Goal: Task Accomplishment & Management: Manage account settings

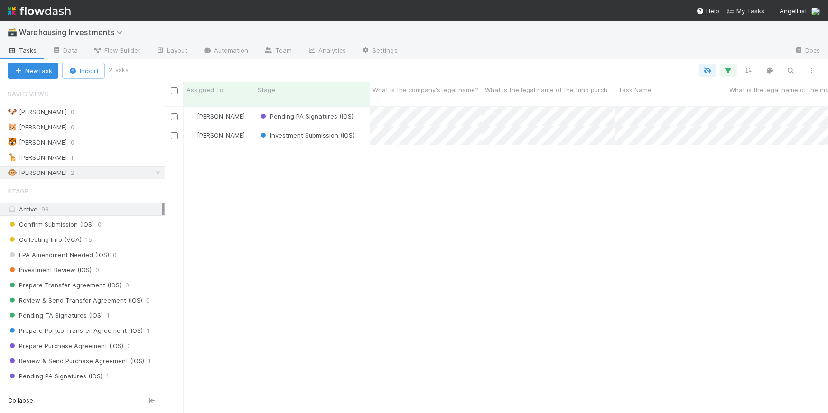
scroll to position [7, 7]
click at [221, 50] on link "Automation" at bounding box center [225, 51] width 61 height 15
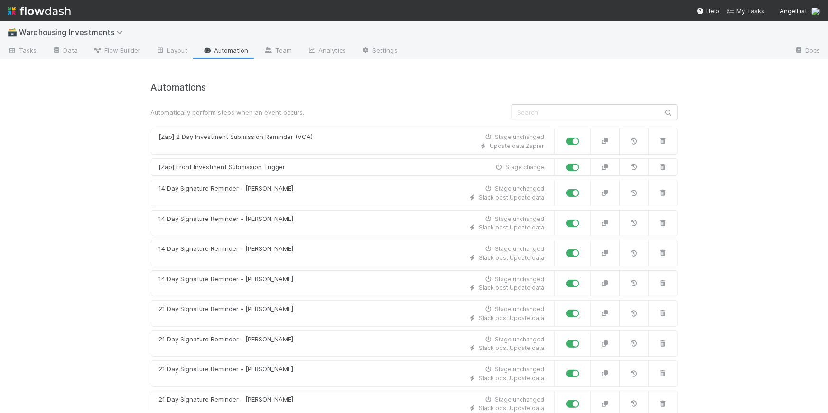
click at [517, 110] on input "text" at bounding box center [594, 112] width 166 height 16
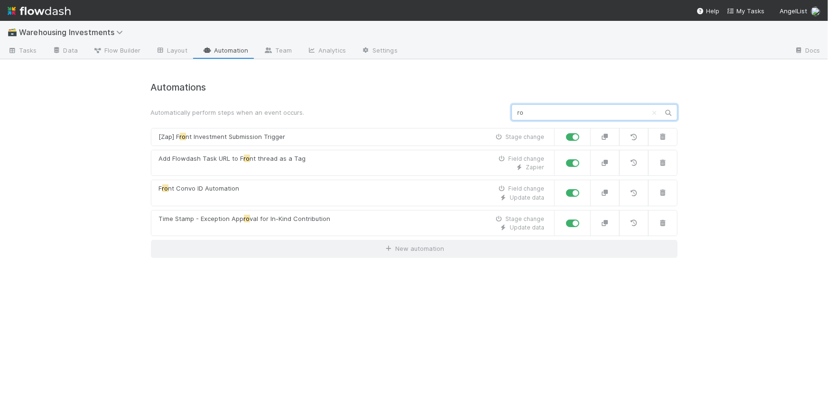
type input "r"
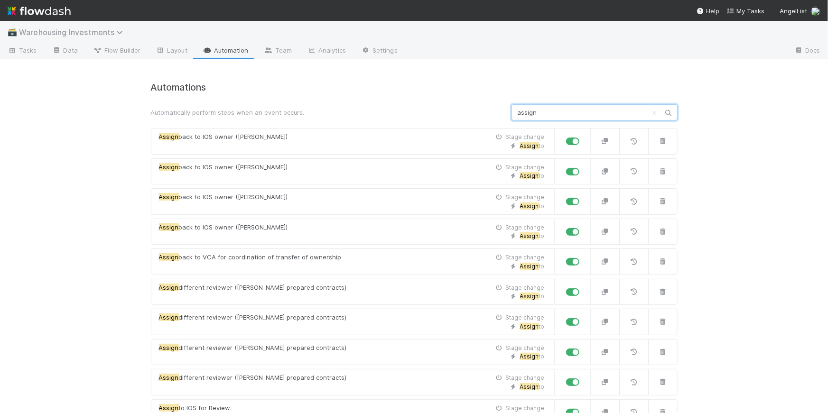
type input "assign"
click at [97, 31] on span "Warehousing Investments" at bounding box center [73, 32] width 109 height 9
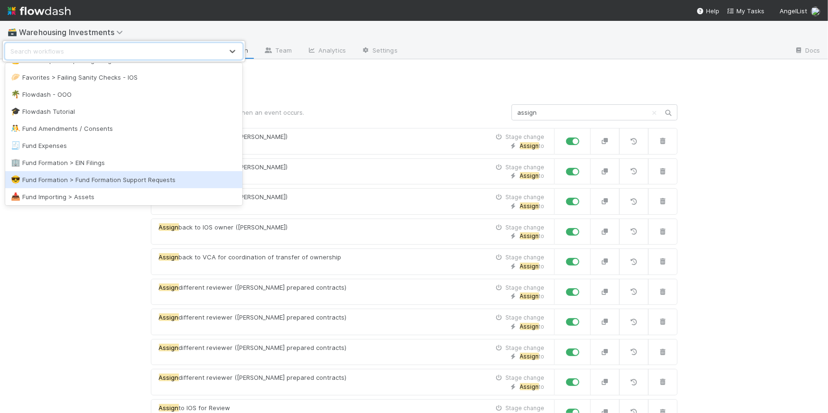
scroll to position [539, 0]
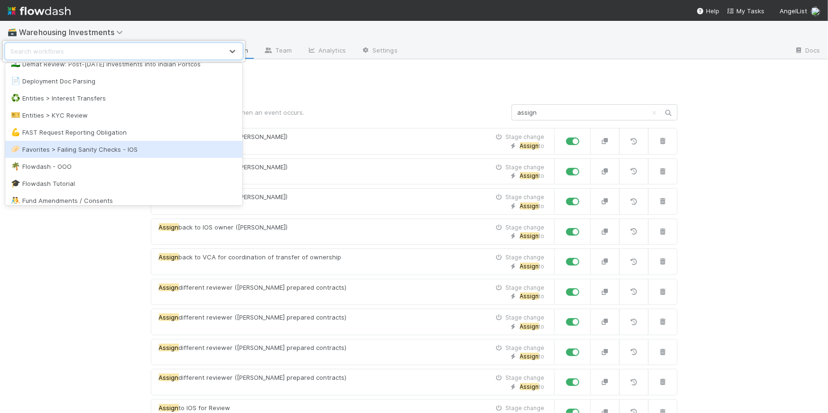
click at [84, 153] on div "🥟 Favorites > Failing Sanity Checks - IOS" at bounding box center [124, 149] width 226 height 9
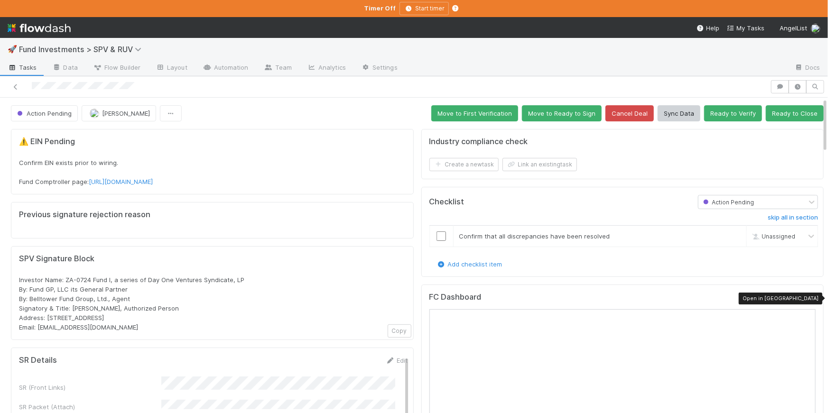
click at [806, 296] on icon at bounding box center [810, 299] width 9 height 6
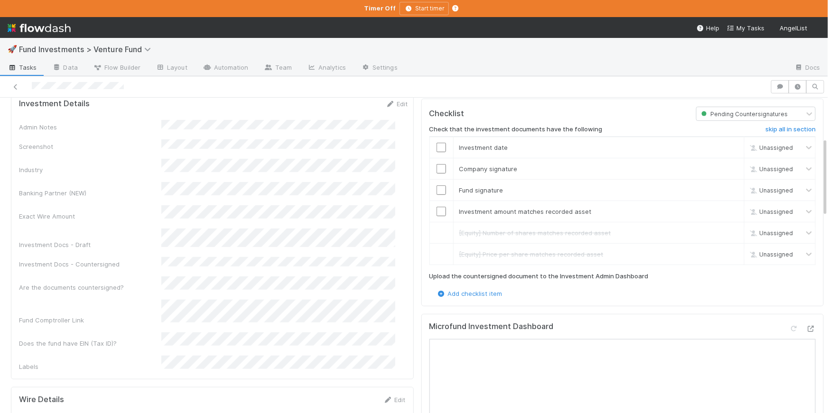
scroll to position [284, 0]
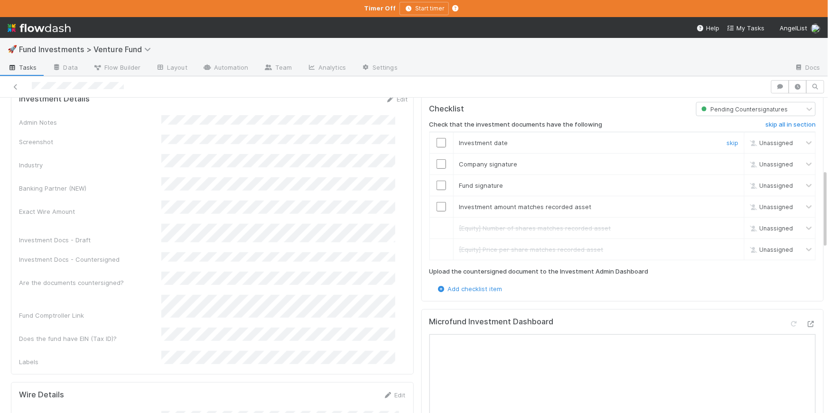
click at [436, 140] on input "checkbox" at bounding box center [440, 142] width 9 height 9
click at [436, 159] on input "checkbox" at bounding box center [440, 163] width 9 height 9
click at [436, 181] on input "checkbox" at bounding box center [440, 185] width 9 height 9
click at [437, 204] on input "checkbox" at bounding box center [440, 206] width 9 height 9
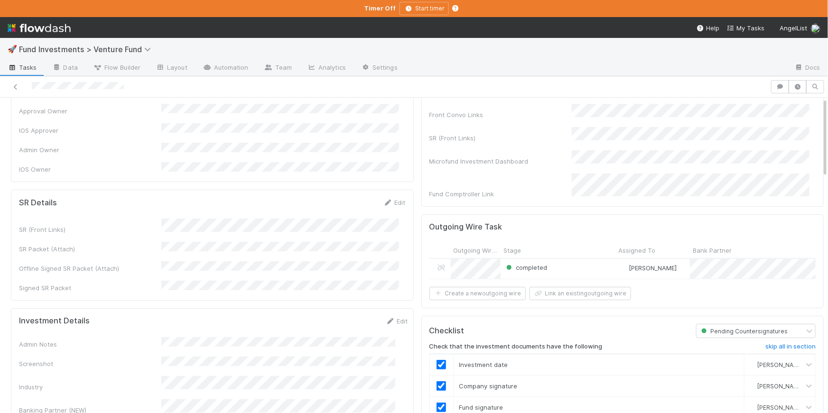
scroll to position [0, 0]
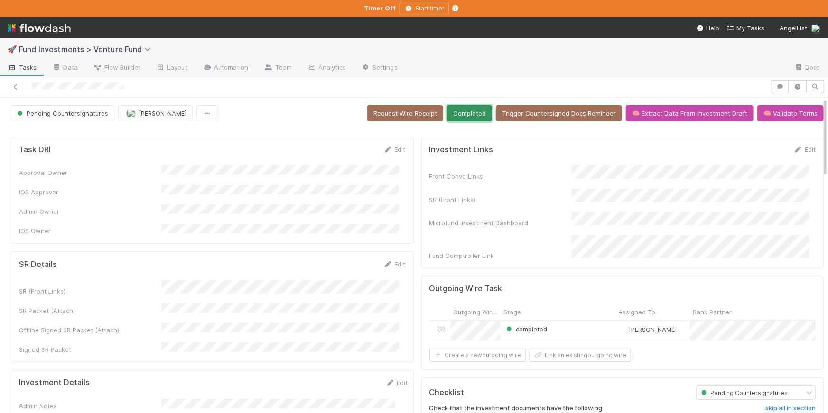
click at [473, 110] on button "Completed" at bounding box center [469, 113] width 45 height 16
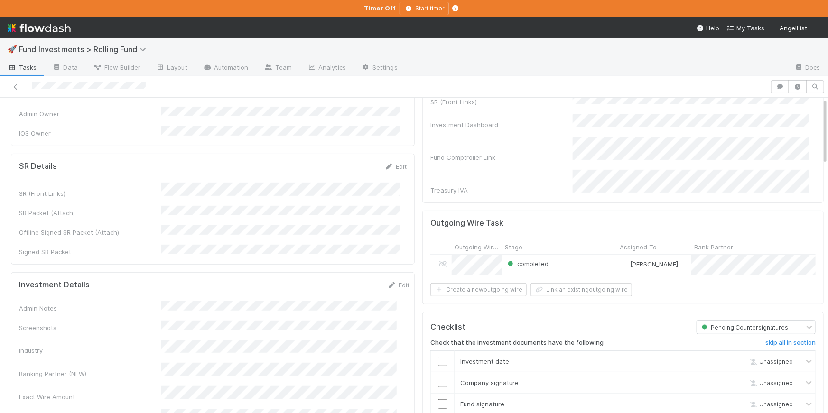
scroll to position [245, 0]
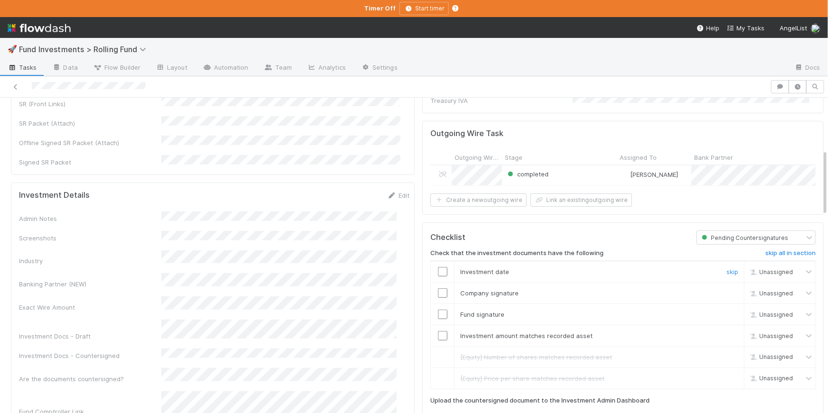
click at [438, 267] on input "checkbox" at bounding box center [442, 271] width 9 height 9
click at [439, 288] on input "checkbox" at bounding box center [442, 292] width 9 height 9
click at [438, 310] on input "checkbox" at bounding box center [442, 314] width 9 height 9
click at [438, 331] on input "checkbox" at bounding box center [442, 335] width 9 height 9
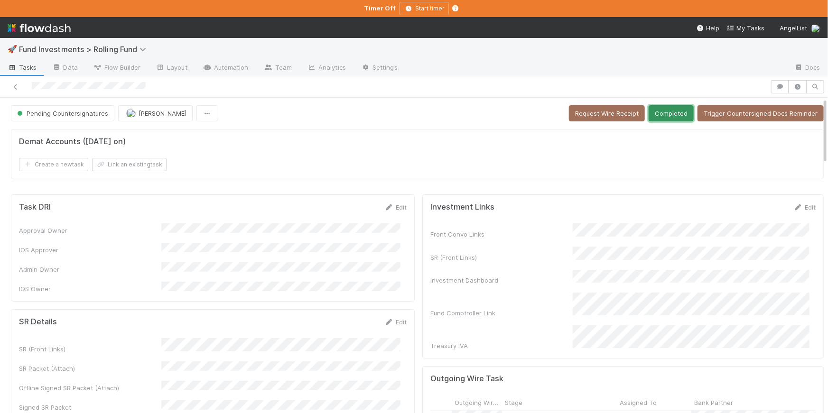
click at [667, 112] on button "Completed" at bounding box center [671, 113] width 45 height 16
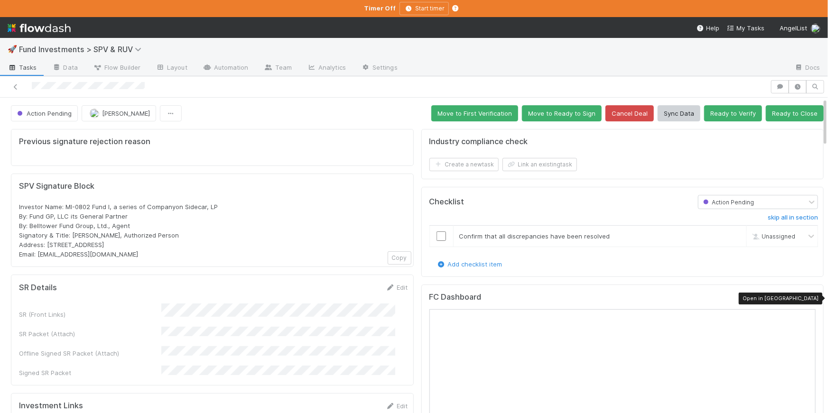
click at [806, 300] on icon at bounding box center [810, 299] width 9 height 6
click at [806, 298] on icon at bounding box center [810, 299] width 9 height 6
click at [732, 114] on button "Ready to Verify" at bounding box center [733, 113] width 58 height 16
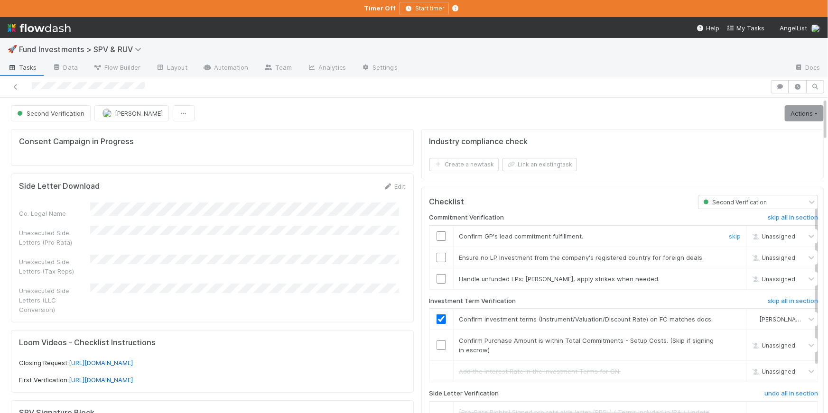
click at [438, 232] on input "checkbox" at bounding box center [440, 236] width 9 height 9
click at [729, 255] on link "skip" at bounding box center [735, 258] width 12 height 8
click at [729, 277] on link "skip" at bounding box center [735, 279] width 12 height 8
click at [436, 350] on input "checkbox" at bounding box center [440, 345] width 9 height 9
click at [729, 260] on link "skip" at bounding box center [735, 258] width 12 height 8
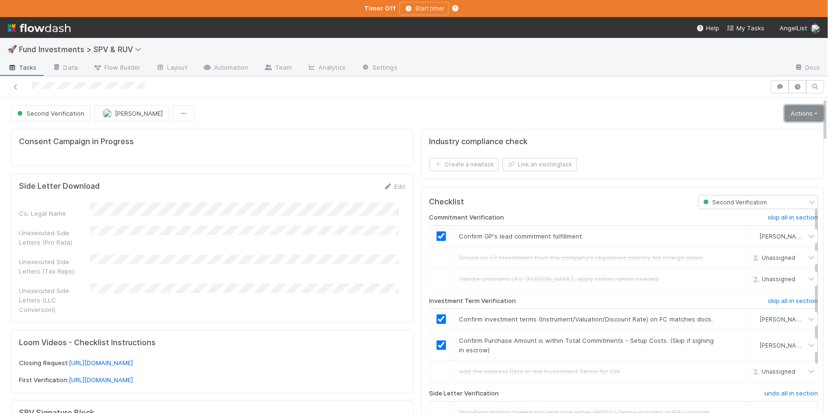
click at [793, 112] on link "Actions" at bounding box center [804, 113] width 39 height 16
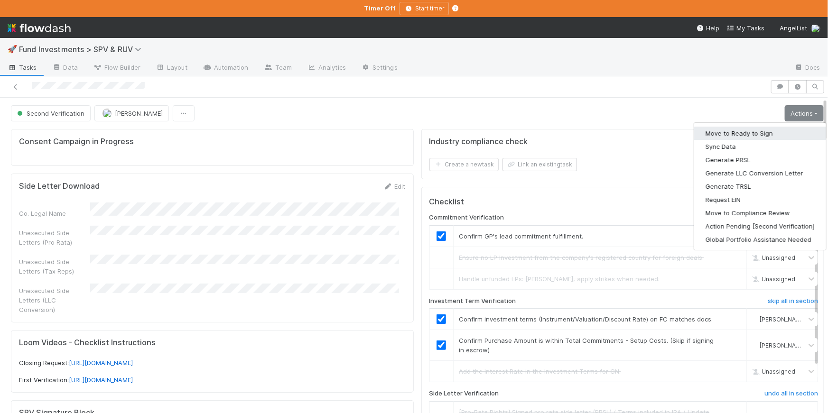
click at [754, 131] on button "Move to Ready to Sign" at bounding box center [760, 133] width 132 height 13
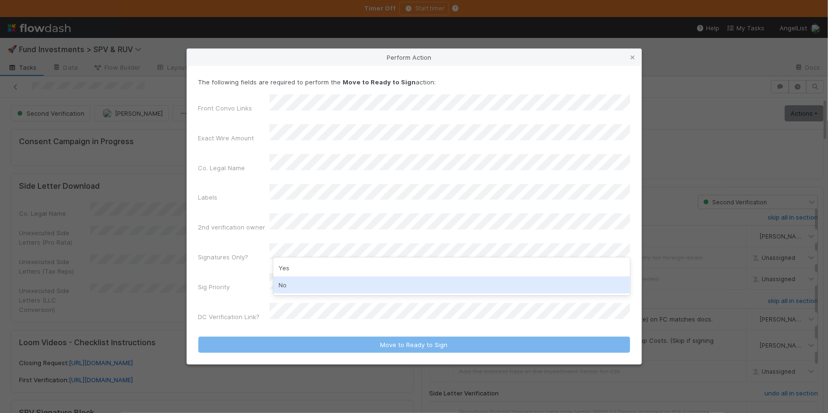
drag, startPoint x: 301, startPoint y: 285, endPoint x: 302, endPoint y: 279, distance: 5.2
click at [301, 284] on div "No" at bounding box center [451, 285] width 357 height 17
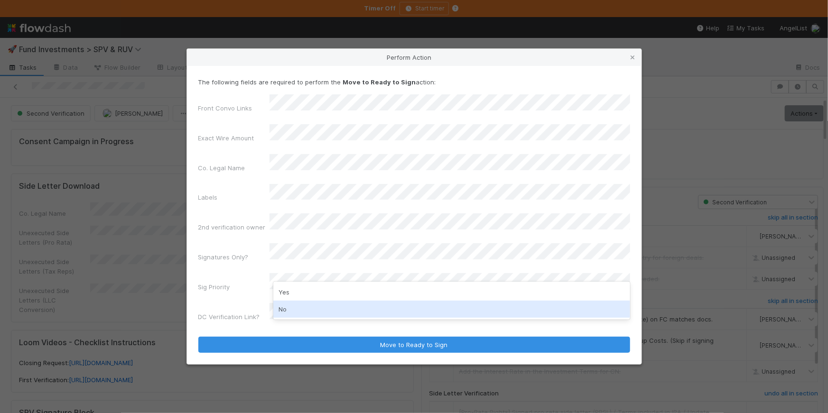
click at [296, 305] on div "No" at bounding box center [451, 309] width 357 height 17
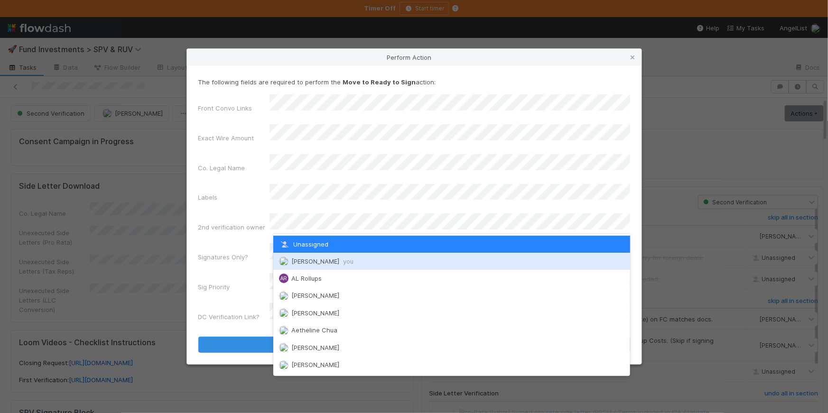
click at [343, 260] on span "you" at bounding box center [348, 262] width 10 height 8
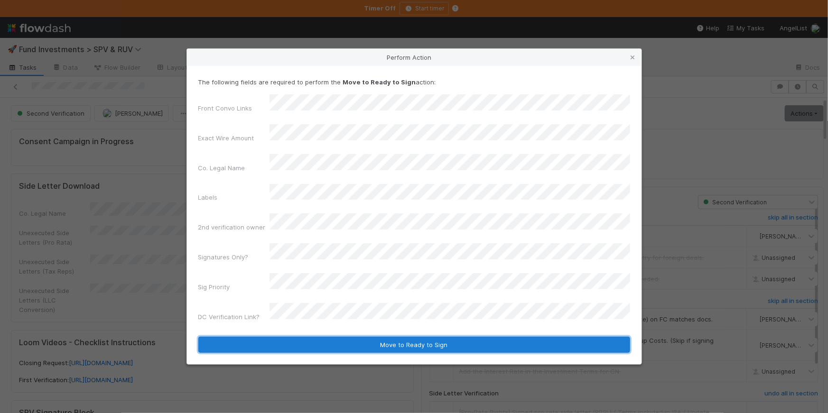
click at [453, 337] on button "Move to Ready to Sign" at bounding box center [414, 345] width 432 height 16
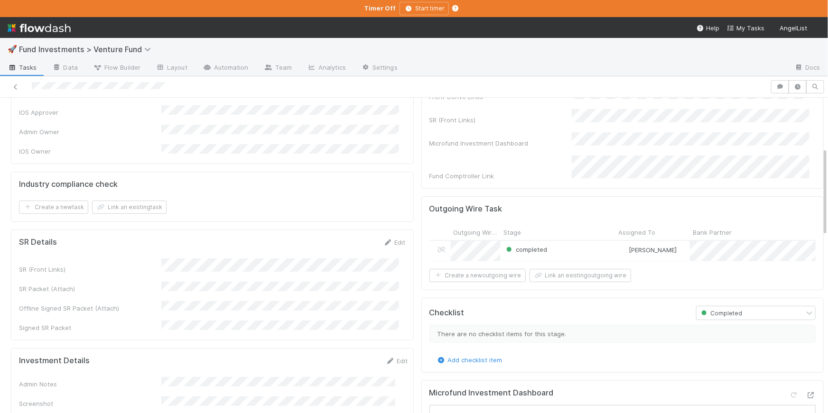
scroll to position [188, 0]
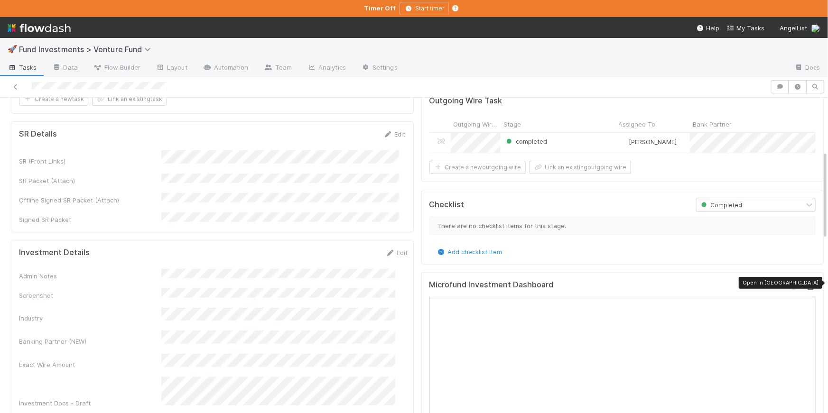
click at [806, 284] on icon at bounding box center [810, 287] width 9 height 6
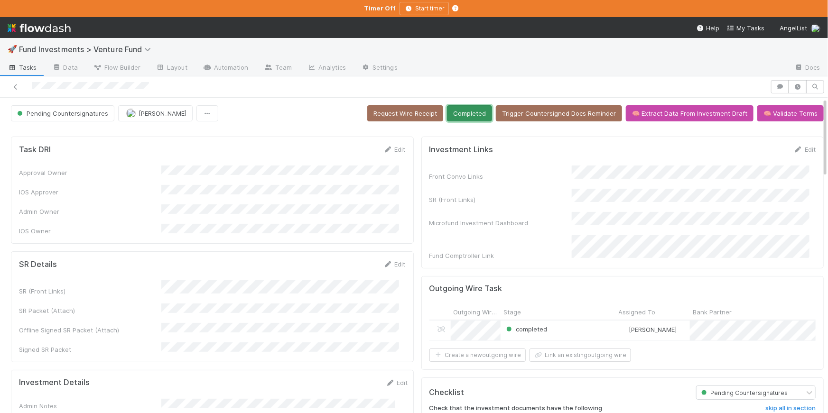
click at [473, 108] on button "Completed" at bounding box center [469, 113] width 45 height 16
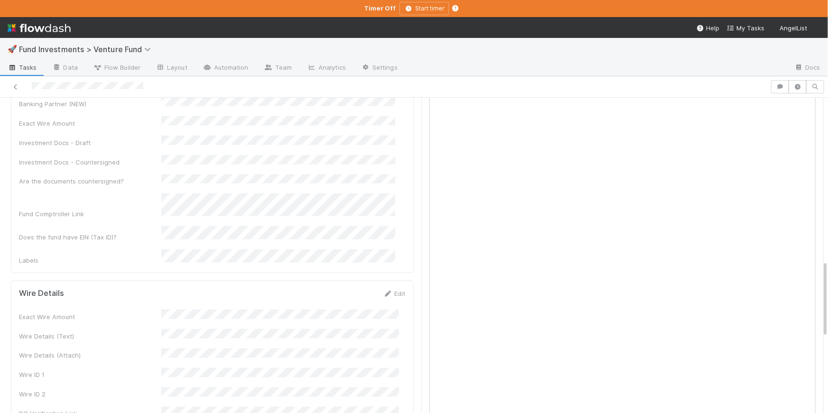
scroll to position [662, 0]
drag, startPoint x: 173, startPoint y: 369, endPoint x: 118, endPoint y: 369, distance: 54.6
copy span "Netz-Gaia Capital, LP"
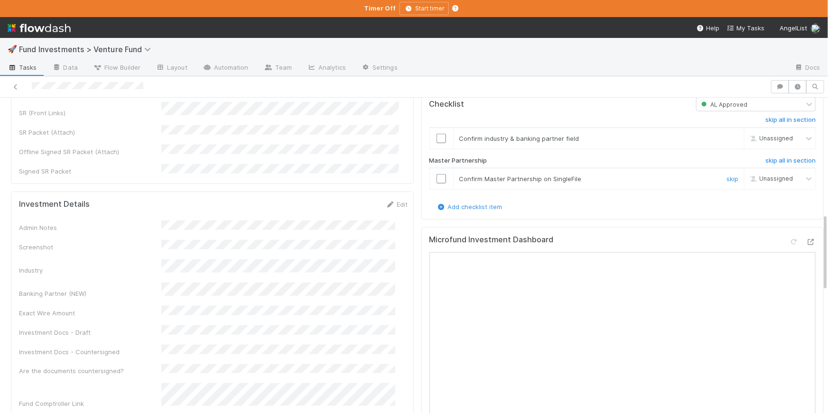
click at [438, 184] on input "checkbox" at bounding box center [440, 178] width 9 height 9
click at [436, 143] on input "checkbox" at bounding box center [440, 138] width 9 height 9
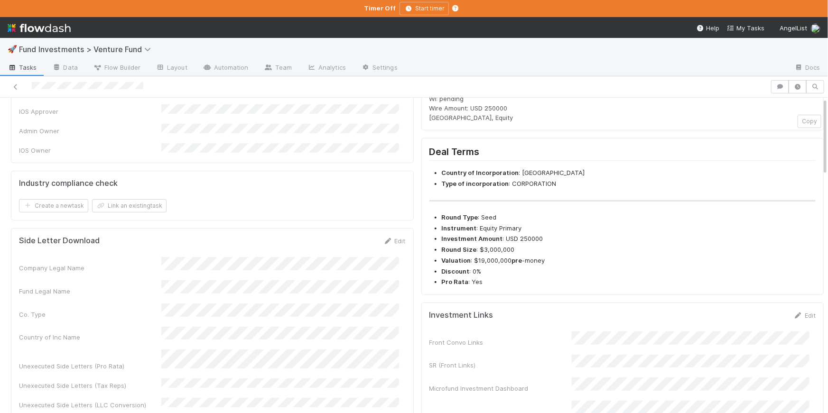
scroll to position [0, 0]
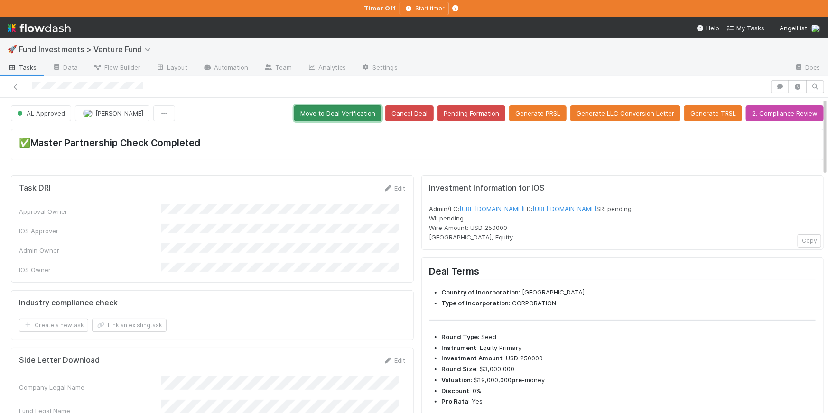
click at [338, 115] on button "Move to Deal Verification" at bounding box center [337, 113] width 87 height 16
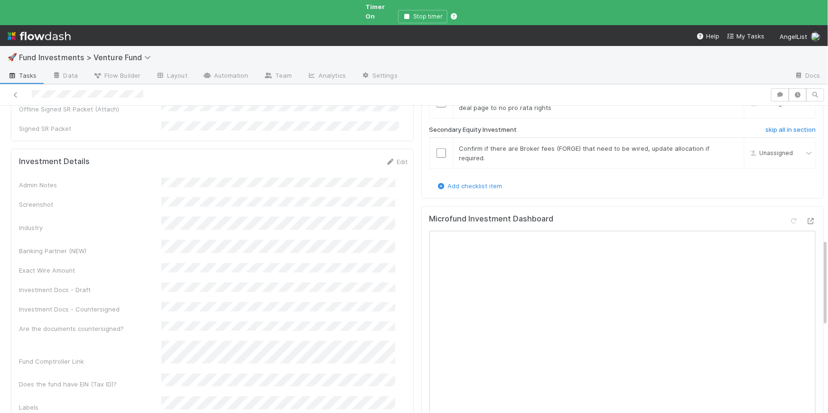
scroll to position [467, 0]
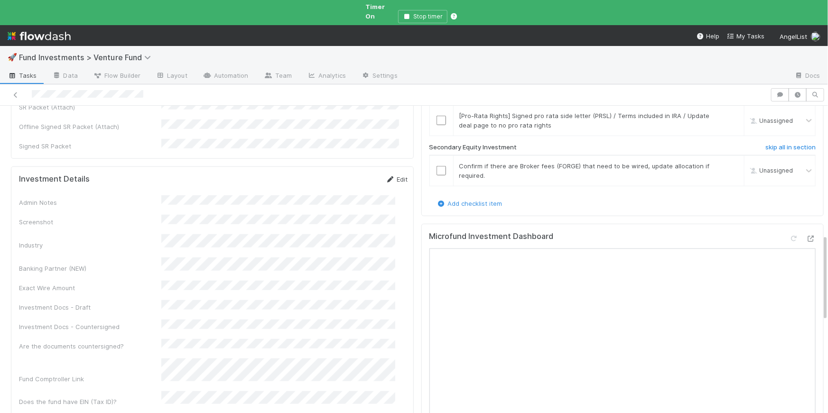
click at [386, 176] on link "Edit" at bounding box center [397, 180] width 22 height 8
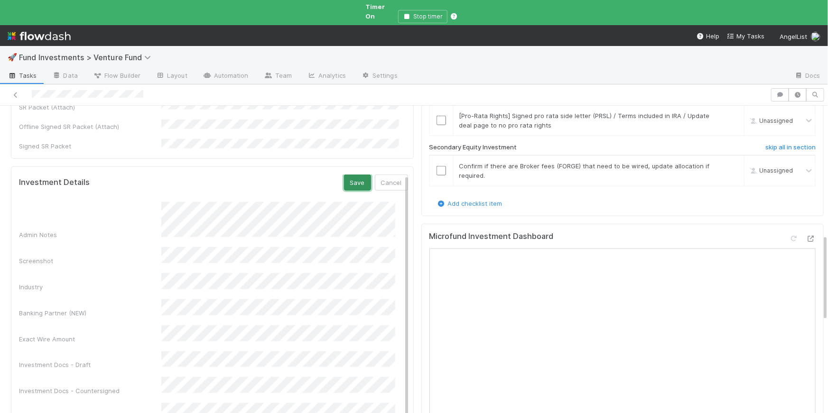
click at [344, 175] on button "Save" at bounding box center [357, 183] width 27 height 16
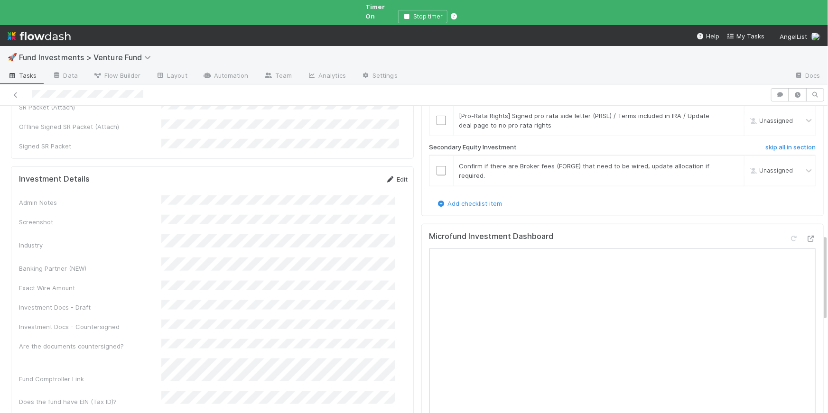
click at [386, 176] on link "Edit" at bounding box center [397, 180] width 22 height 8
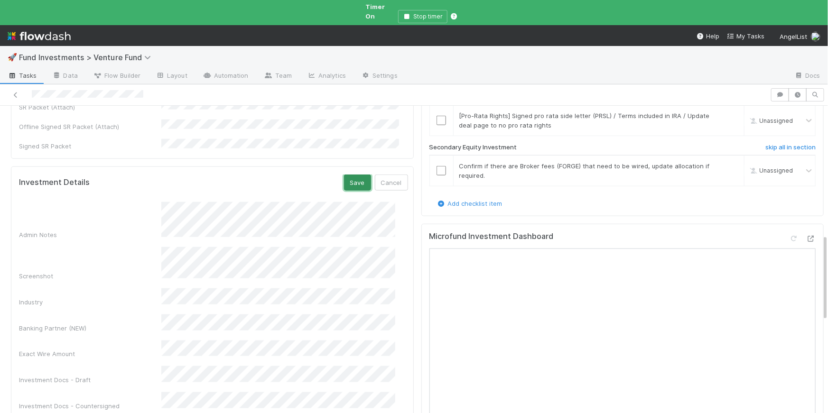
click at [346, 175] on button "Save" at bounding box center [357, 183] width 27 height 16
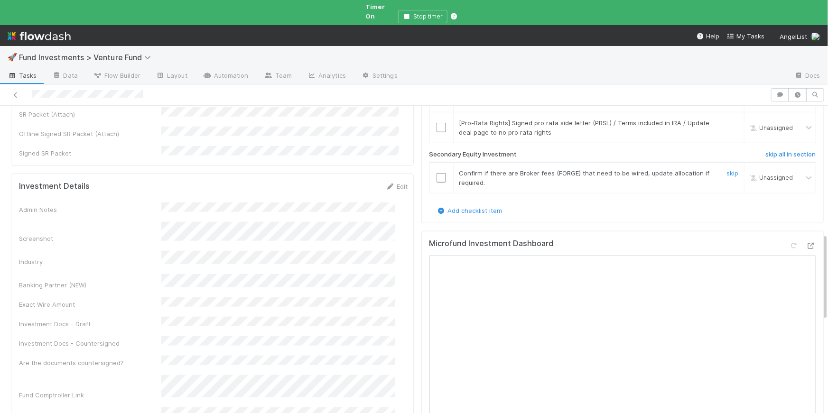
scroll to position [453, 0]
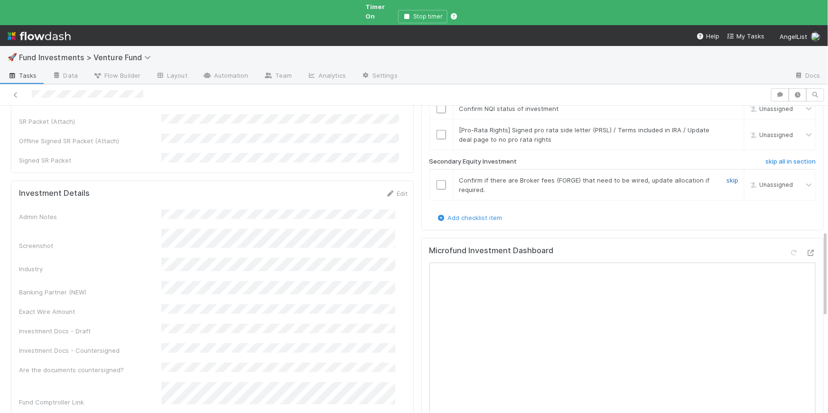
click at [726, 176] on link "skip" at bounding box center [732, 180] width 12 height 8
click at [436, 130] on input "checkbox" at bounding box center [440, 134] width 9 height 9
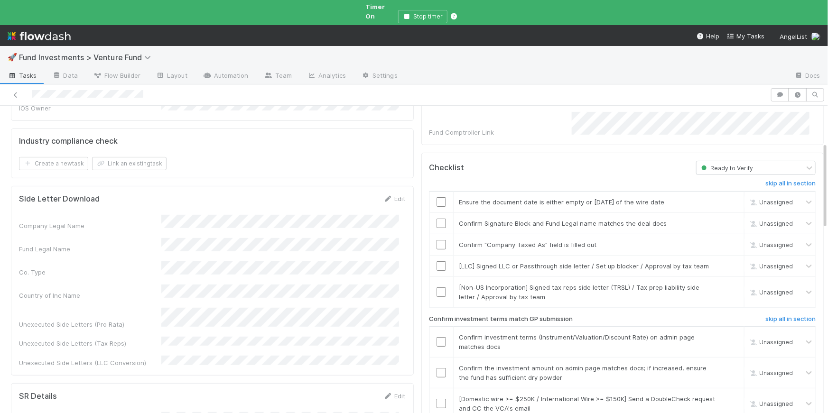
scroll to position [131, 0]
click at [726, 262] on link "skip" at bounding box center [732, 266] width 12 height 8
click at [726, 284] on link "skip" at bounding box center [732, 288] width 12 height 8
click at [436, 240] on input "checkbox" at bounding box center [440, 244] width 9 height 9
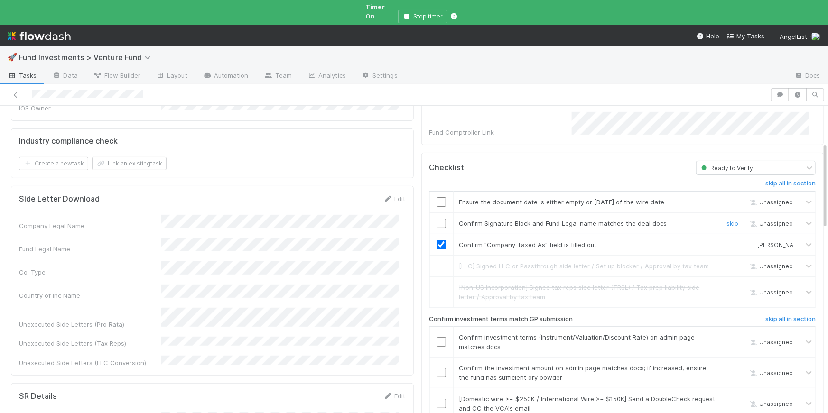
click at [436, 219] on input "checkbox" at bounding box center [440, 223] width 9 height 9
drag, startPoint x: 438, startPoint y: 185, endPoint x: 461, endPoint y: 193, distance: 24.2
click at [438, 197] on input "checkbox" at bounding box center [440, 201] width 9 height 9
click at [437, 337] on input "checkbox" at bounding box center [440, 341] width 9 height 9
click at [436, 368] on input "checkbox" at bounding box center [440, 372] width 9 height 9
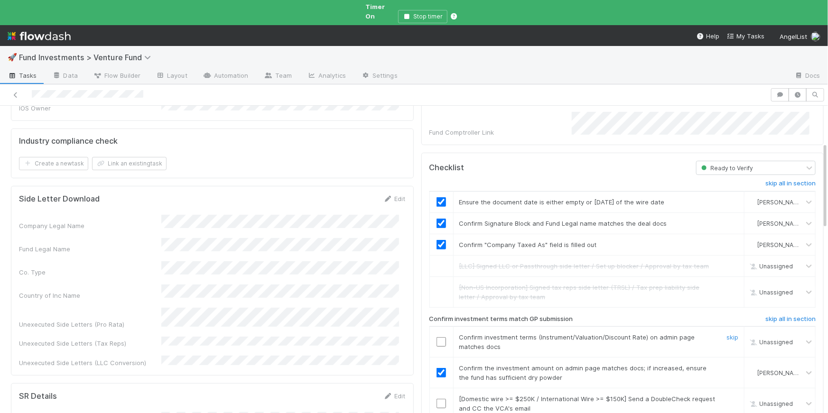
click at [436, 337] on input "checkbox" at bounding box center [440, 341] width 9 height 9
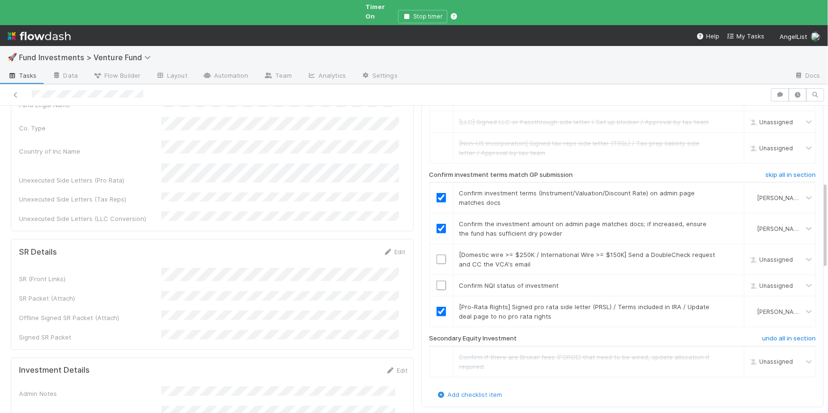
scroll to position [402, 0]
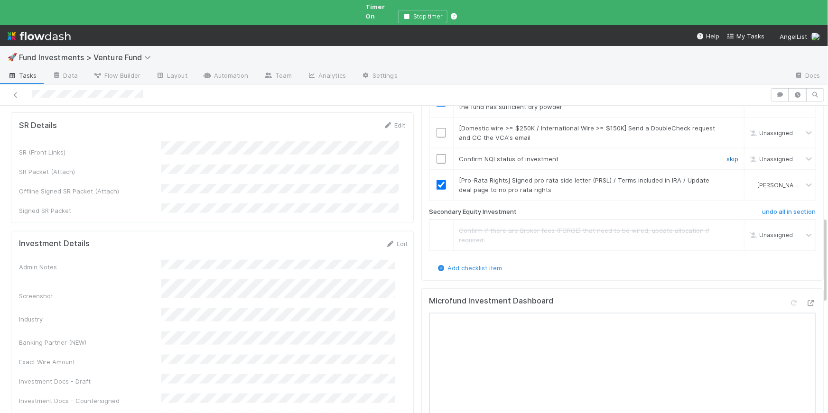
click at [726, 155] on link "skip" at bounding box center [732, 159] width 12 height 8
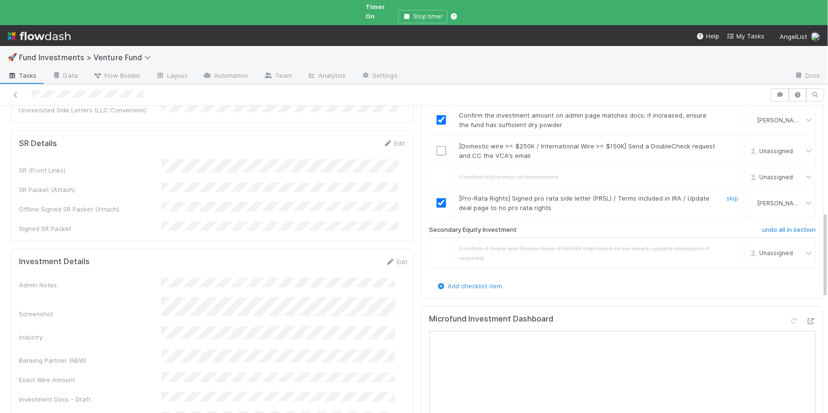
scroll to position [382, 0]
click at [438, 148] on input "checkbox" at bounding box center [440, 152] width 9 height 9
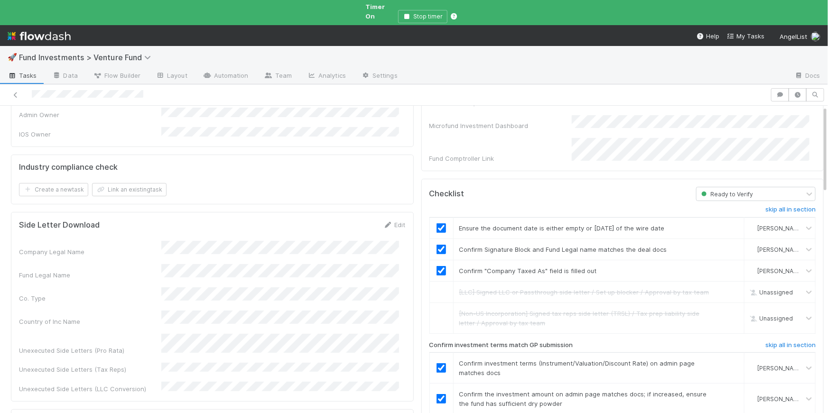
scroll to position [0, 0]
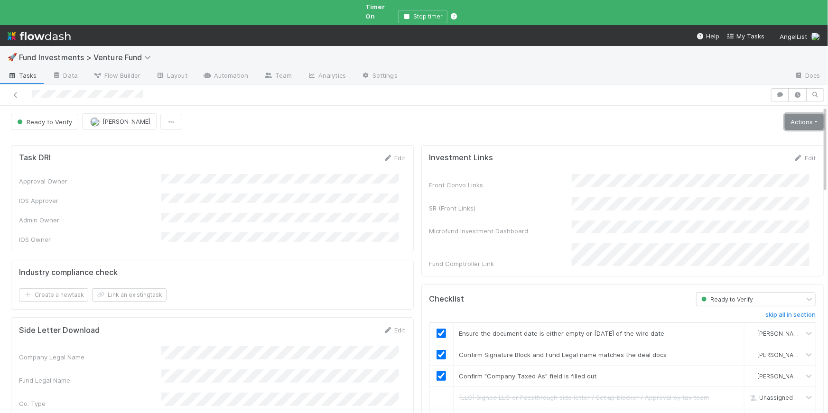
click at [797, 114] on link "Actions" at bounding box center [804, 122] width 39 height 16
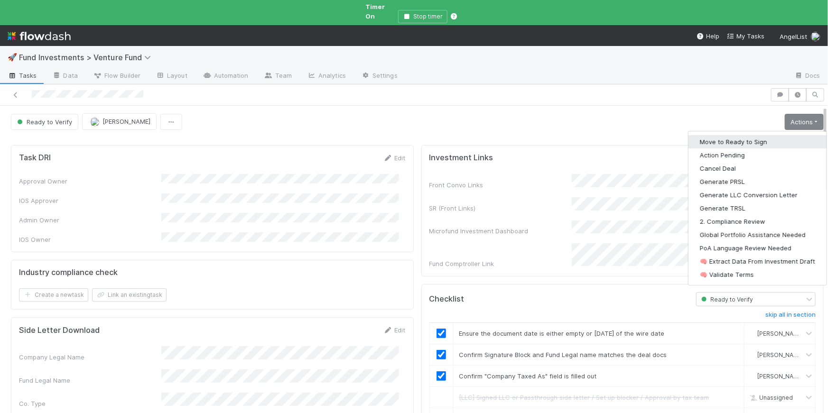
click at [761, 135] on button "Move to Ready to Sign" at bounding box center [757, 141] width 138 height 13
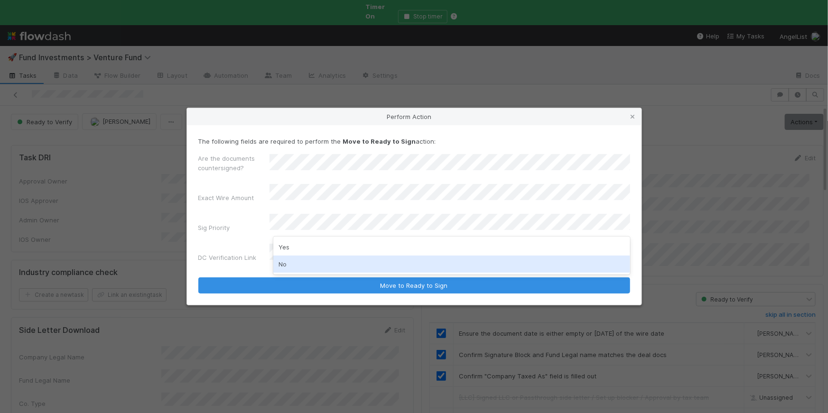
click at [298, 261] on div "No" at bounding box center [451, 264] width 357 height 17
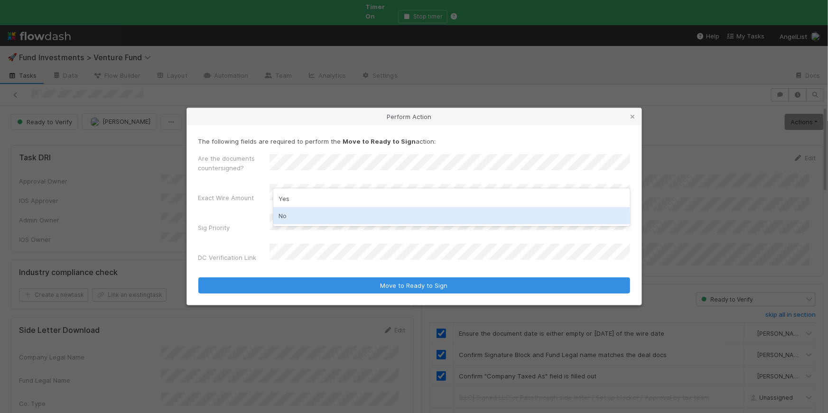
click at [303, 215] on div "No" at bounding box center [451, 215] width 357 height 17
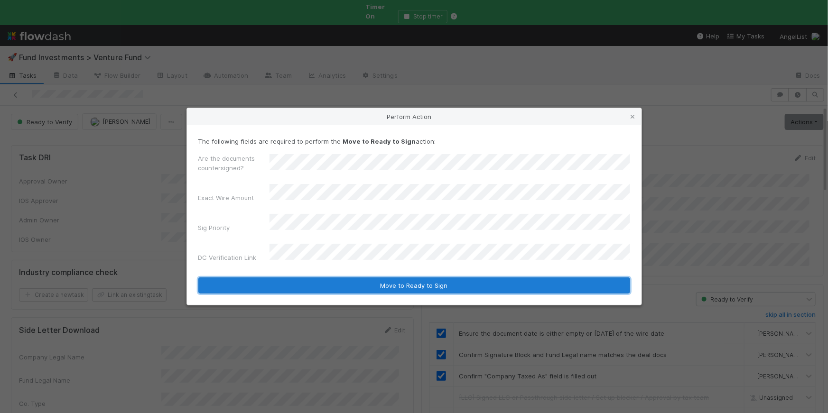
click at [437, 278] on button "Move to Ready to Sign" at bounding box center [414, 286] width 432 height 16
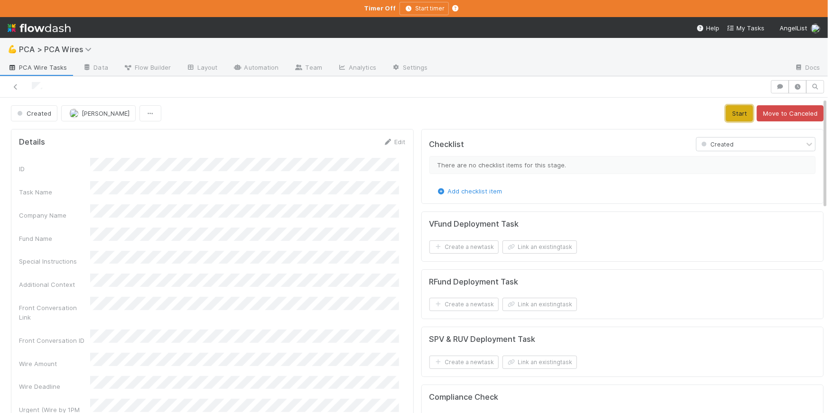
click at [732, 112] on button "Start" at bounding box center [739, 113] width 27 height 16
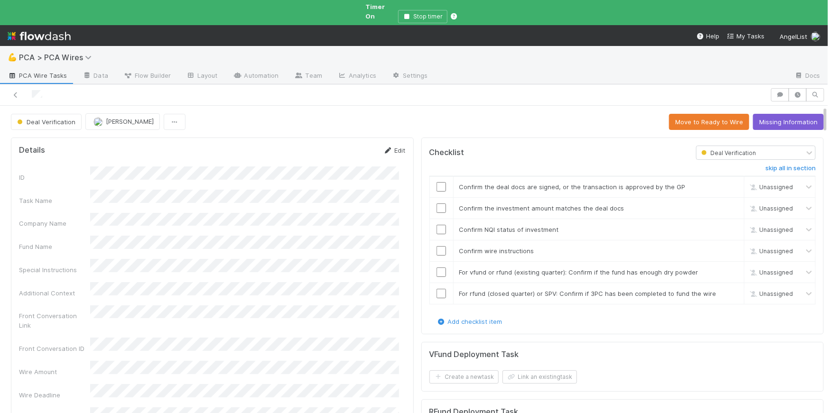
click at [385, 148] on icon at bounding box center [387, 151] width 9 height 6
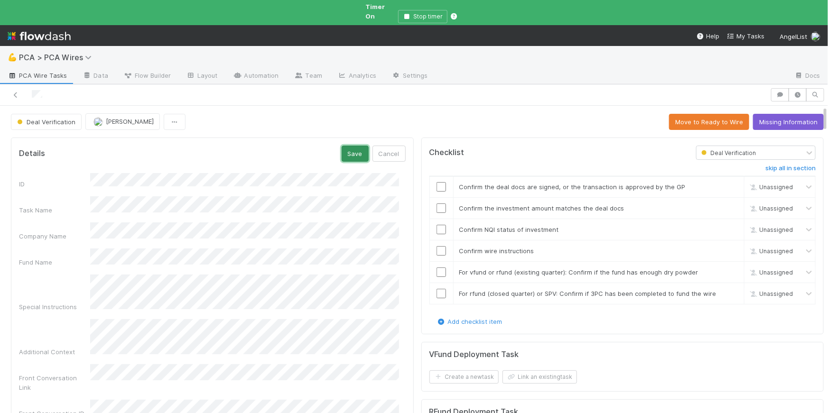
click at [342, 146] on button "Save" at bounding box center [355, 154] width 27 height 16
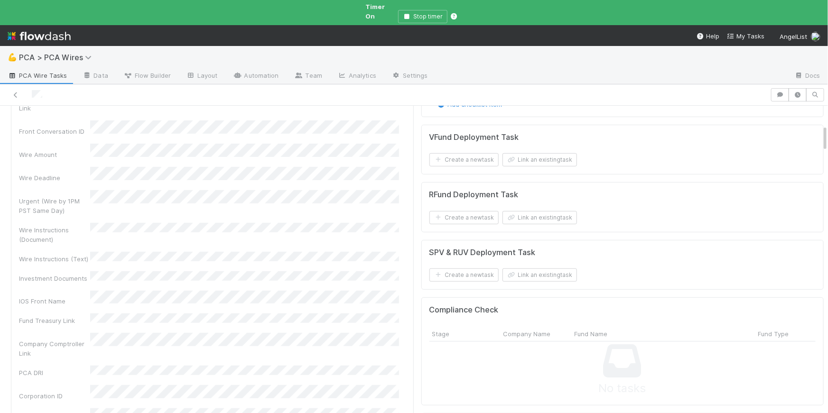
scroll to position [38, 0]
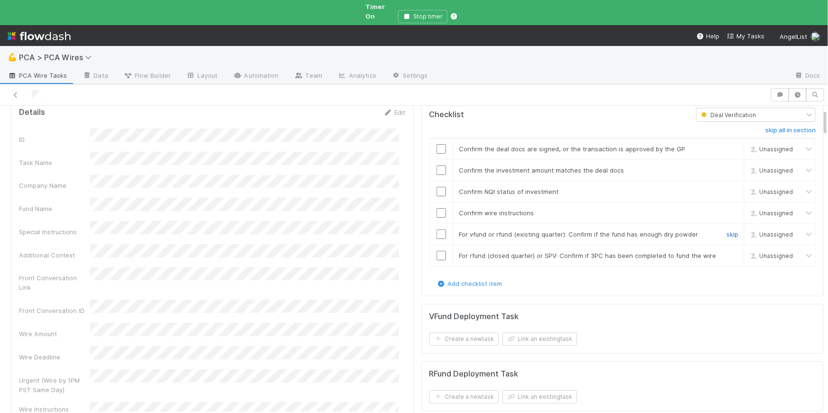
click at [726, 231] on link "skip" at bounding box center [732, 235] width 12 height 8
click at [437, 187] on input "checkbox" at bounding box center [440, 191] width 9 height 9
click at [436, 166] on input "checkbox" at bounding box center [440, 170] width 9 height 9
click at [436, 144] on input "checkbox" at bounding box center [440, 148] width 9 height 9
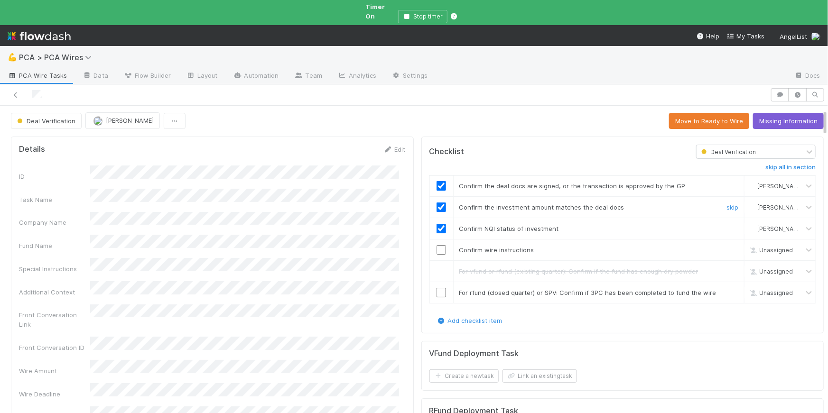
scroll to position [0, 0]
click at [779, 116] on button "Missing Information" at bounding box center [788, 122] width 71 height 16
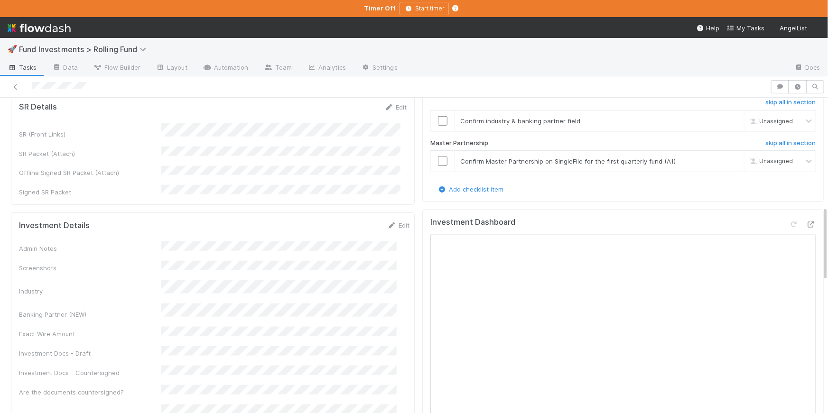
scroll to position [458, 0]
click at [388, 220] on link "Edit" at bounding box center [398, 224] width 22 height 8
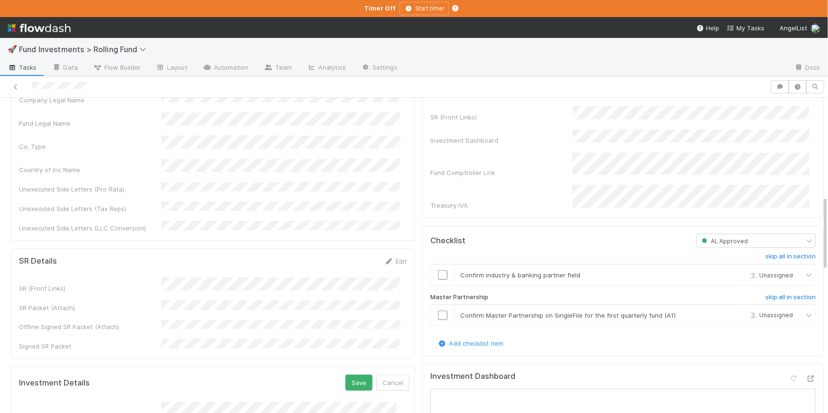
scroll to position [413, 0]
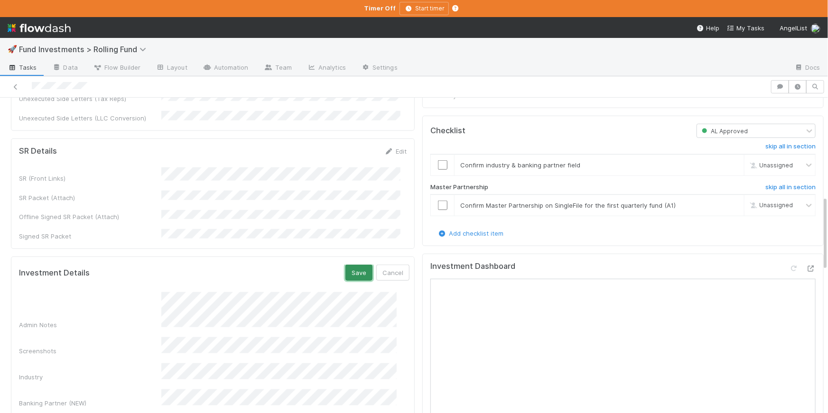
click at [350, 265] on button "Save" at bounding box center [358, 273] width 27 height 16
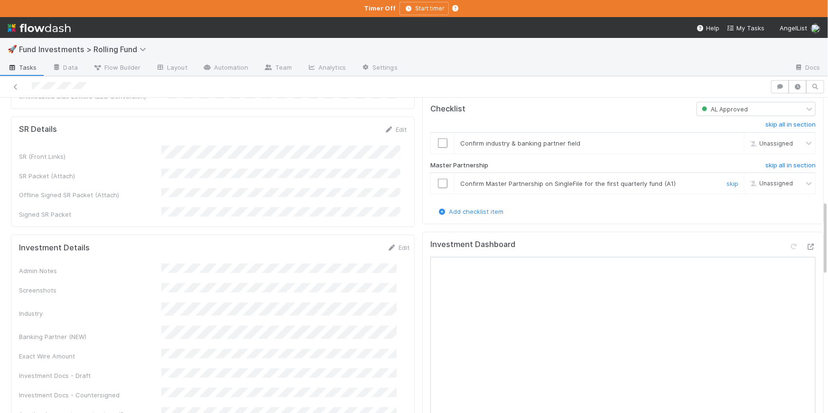
scroll to position [434, 0]
click at [726, 180] on link "skip" at bounding box center [732, 184] width 12 height 8
click at [707, 66] on div at bounding box center [595, 68] width 381 height 15
click at [438, 139] on input "checkbox" at bounding box center [442, 143] width 9 height 9
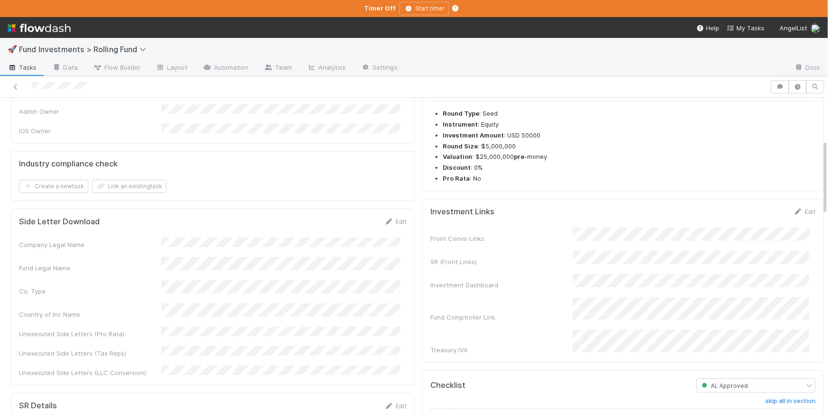
scroll to position [0, 0]
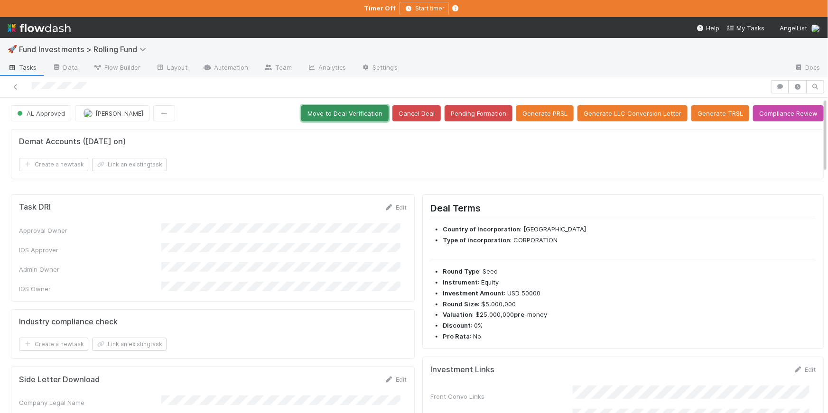
click at [343, 108] on button "Move to Deal Verification" at bounding box center [344, 113] width 87 height 16
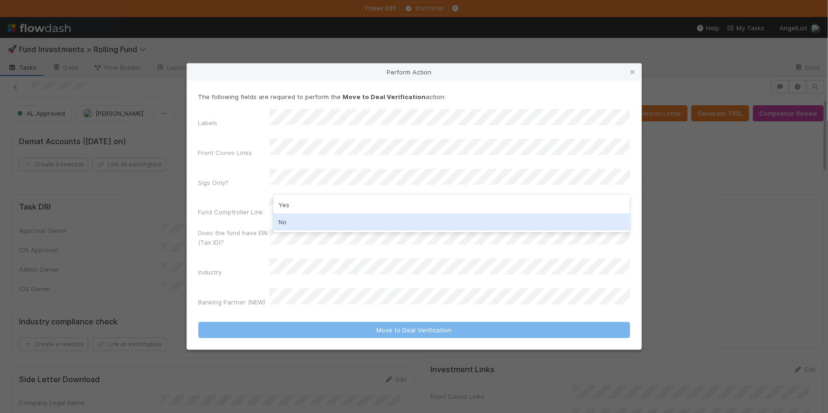
click at [320, 219] on div "No" at bounding box center [451, 221] width 357 height 17
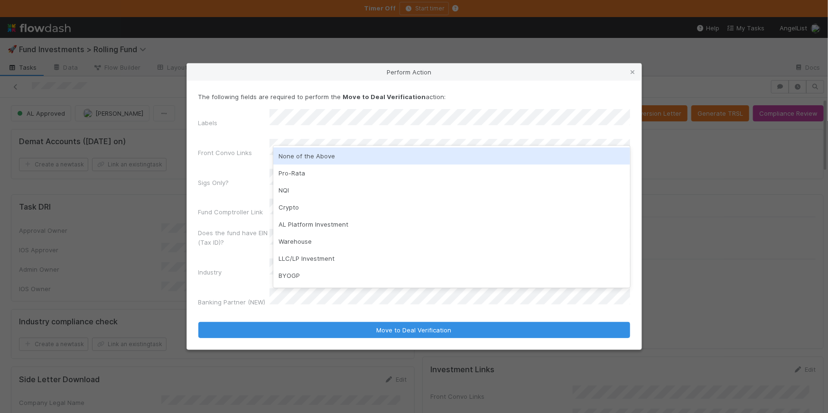
click at [311, 158] on div "None of the Above" at bounding box center [451, 156] width 357 height 17
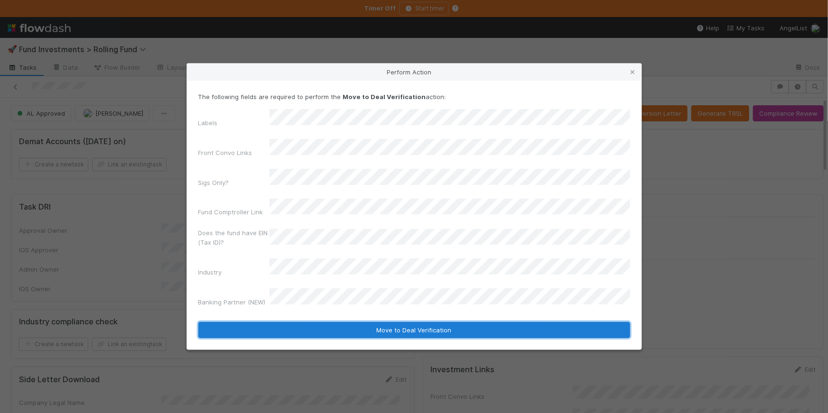
click at [426, 322] on button "Move to Deal Verification" at bounding box center [414, 330] width 432 height 16
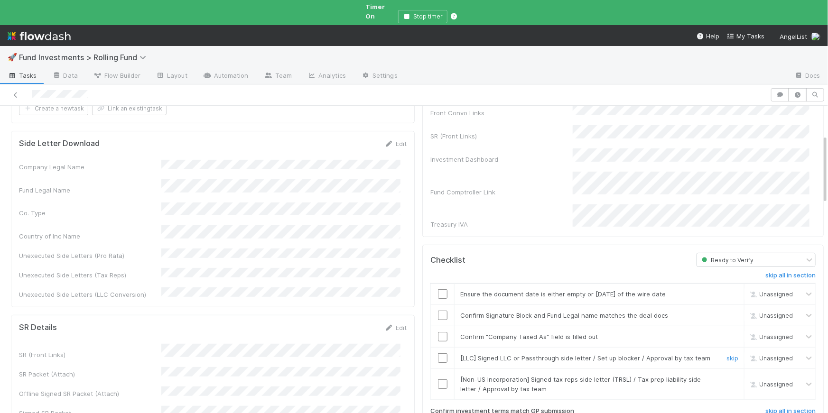
scroll to position [270, 0]
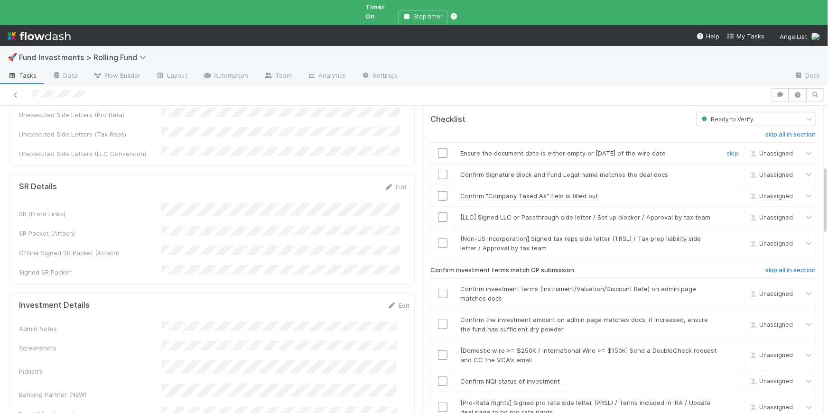
click at [438, 148] on input "checkbox" at bounding box center [442, 152] width 9 height 9
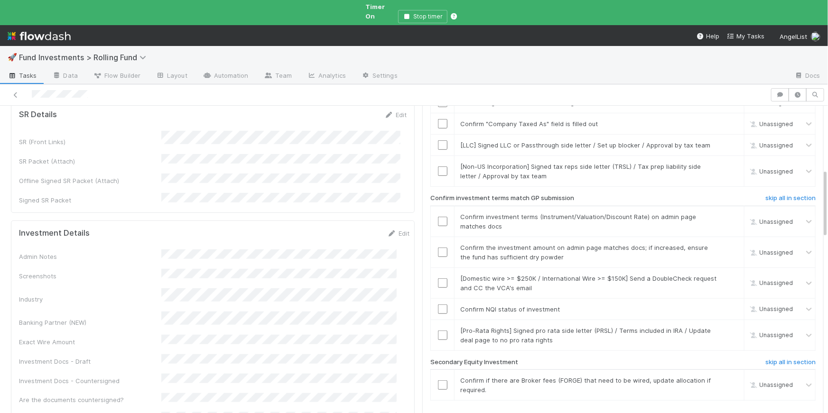
scroll to position [343, 0]
click at [726, 376] on link "skip" at bounding box center [732, 380] width 12 height 8
click at [438, 304] on input "checkbox" at bounding box center [442, 308] width 9 height 9
click at [726, 326] on link "skip" at bounding box center [732, 330] width 12 height 8
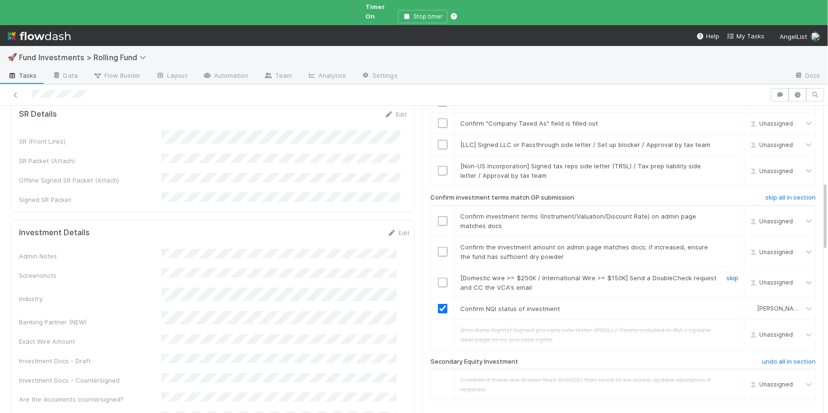
click at [726, 274] on link "skip" at bounding box center [732, 278] width 12 height 8
click at [438, 247] on input "checkbox" at bounding box center [442, 251] width 9 height 9
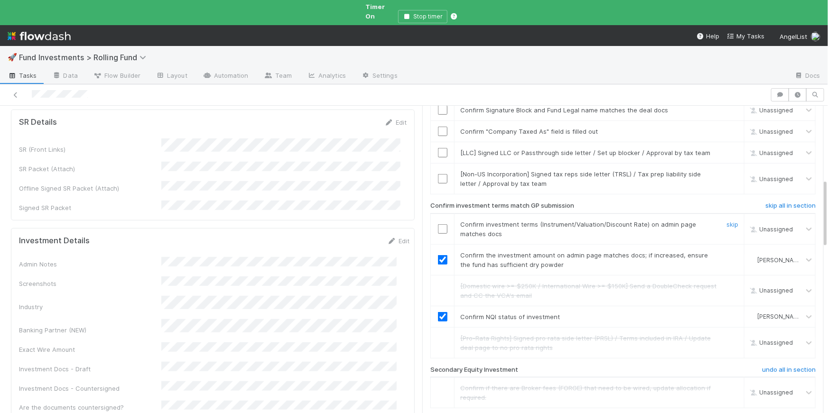
scroll to position [329, 0]
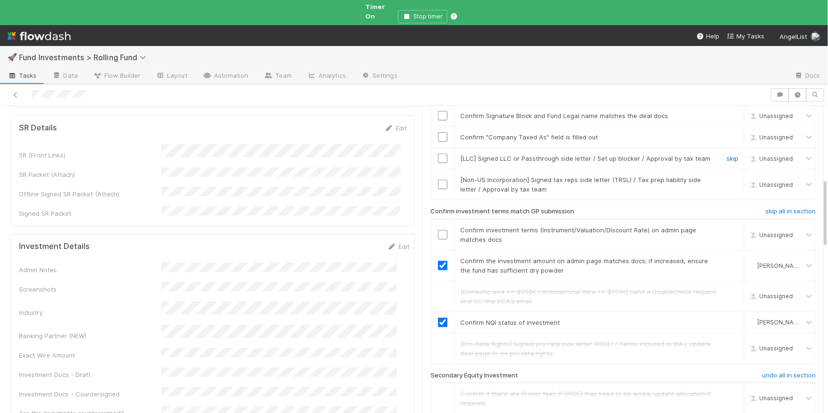
click at [726, 155] on link "skip" at bounding box center [732, 159] width 12 height 8
click at [719, 175] on div "skip" at bounding box center [731, 184] width 28 height 19
click at [726, 176] on link "skip" at bounding box center [732, 180] width 12 height 8
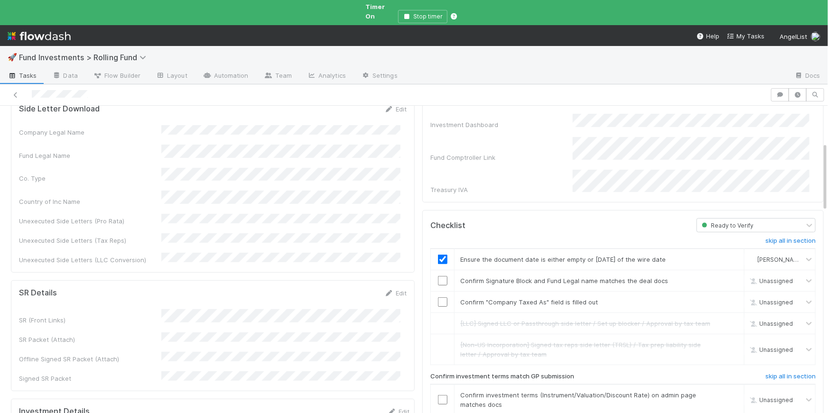
scroll to position [0, 0]
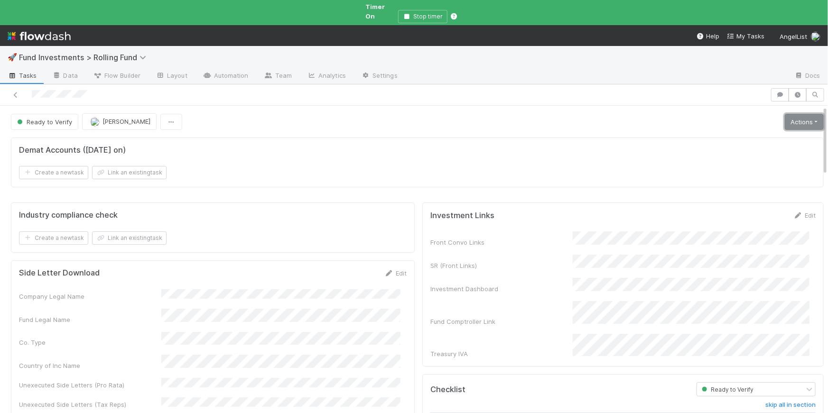
click at [789, 114] on link "Actions" at bounding box center [804, 122] width 39 height 16
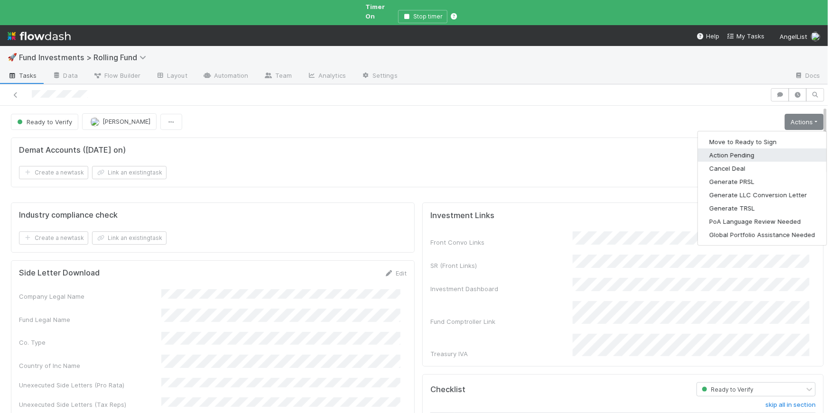
click at [751, 148] on button "Action Pending" at bounding box center [762, 154] width 129 height 13
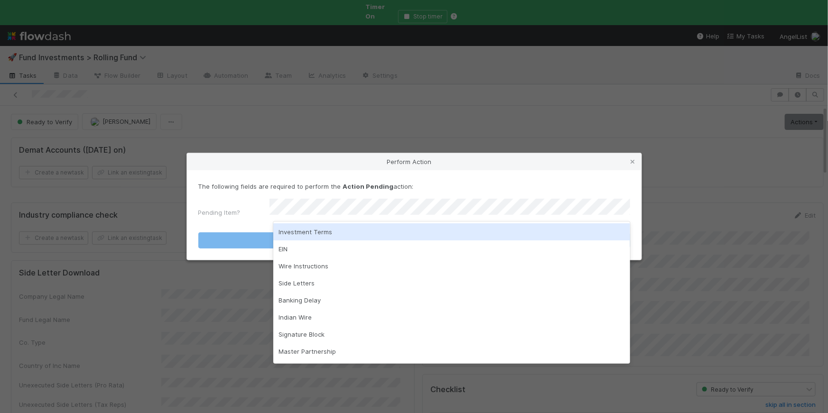
click at [333, 232] on div "Investment Terms" at bounding box center [451, 231] width 357 height 17
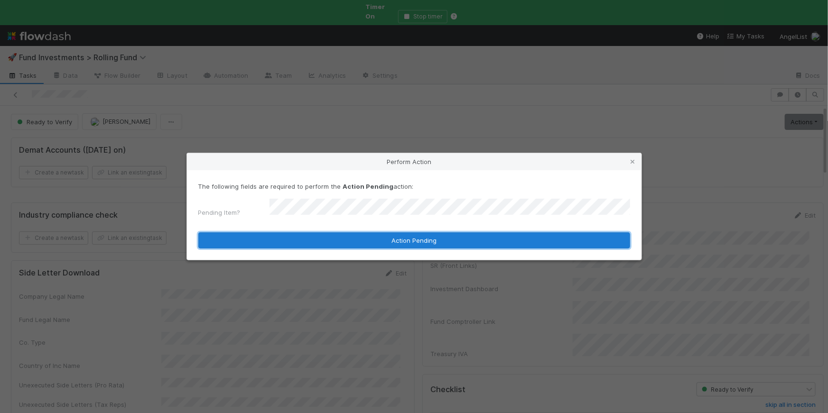
drag, startPoint x: 364, startPoint y: 234, endPoint x: 422, endPoint y: 233, distance: 58.4
click at [363, 234] on button "Action Pending" at bounding box center [414, 240] width 432 height 16
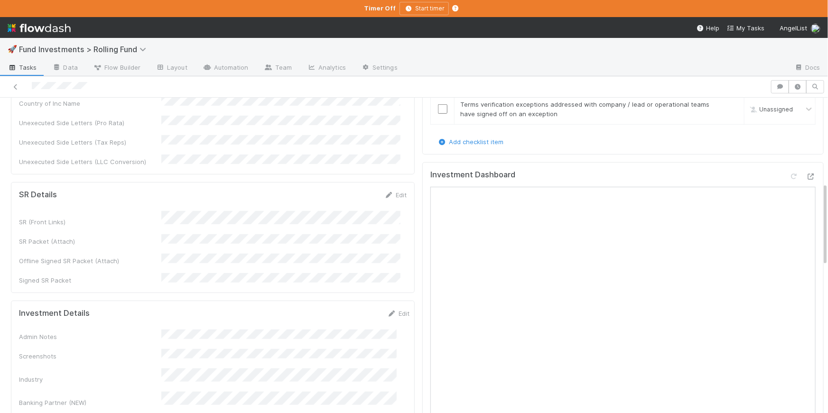
scroll to position [321, 0]
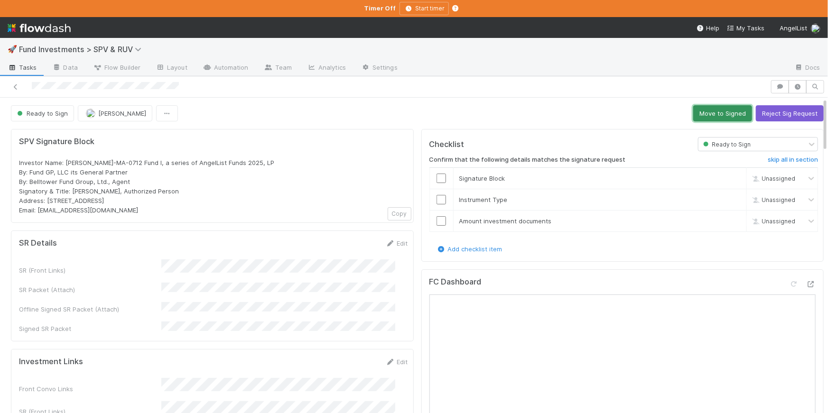
click at [699, 116] on button "Move to Signed" at bounding box center [722, 113] width 59 height 16
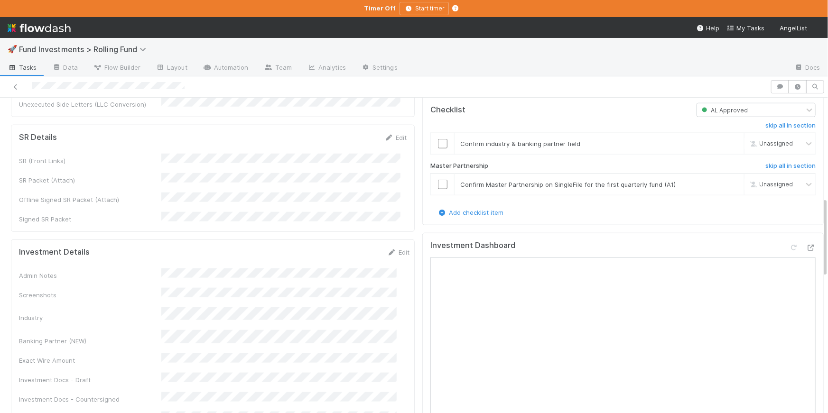
scroll to position [392, 0]
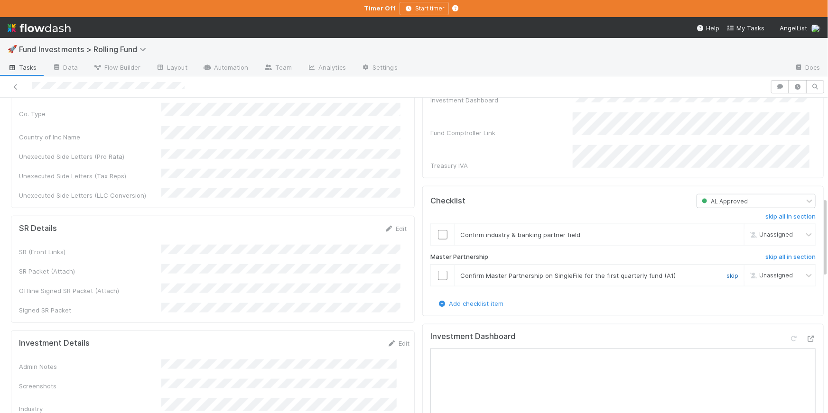
click at [726, 272] on link "skip" at bounding box center [732, 276] width 12 height 8
click at [438, 230] on input "checkbox" at bounding box center [442, 234] width 9 height 9
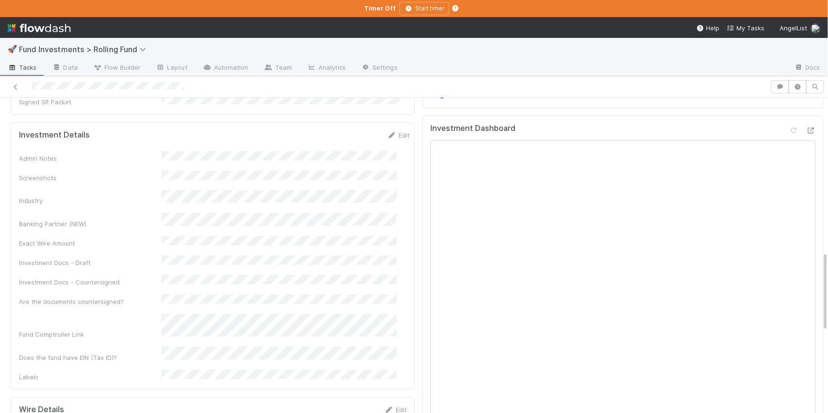
scroll to position [591, 0]
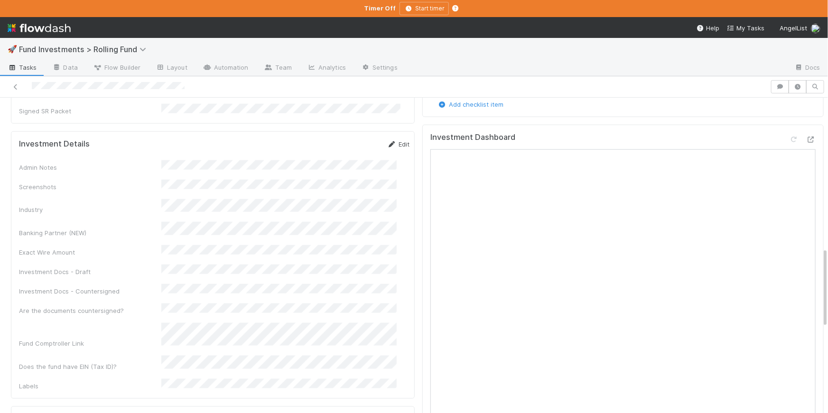
click at [387, 140] on link "Edit" at bounding box center [398, 144] width 22 height 8
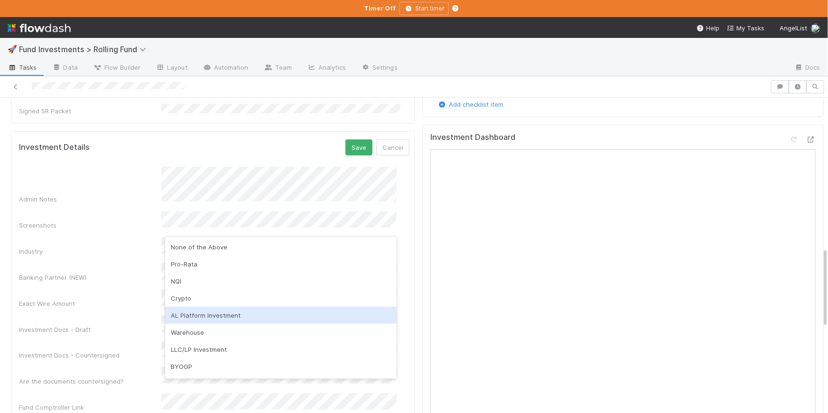
click at [241, 315] on div "AL Platform Investment" at bounding box center [281, 315] width 232 height 17
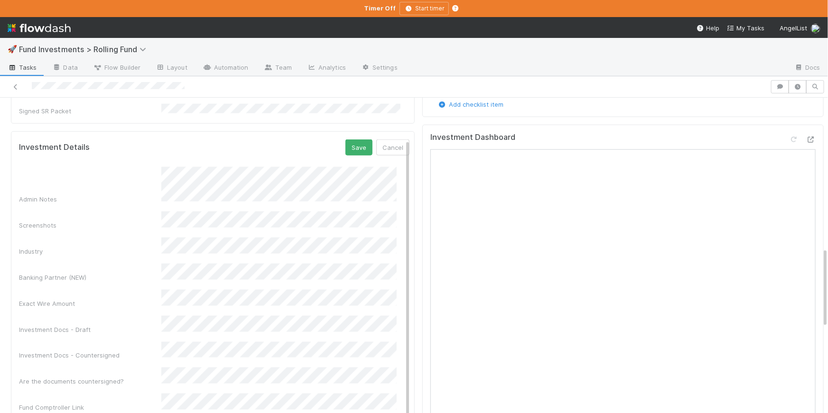
scroll to position [514, 0]
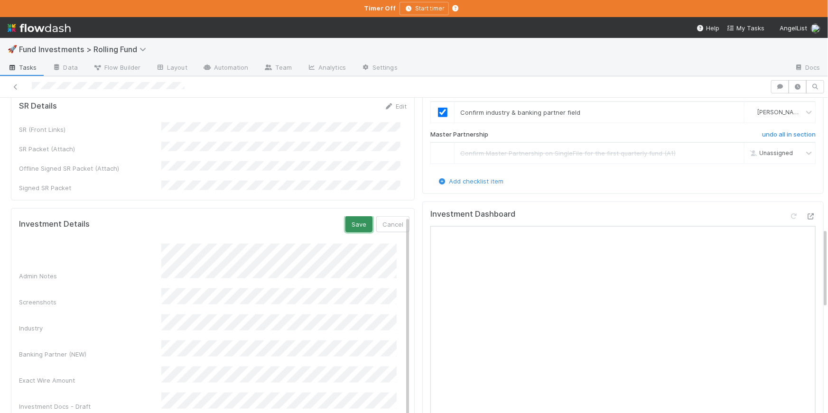
click at [345, 216] on button "Save" at bounding box center [358, 224] width 27 height 16
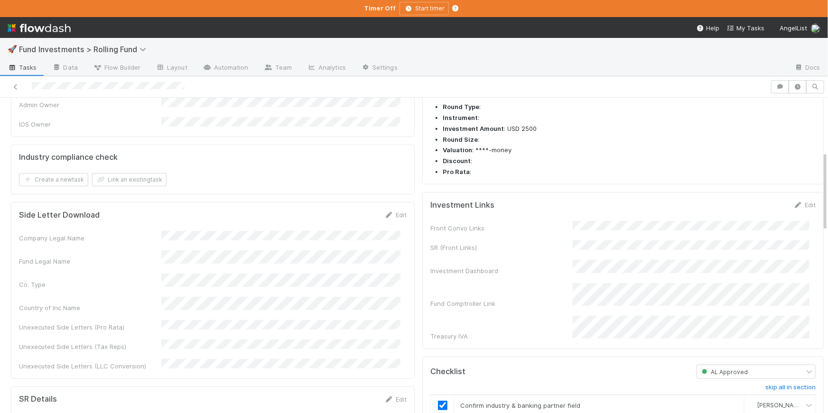
scroll to position [0, 0]
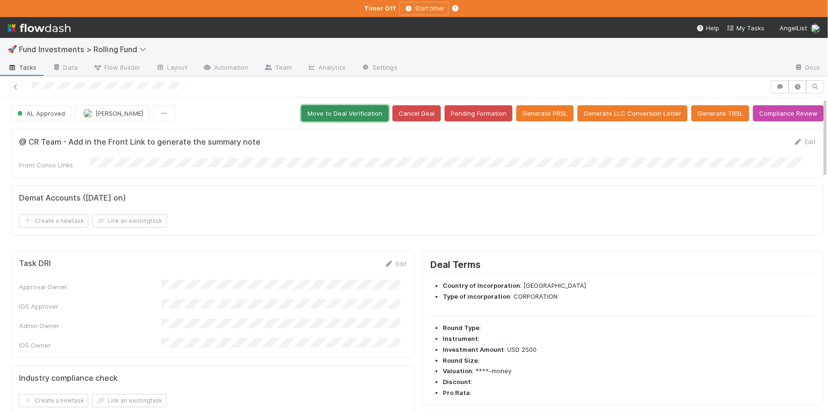
click at [328, 118] on button "Move to Deal Verification" at bounding box center [344, 113] width 87 height 16
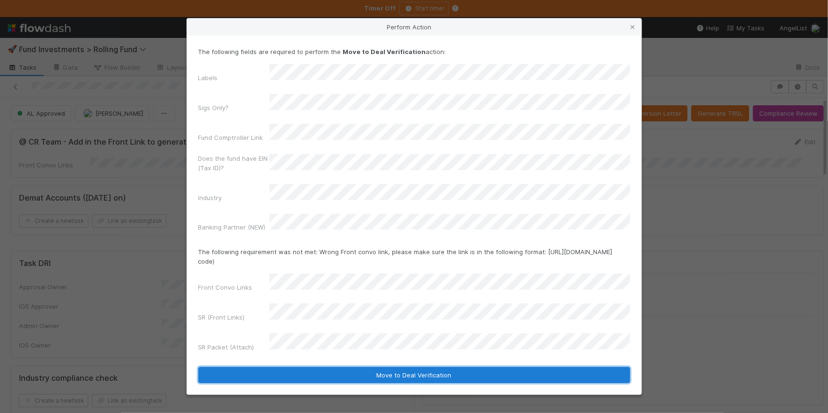
click at [418, 367] on button "Move to Deal Verification" at bounding box center [414, 375] width 432 height 16
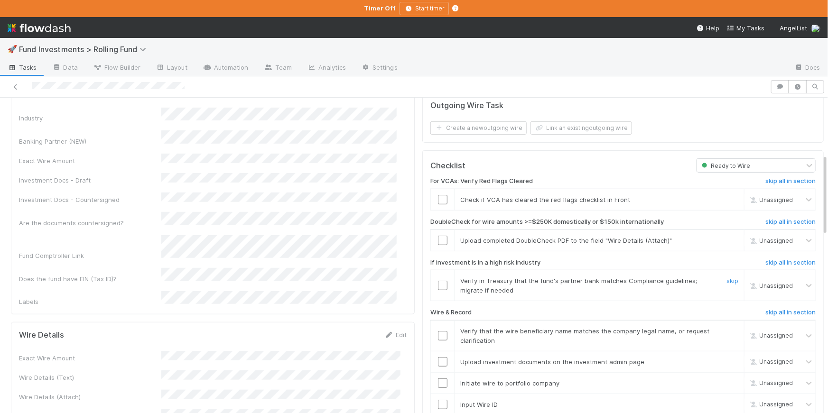
scroll to position [370, 0]
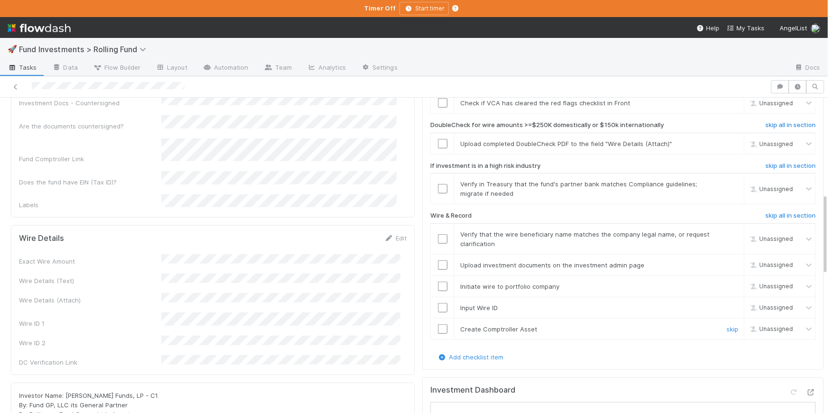
click at [438, 325] on input "checkbox" at bounding box center [442, 329] width 9 height 9
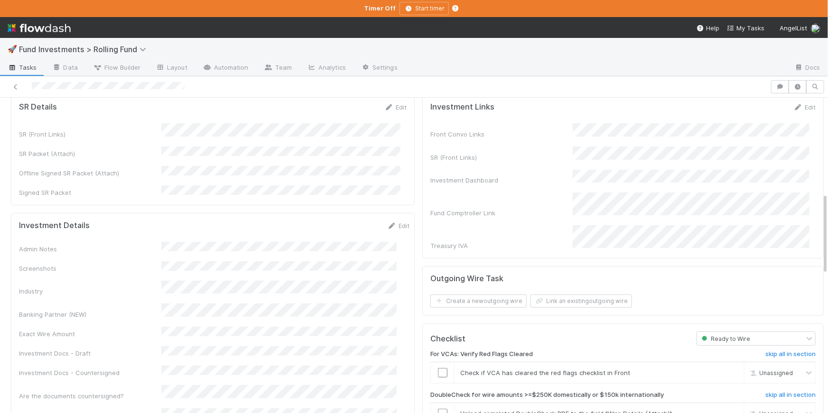
scroll to position [0, 0]
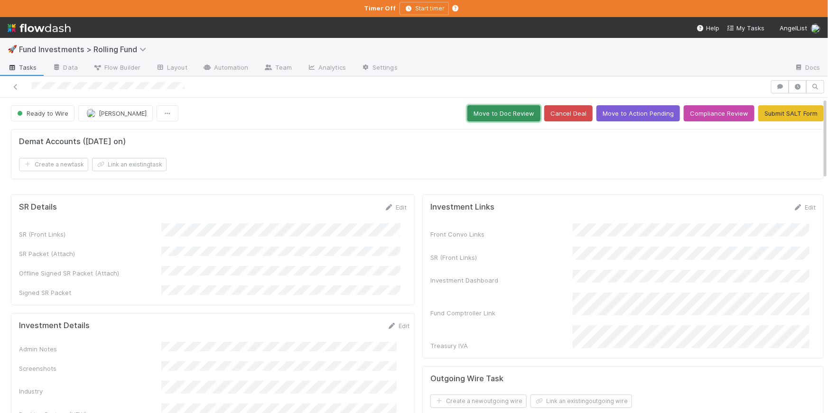
click at [500, 114] on button "Move to Doc Review" at bounding box center [503, 113] width 73 height 16
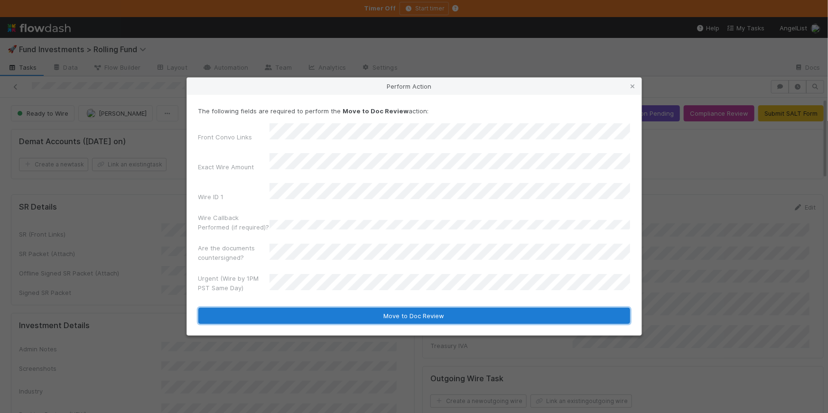
click at [399, 308] on button "Move to Doc Review" at bounding box center [414, 316] width 432 height 16
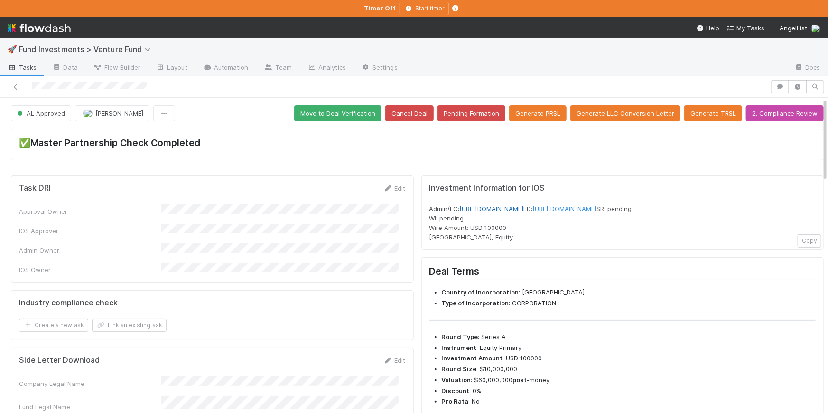
click at [518, 208] on link "https://venture.angellist.com/v/admin/funds/investment/29218" at bounding box center [492, 209] width 64 height 8
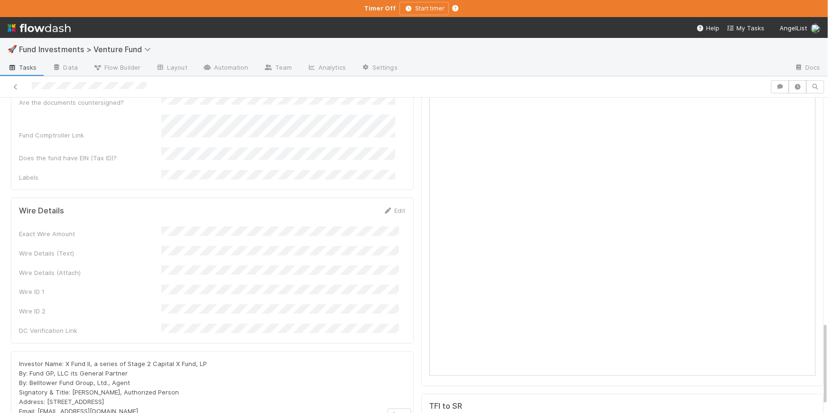
scroll to position [855, 0]
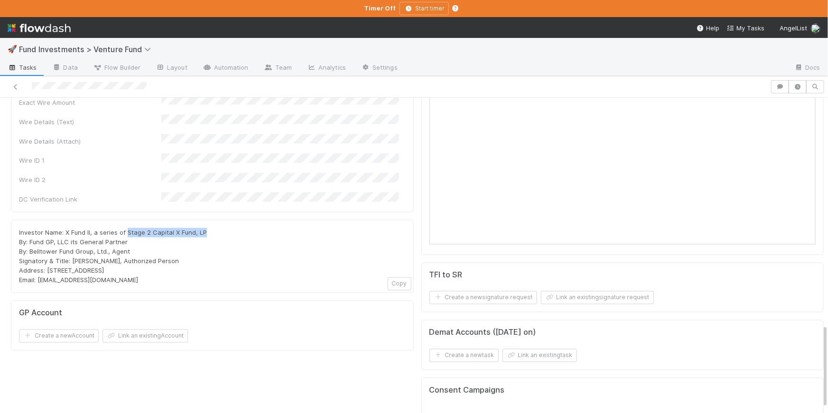
drag, startPoint x: 196, startPoint y: 154, endPoint x: 127, endPoint y: 156, distance: 69.8
click at [127, 228] on div "Investor Name: X Fund II, a series of Stage 2 Capital X Fund, LP By: Fund GP, L…" at bounding box center [212, 256] width 387 height 57
copy span "Stage 2 Capital X Fund, LP"
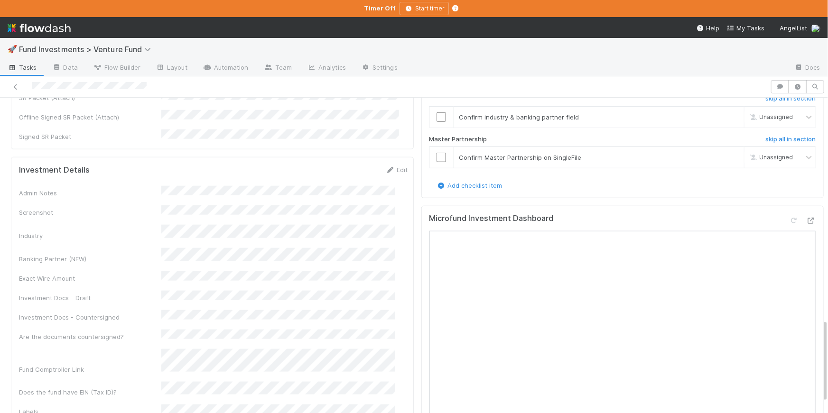
scroll to position [410, 0]
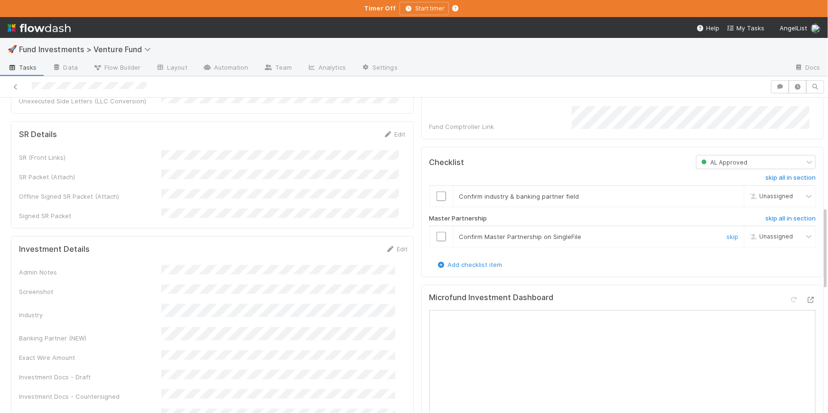
click at [436, 241] on input "checkbox" at bounding box center [440, 236] width 9 height 9
click at [436, 201] on input "checkbox" at bounding box center [440, 196] width 9 height 9
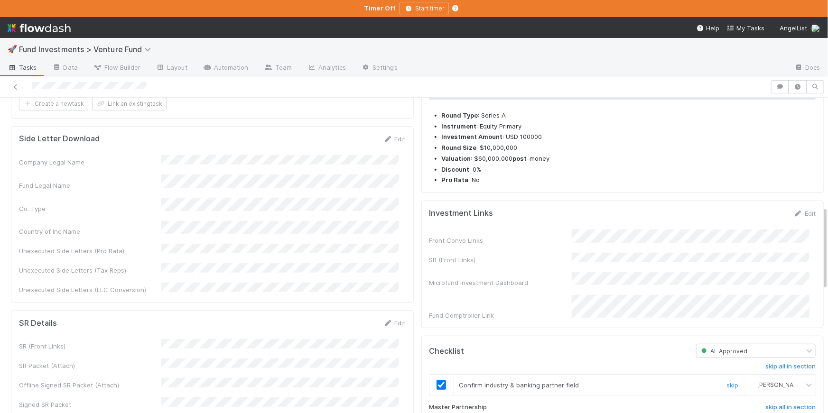
scroll to position [0, 0]
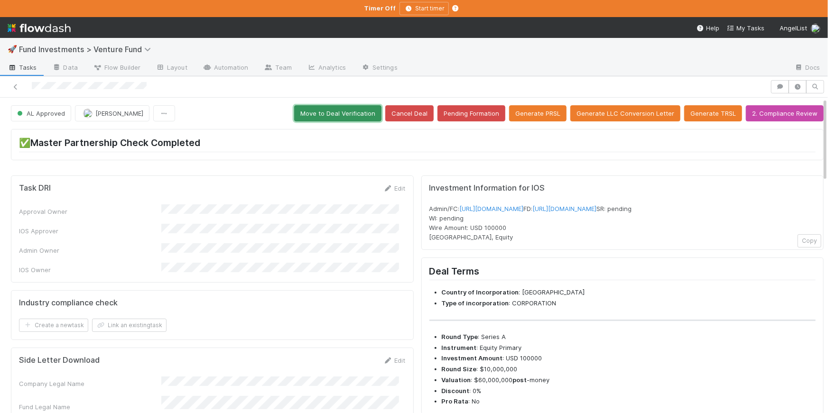
click at [347, 114] on button "Move to Deal Verification" at bounding box center [337, 113] width 87 height 16
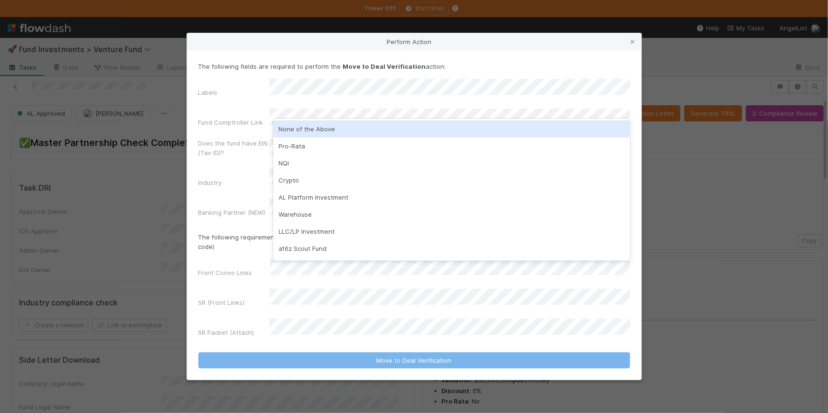
click at [335, 132] on div "None of the Above" at bounding box center [451, 129] width 357 height 17
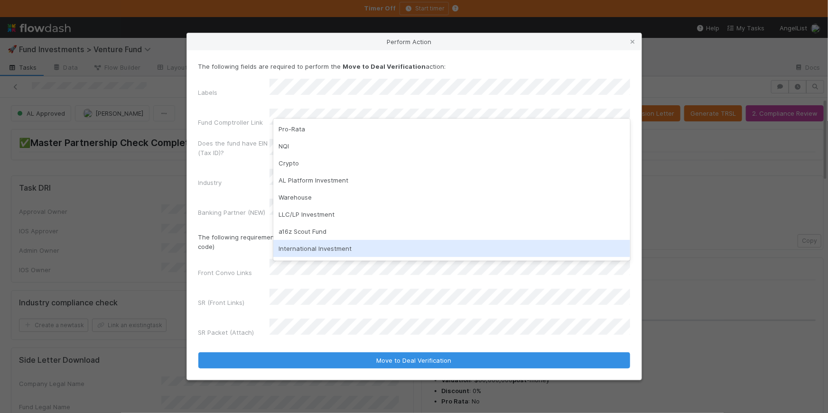
drag, startPoint x: 174, startPoint y: 279, endPoint x: 263, endPoint y: 275, distance: 89.3
click at [174, 279] on div "Perform Action The following fields are required to perform the Move to Deal Ve…" at bounding box center [414, 206] width 828 height 413
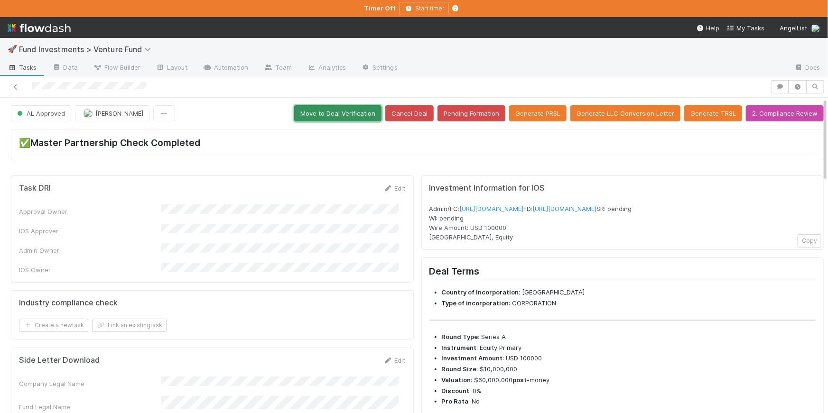
click at [351, 117] on button "Move to Deal Verification" at bounding box center [337, 113] width 87 height 16
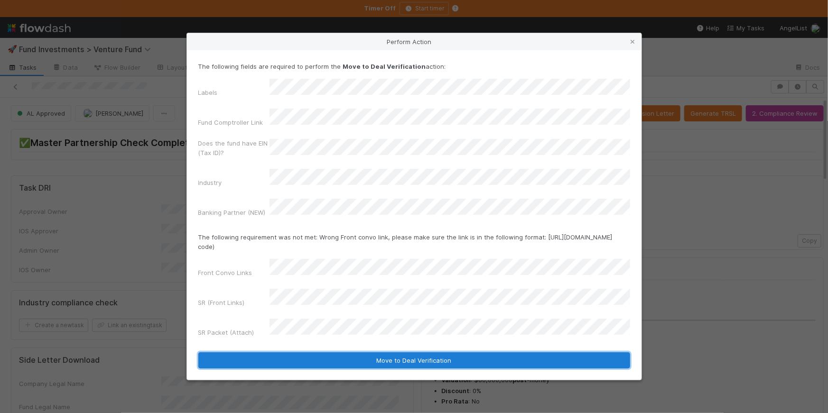
click at [454, 353] on button "Move to Deal Verification" at bounding box center [414, 361] width 432 height 16
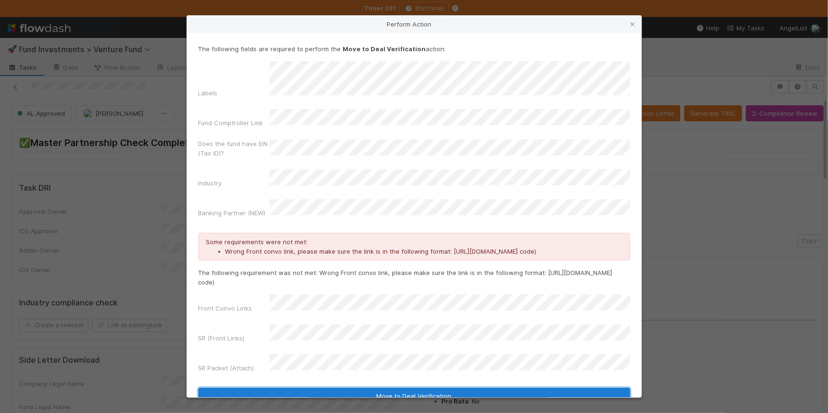
click at [426, 388] on button "Move to Deal Verification" at bounding box center [414, 396] width 432 height 16
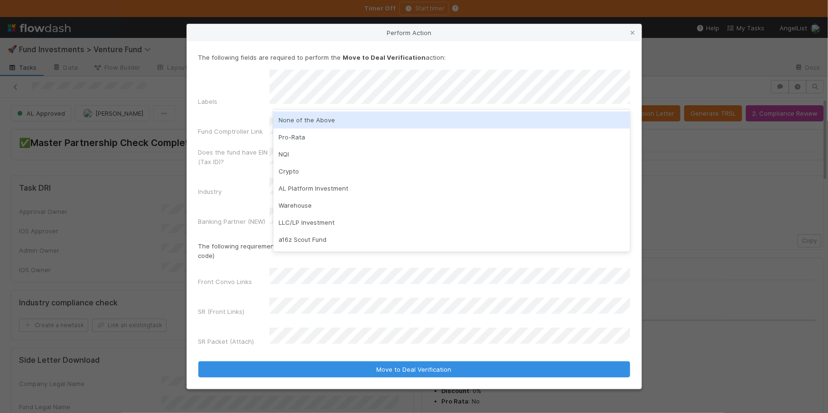
click at [306, 119] on div "None of the Above" at bounding box center [451, 119] width 357 height 17
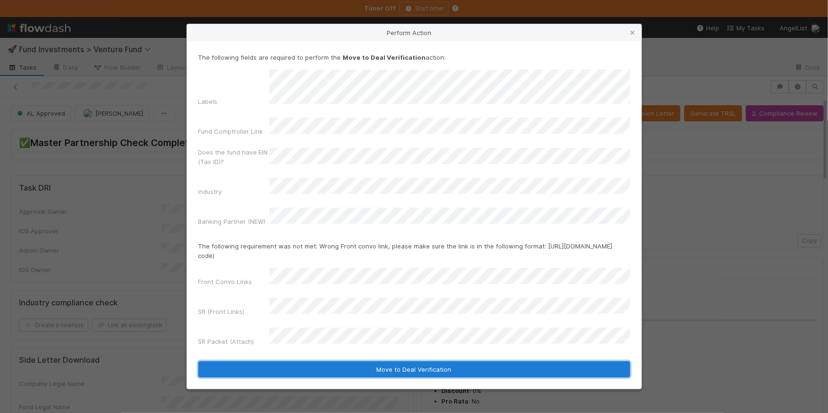
click at [408, 362] on button "Move to Deal Verification" at bounding box center [414, 370] width 432 height 16
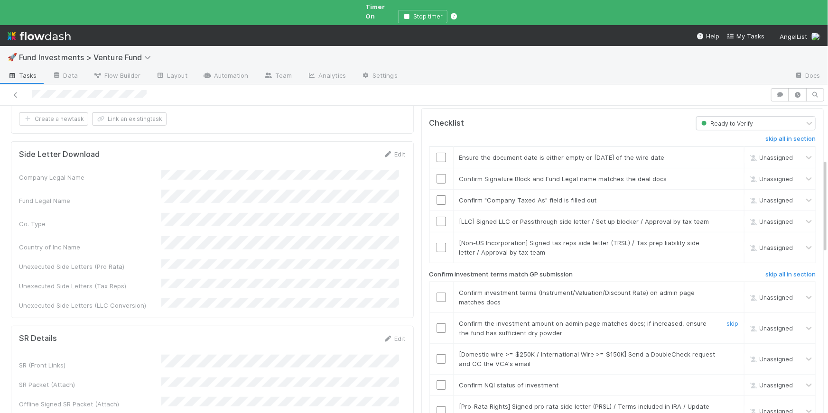
scroll to position [294, 0]
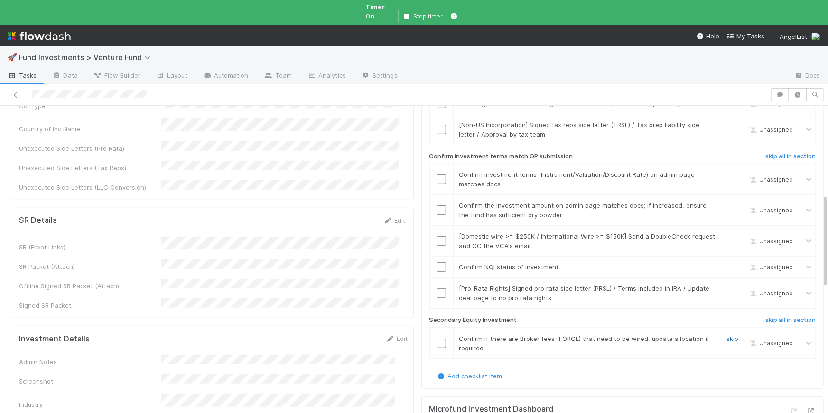
click at [726, 335] on link "skip" at bounding box center [732, 339] width 12 height 8
click at [439, 262] on div at bounding box center [441, 266] width 23 height 9
click at [436, 262] on input "checkbox" at bounding box center [440, 266] width 9 height 9
click at [726, 285] on link "skip" at bounding box center [732, 289] width 12 height 8
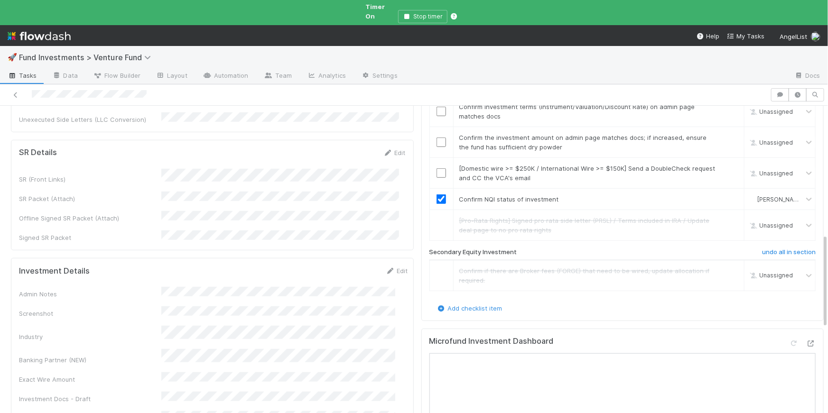
scroll to position [429, 0]
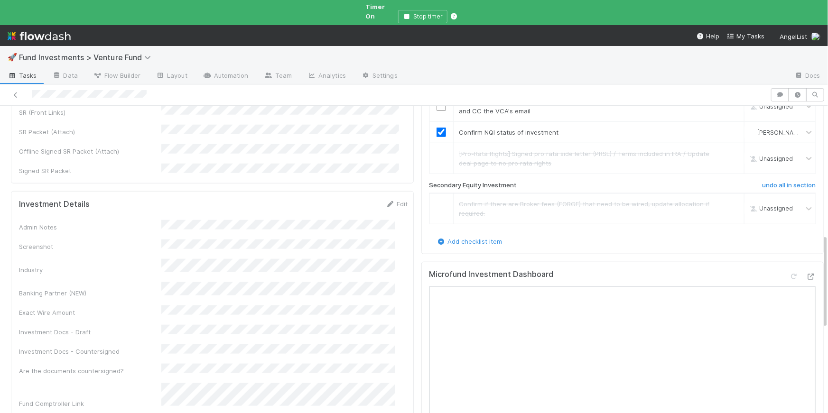
drag, startPoint x: 390, startPoint y: 159, endPoint x: 400, endPoint y: 163, distance: 11.6
click at [390, 200] on link "Edit" at bounding box center [397, 204] width 22 height 8
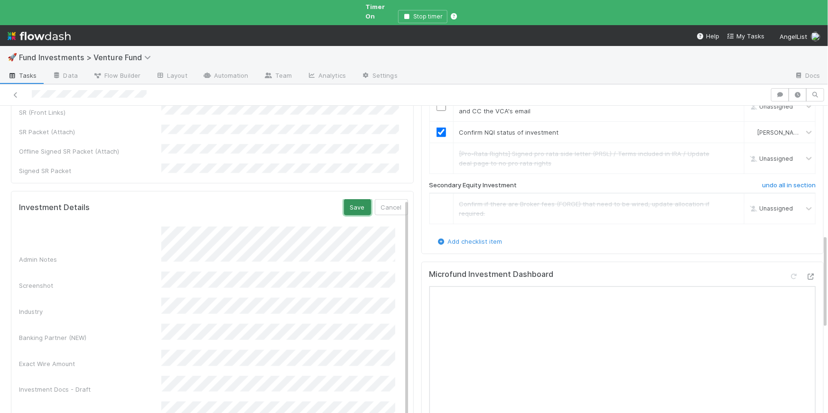
click at [345, 199] on button "Save" at bounding box center [357, 207] width 27 height 16
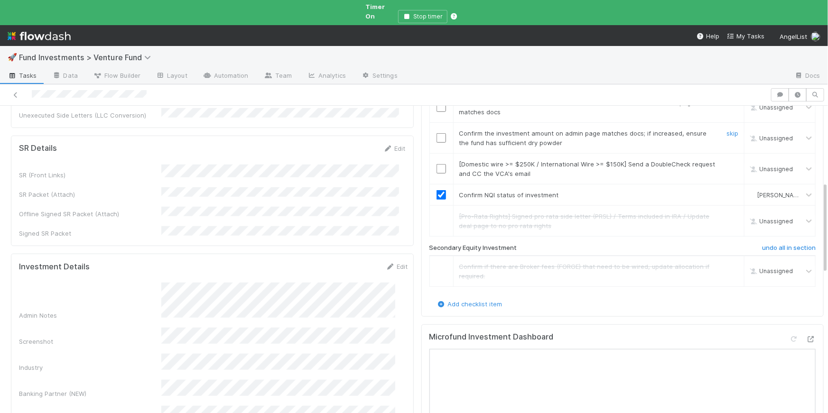
scroll to position [258, 0]
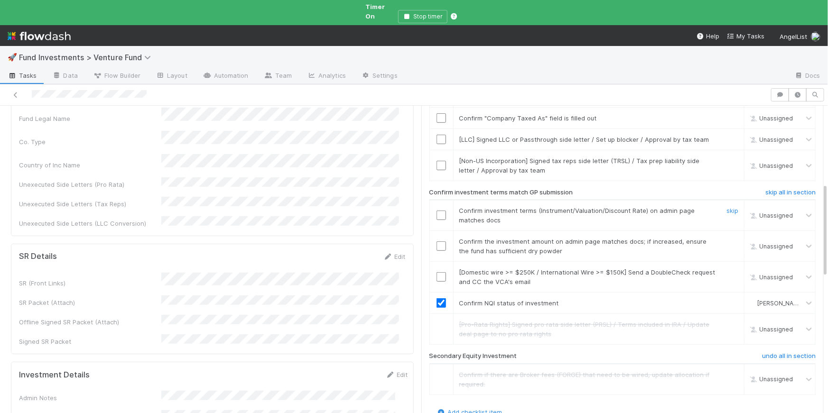
click at [438, 211] on input "checkbox" at bounding box center [440, 215] width 9 height 9
click at [726, 269] on link "skip" at bounding box center [732, 273] width 12 height 8
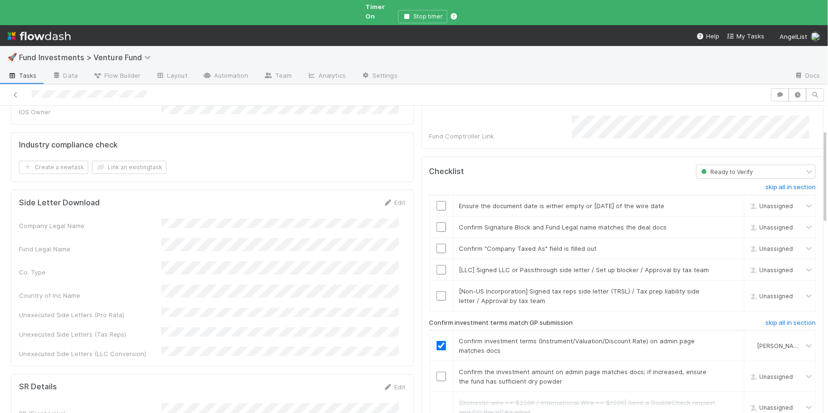
scroll to position [79, 0]
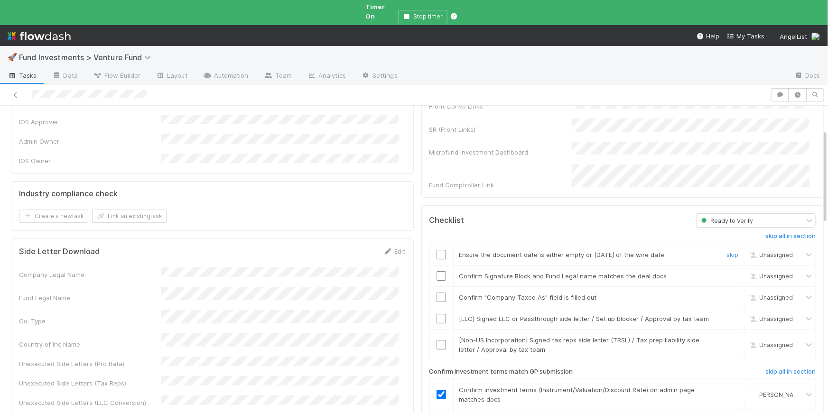
click at [437, 250] on input "checkbox" at bounding box center [440, 254] width 9 height 9
click at [726, 315] on link "skip" at bounding box center [732, 319] width 12 height 8
drag, startPoint x: 725, startPoint y: 323, endPoint x: 720, endPoint y: 312, distance: 12.3
click at [726, 336] on link "skip" at bounding box center [732, 340] width 12 height 8
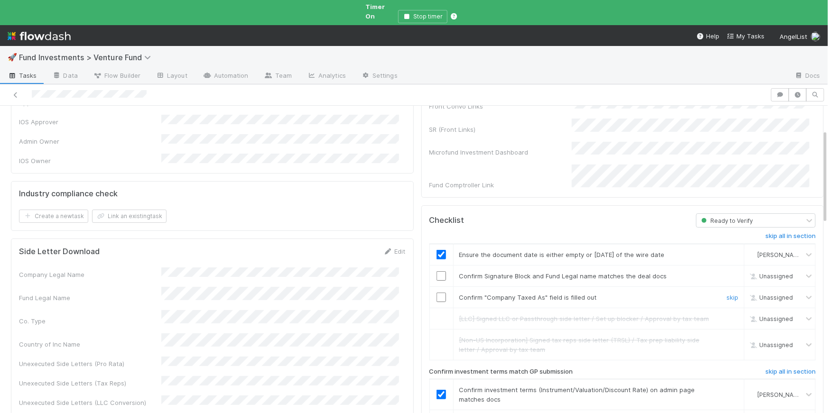
click at [436, 293] on input "checkbox" at bounding box center [440, 297] width 9 height 9
click at [436, 271] on input "checkbox" at bounding box center [440, 275] width 9 height 9
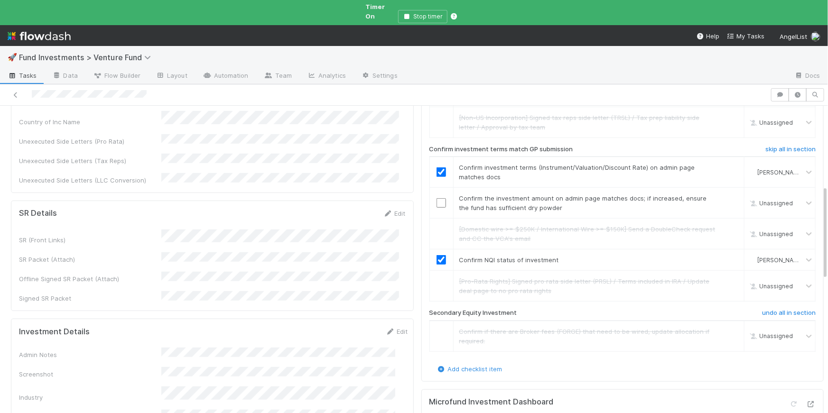
scroll to position [303, 0]
click at [386, 327] on icon at bounding box center [390, 330] width 9 height 6
click at [344, 325] on button "Save" at bounding box center [357, 333] width 27 height 16
click at [436, 197] on input "checkbox" at bounding box center [440, 201] width 9 height 9
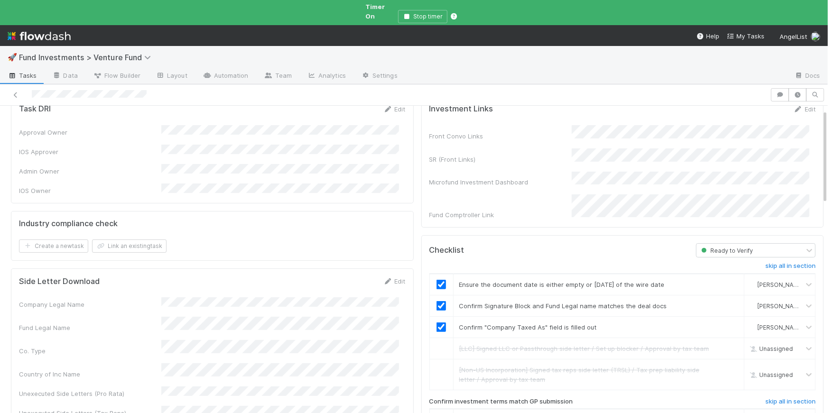
scroll to position [0, 0]
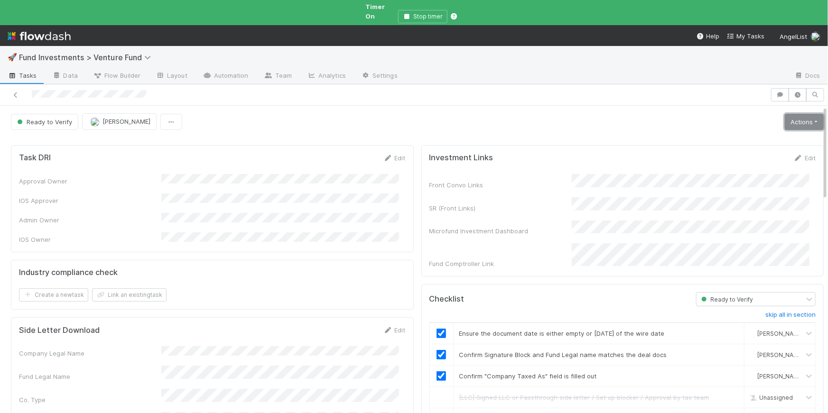
click at [789, 116] on link "Actions" at bounding box center [804, 122] width 39 height 16
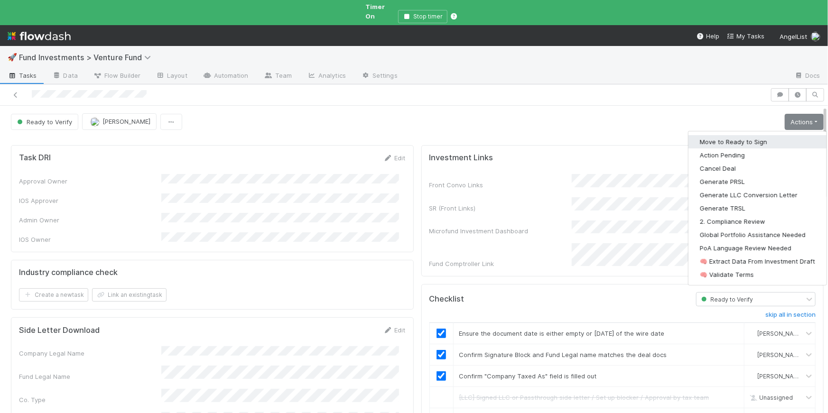
click at [744, 135] on button "Move to Ready to Sign" at bounding box center [757, 141] width 138 height 13
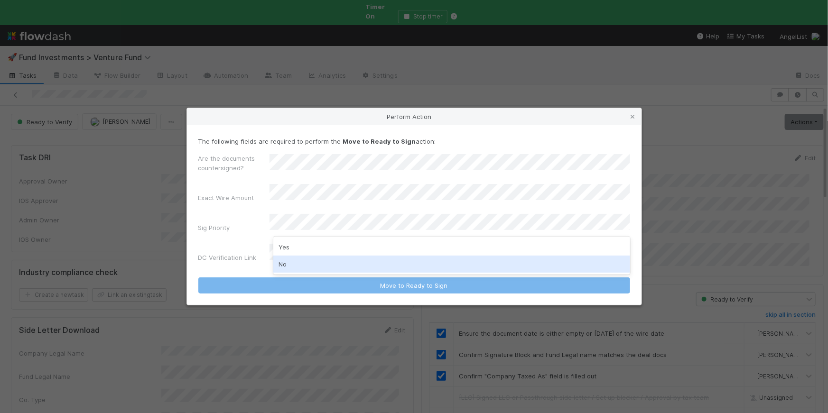
click at [312, 262] on div "No" at bounding box center [451, 264] width 357 height 17
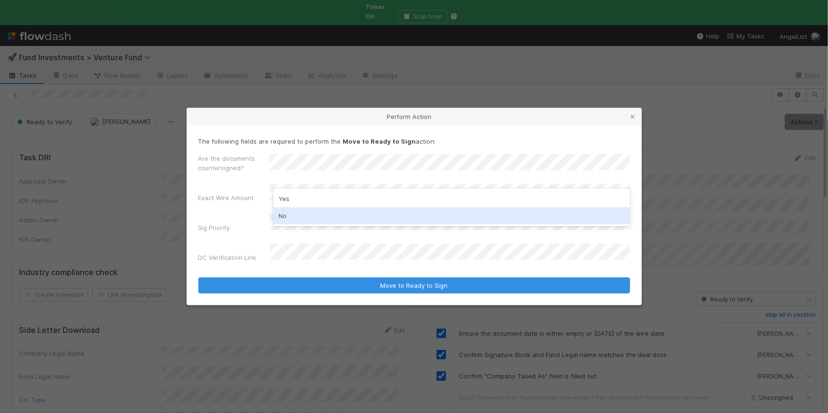
click at [303, 215] on div "No" at bounding box center [451, 215] width 357 height 17
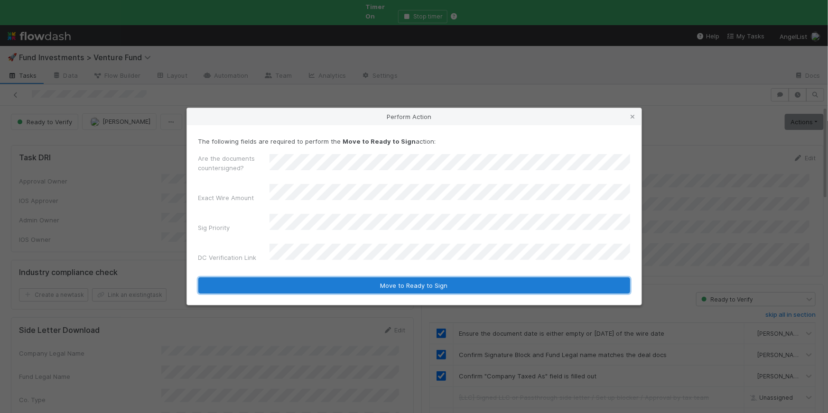
click at [332, 279] on button "Move to Ready to Sign" at bounding box center [414, 286] width 432 height 16
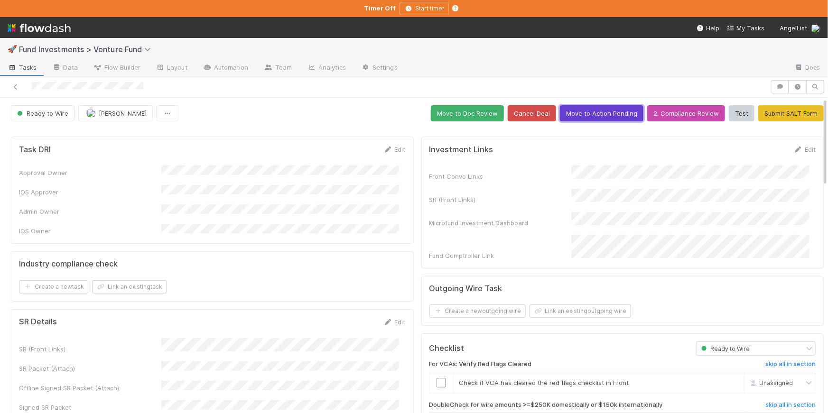
click at [607, 111] on button "Move to Action Pending" at bounding box center [602, 113] width 84 height 16
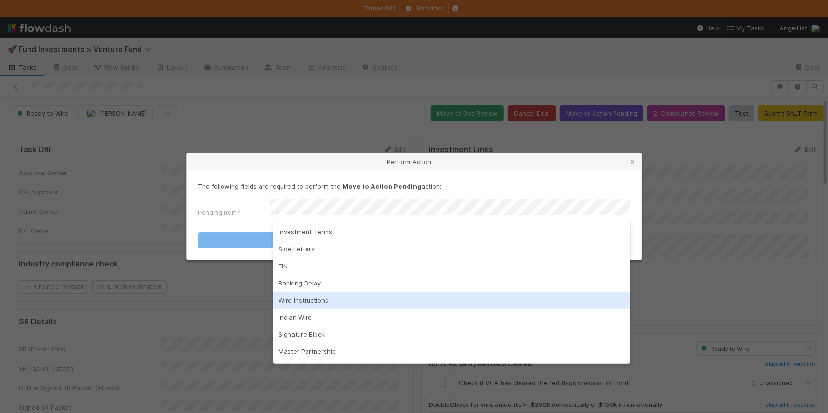
click at [333, 300] on div "Wire Instructions" at bounding box center [451, 300] width 357 height 17
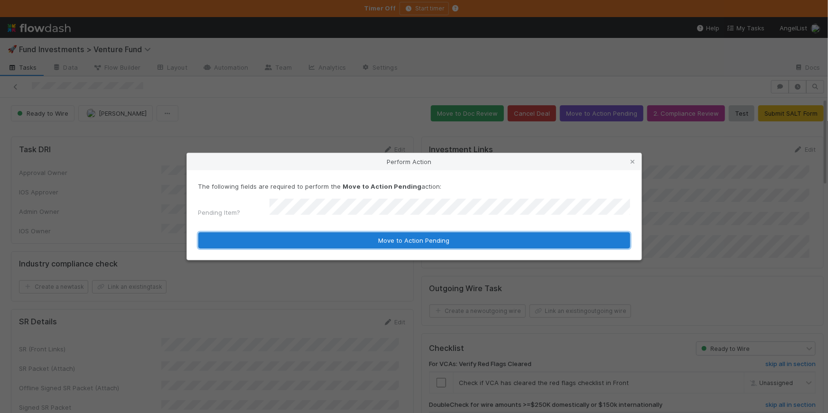
click at [415, 244] on button "Move to Action Pending" at bounding box center [414, 240] width 432 height 16
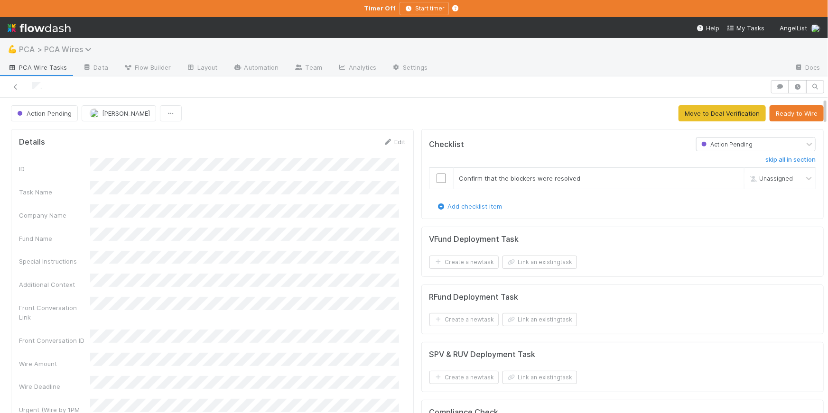
click at [68, 47] on span "PCA > PCA Wires" at bounding box center [57, 49] width 77 height 9
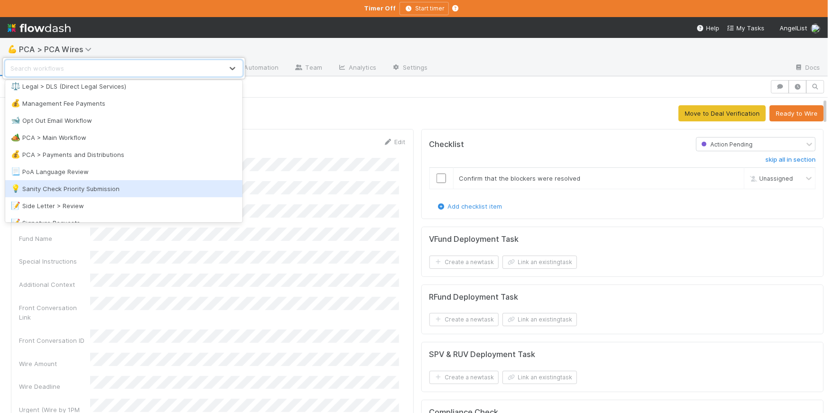
scroll to position [1017, 0]
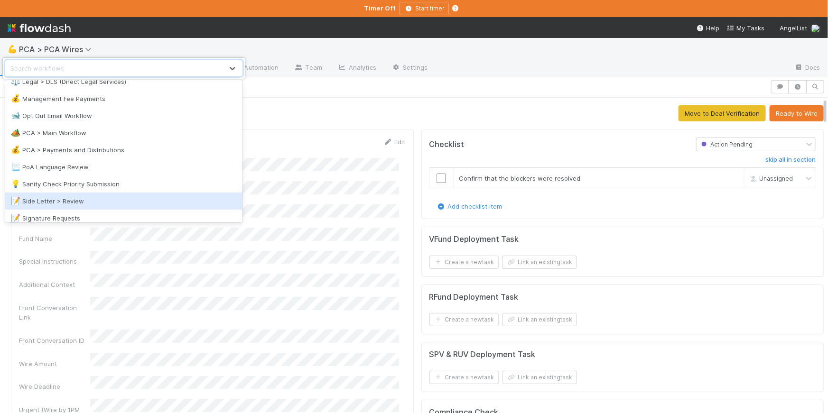
click at [139, 202] on div "📝 Side Letter > Review" at bounding box center [124, 200] width 226 height 9
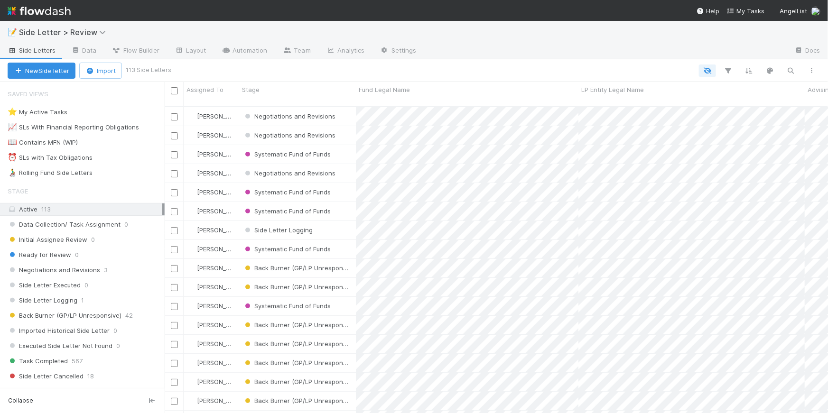
scroll to position [308, 657]
click at [310, 51] on link "Team" at bounding box center [296, 51] width 43 height 15
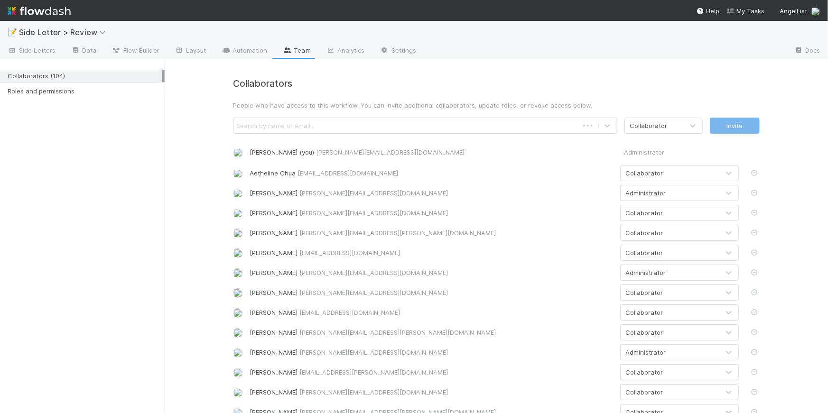
click at [336, 125] on div "Search by name or email..." at bounding box center [405, 125] width 345 height 15
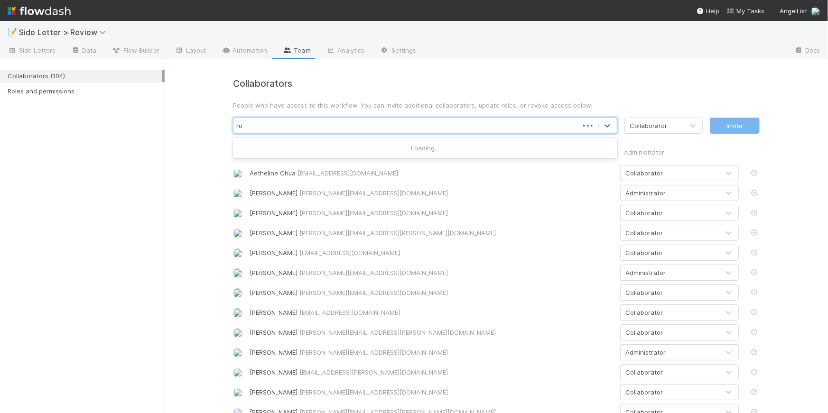
type input "ros"
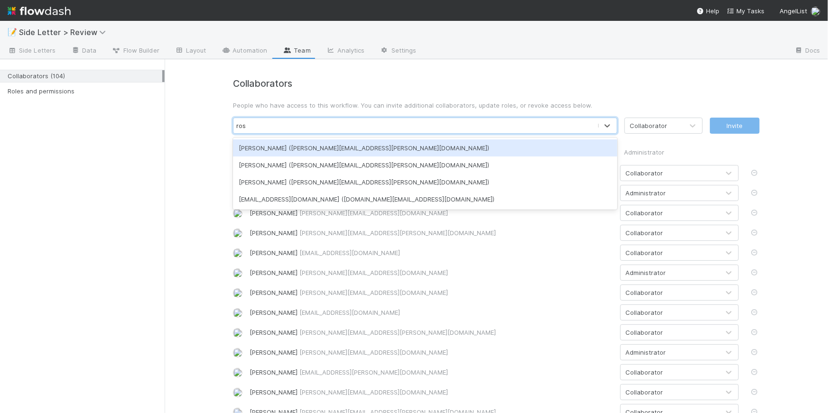
click at [330, 145] on div "[PERSON_NAME] ([PERSON_NAME][EMAIL_ADDRESS][PERSON_NAME][DOMAIN_NAME])" at bounding box center [425, 147] width 384 height 17
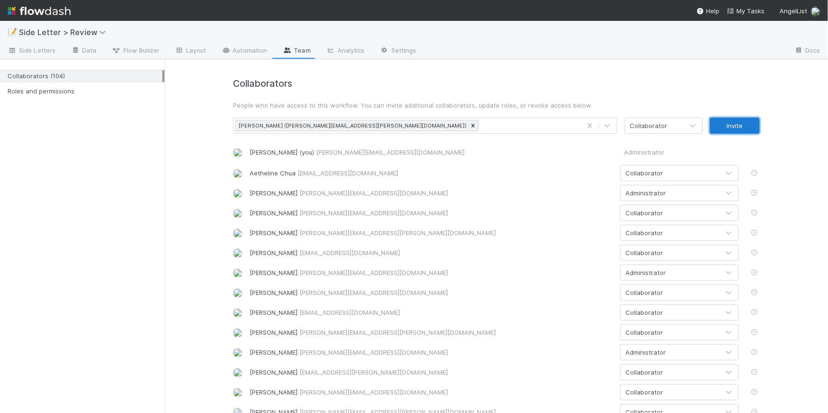
click at [733, 126] on button "Invite" at bounding box center [735, 126] width 50 height 16
click at [442, 124] on div "Search by name or email..." at bounding box center [415, 125] width 364 height 15
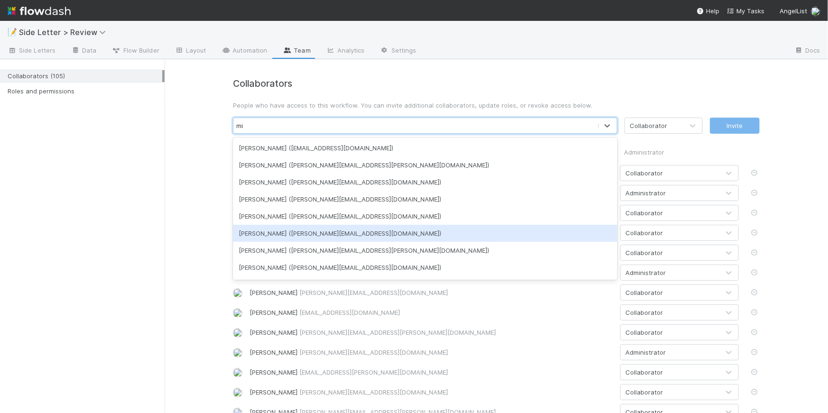
type input "mic"
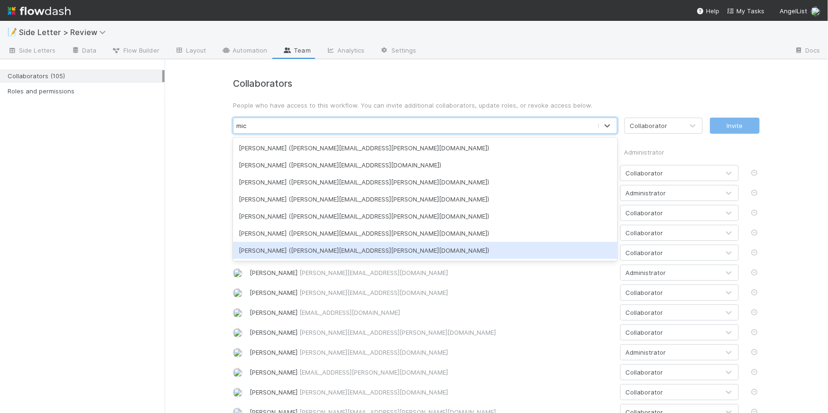
click at [379, 250] on div "[PERSON_NAME] ([PERSON_NAME][EMAIL_ADDRESS][PERSON_NAME][DOMAIN_NAME])" at bounding box center [425, 250] width 384 height 17
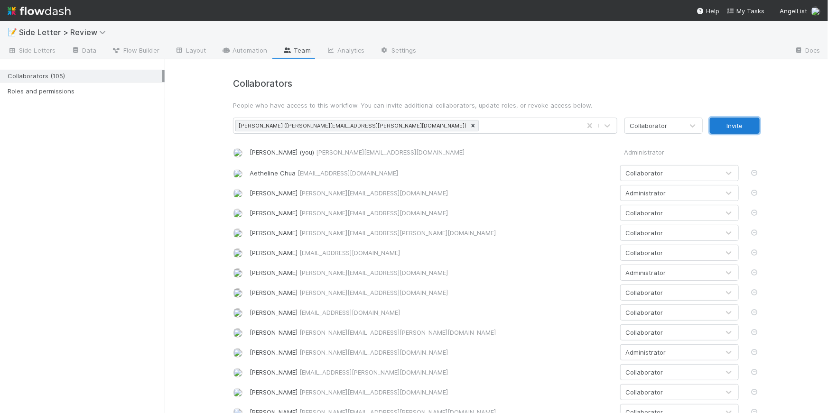
click at [734, 122] on button "Invite" at bounding box center [735, 126] width 50 height 16
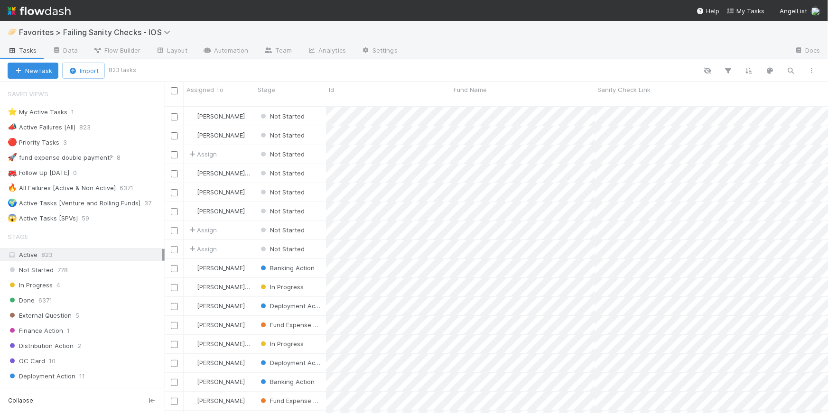
scroll to position [308, 657]
click at [152, 32] on span "Favorites > Failing Sanity Checks - IOS" at bounding box center [97, 32] width 156 height 9
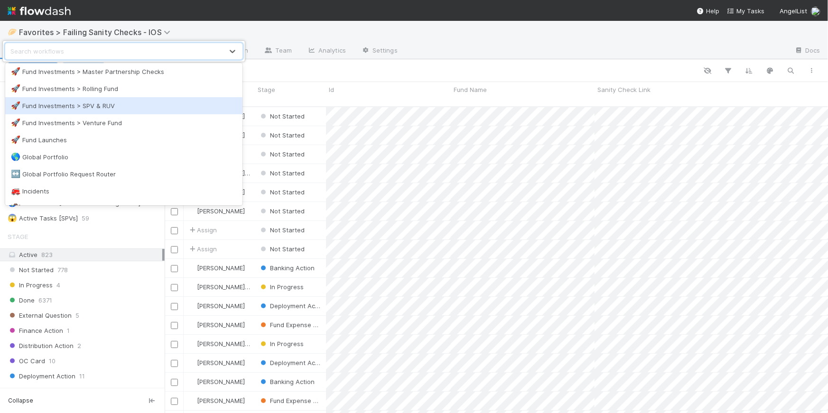
scroll to position [742, 0]
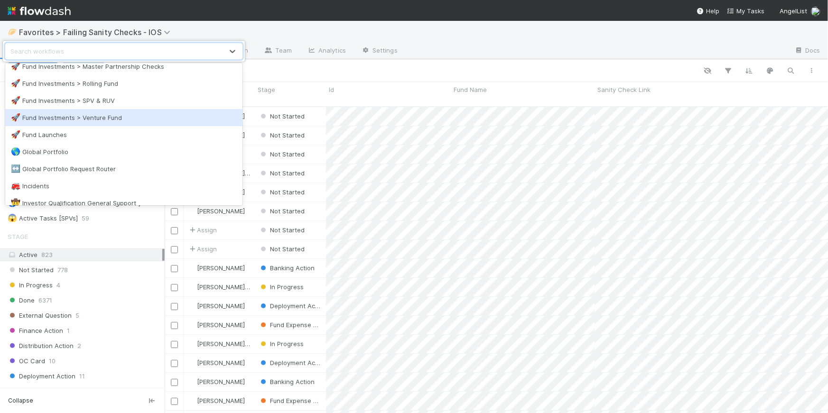
click at [96, 113] on div "🚀 Fund Investments > Venture Fund" at bounding box center [124, 117] width 226 height 9
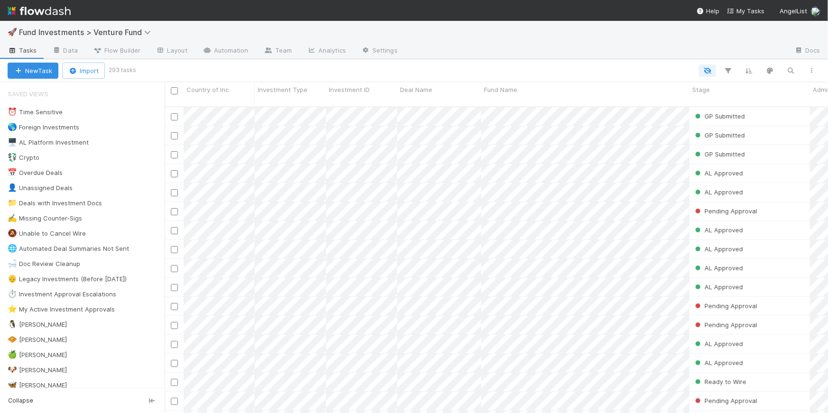
scroll to position [308, 657]
click at [135, 36] on span "Fund Investments > Venture Fund" at bounding box center [87, 32] width 137 height 9
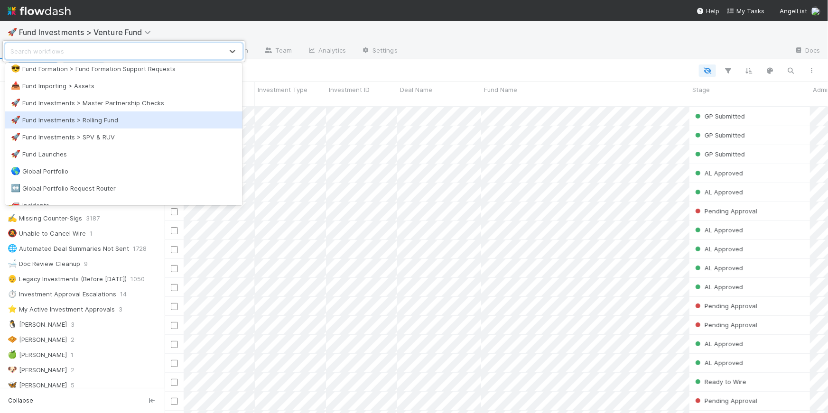
scroll to position [740, 0]
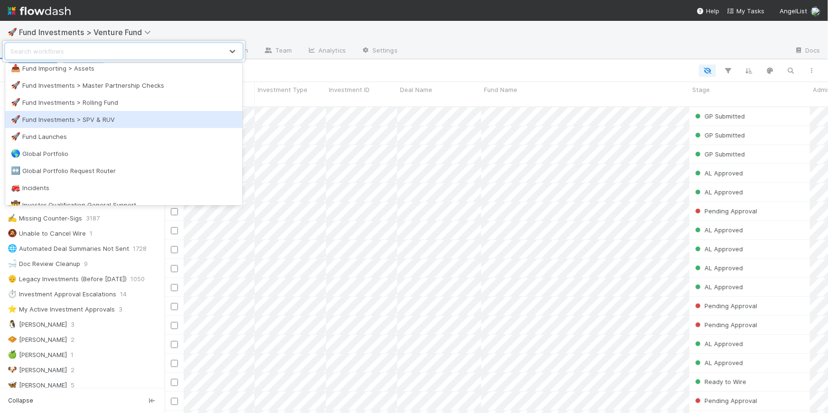
click at [117, 111] on div "🚀 Fund Investments > SPV & RUV" at bounding box center [123, 119] width 237 height 17
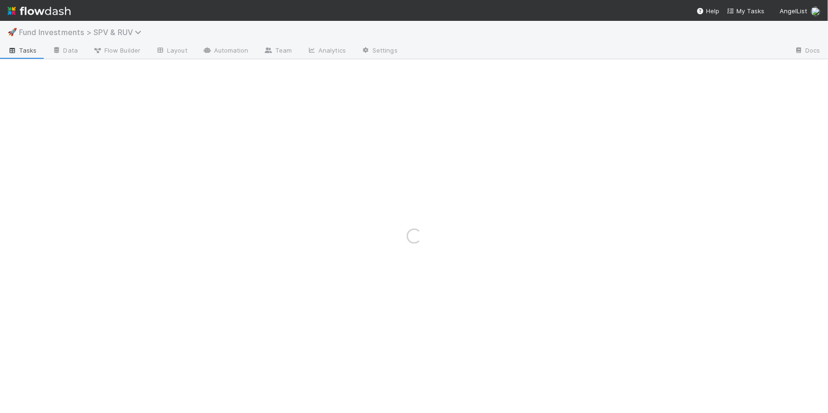
click at [124, 32] on span "Fund Investments > SPV & RUV" at bounding box center [82, 32] width 127 height 9
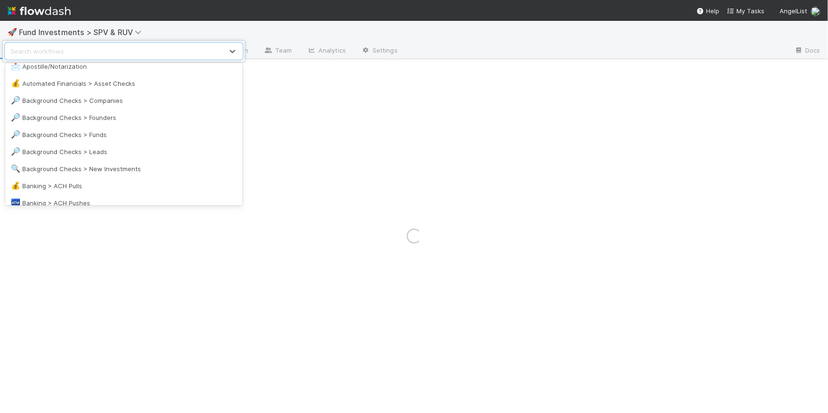
scroll to position [288, 0]
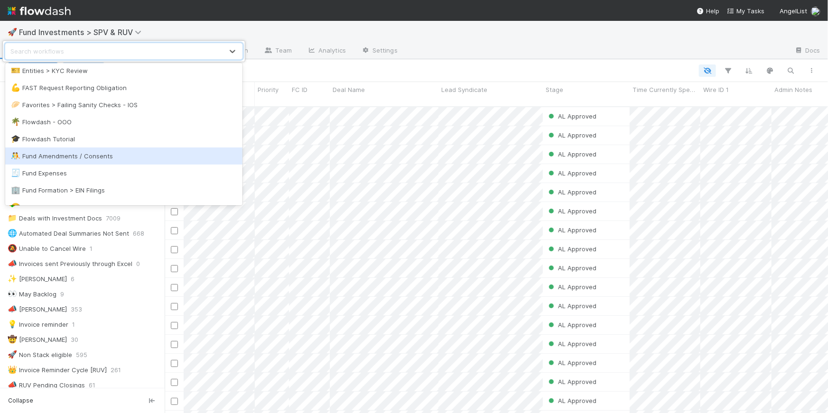
scroll to position [662, 0]
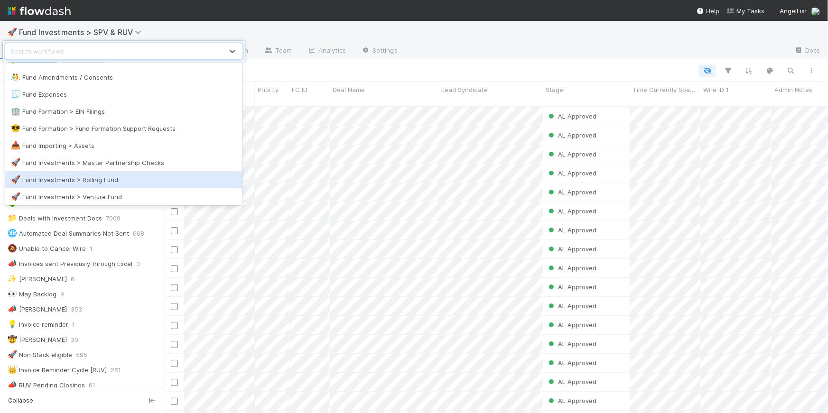
click at [156, 177] on div "🚀 Fund Investments > Rolling Fund" at bounding box center [124, 179] width 226 height 9
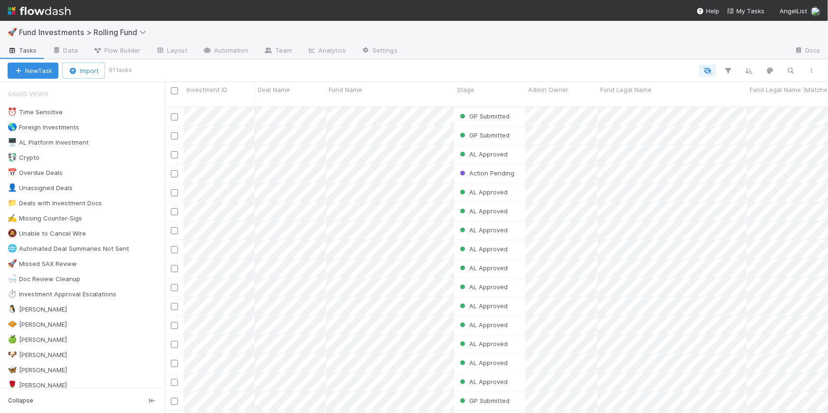
scroll to position [308, 657]
click at [141, 28] on icon at bounding box center [143, 32] width 9 height 8
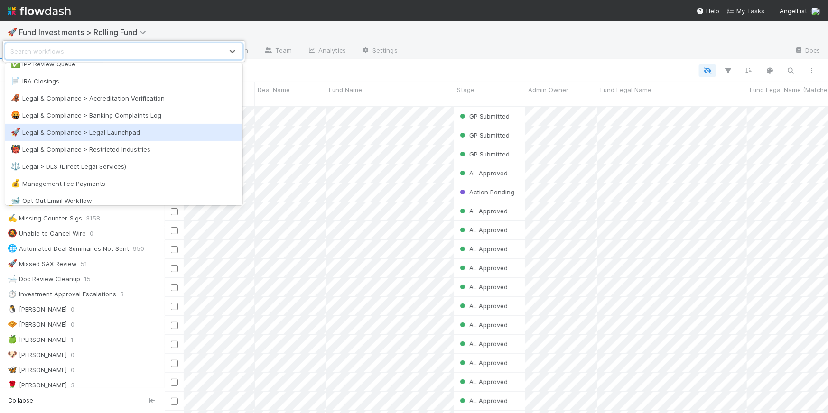
scroll to position [1114, 0]
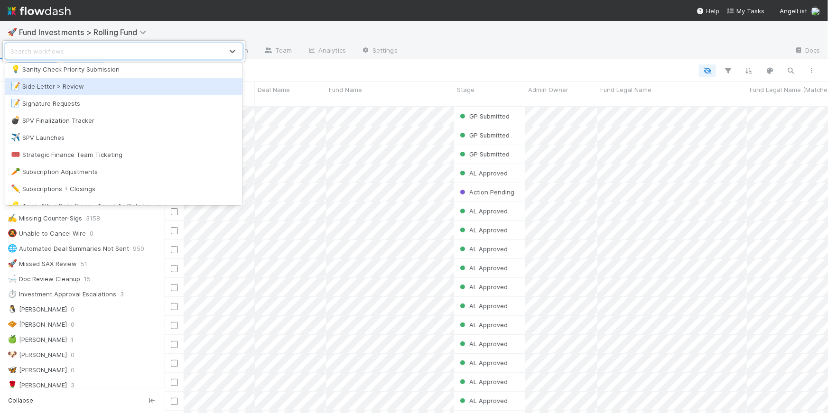
click at [91, 91] on div "📝 Side Letter > Review" at bounding box center [123, 86] width 237 height 17
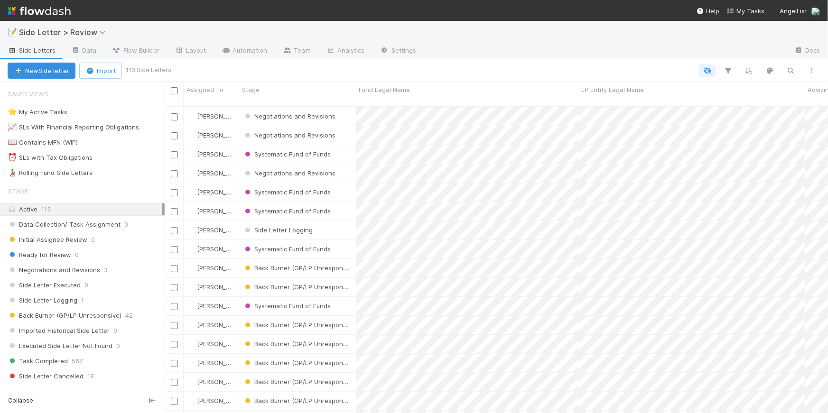
scroll to position [308, 657]
click at [89, 31] on span "Side Letter > Review" at bounding box center [65, 32] width 92 height 9
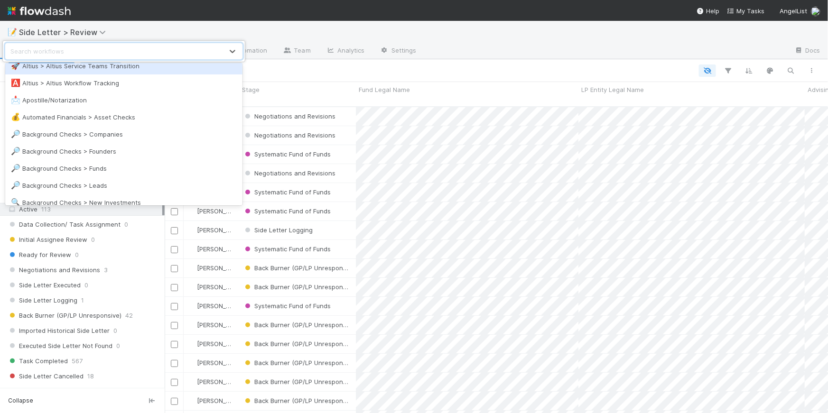
scroll to position [136, 0]
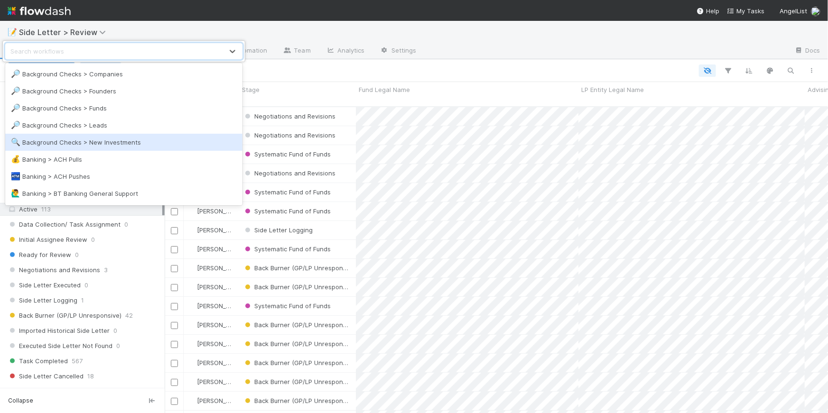
click at [156, 144] on div "🔍 Background Checks > New Investments" at bounding box center [124, 142] width 226 height 9
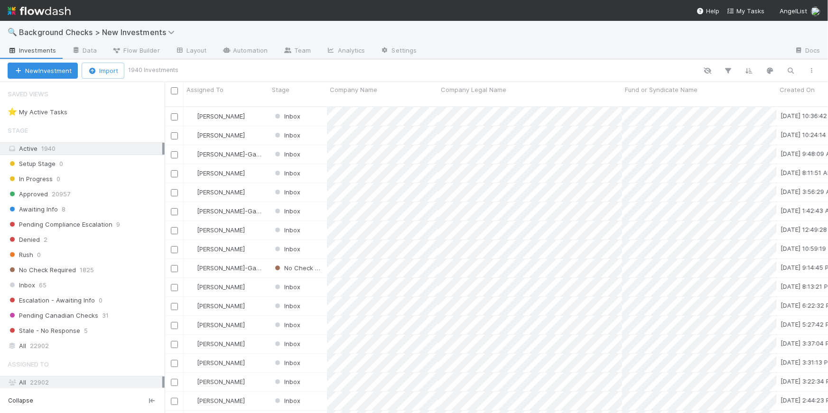
scroll to position [308, 657]
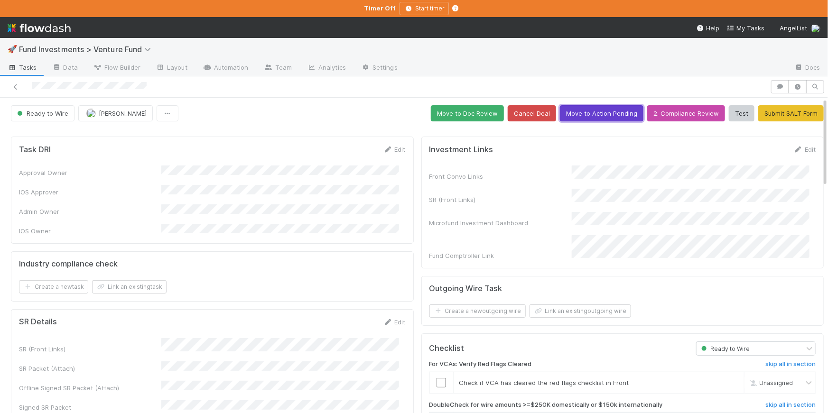
click at [580, 114] on button "Move to Action Pending" at bounding box center [602, 113] width 84 height 16
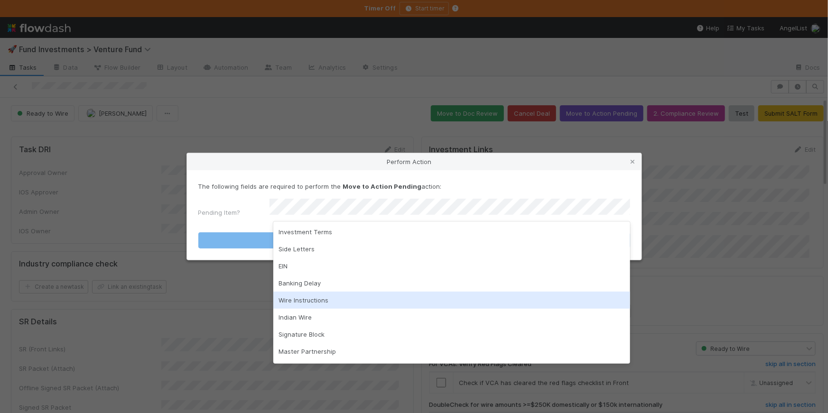
drag, startPoint x: 338, startPoint y: 307, endPoint x: 359, endPoint y: 286, distance: 29.2
click at [338, 307] on div "Wire Instructions" at bounding box center [451, 300] width 357 height 17
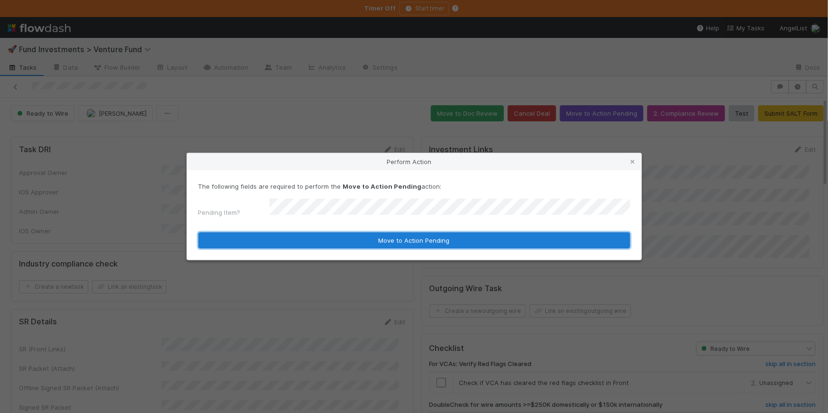
click at [407, 241] on button "Move to Action Pending" at bounding box center [414, 240] width 432 height 16
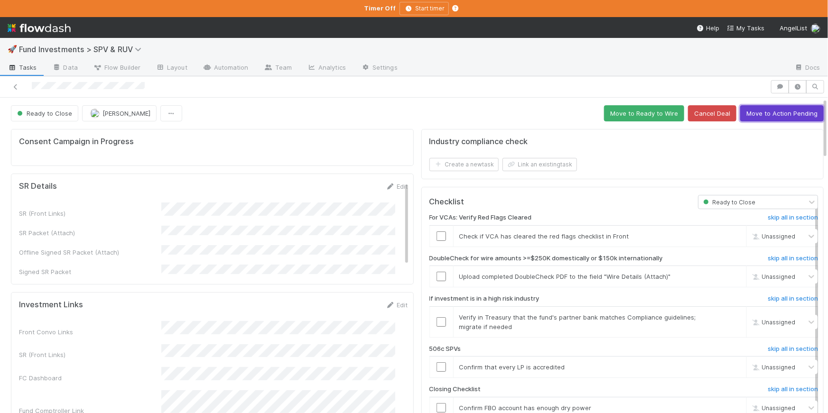
click at [764, 114] on button "Move to Action Pending" at bounding box center [782, 113] width 84 height 16
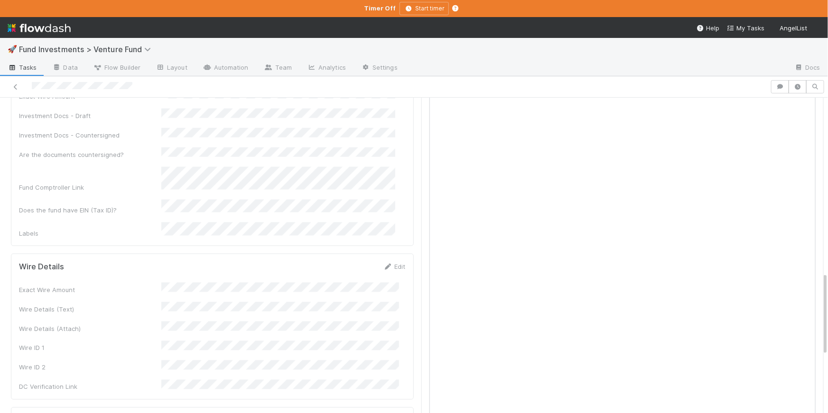
scroll to position [672, 0]
drag, startPoint x: 123, startPoint y: 341, endPoint x: 65, endPoint y: 339, distance: 57.4
copy span "[PERSON_NAME] Ventures Fund"
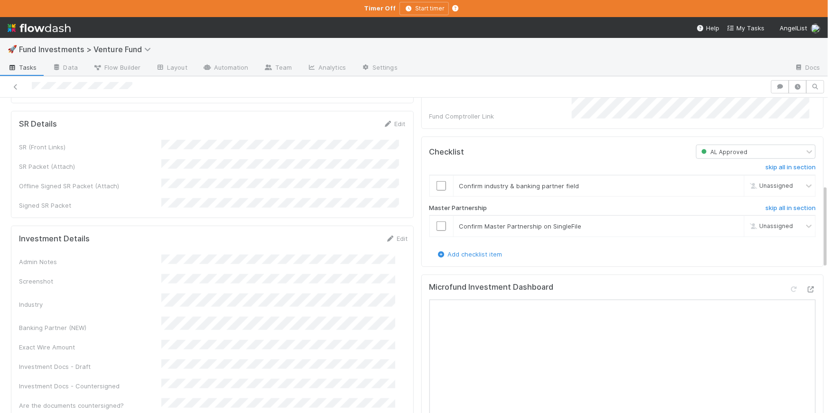
scroll to position [328, 0]
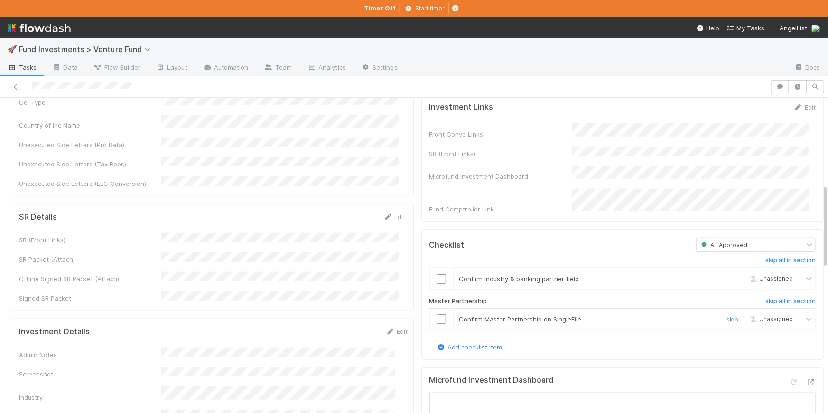
click at [437, 324] on input "checkbox" at bounding box center [440, 319] width 9 height 9
click at [436, 284] on input "checkbox" at bounding box center [440, 278] width 9 height 9
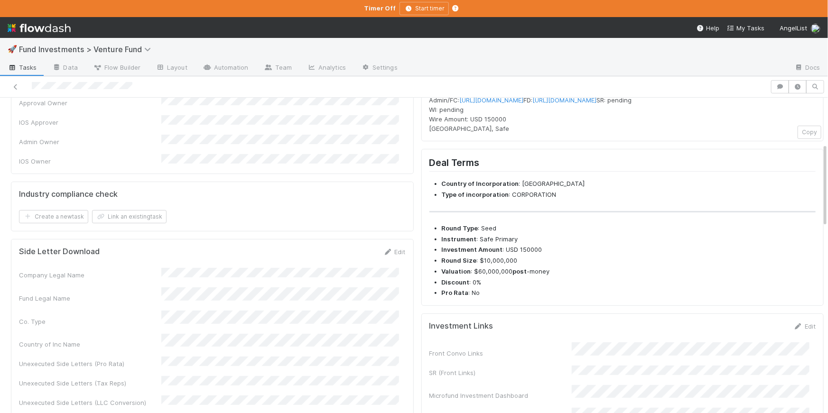
scroll to position [0, 0]
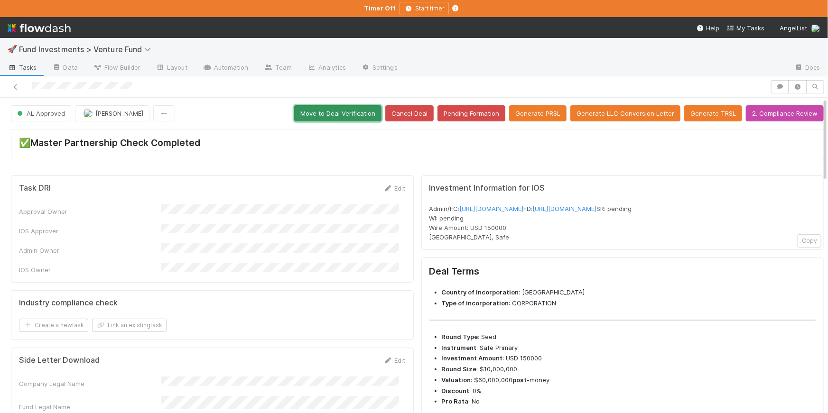
click at [345, 114] on button "Move to Deal Verification" at bounding box center [337, 113] width 87 height 16
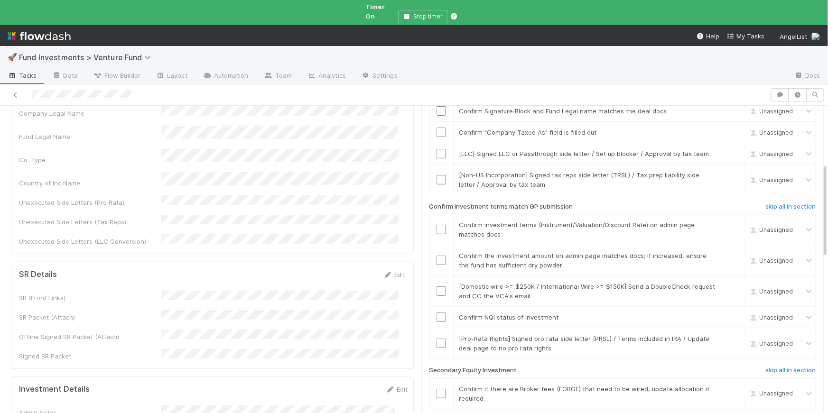
scroll to position [244, 0]
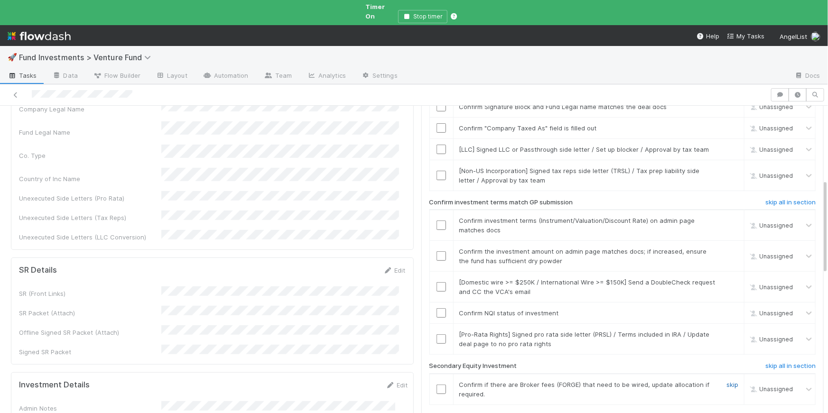
click at [726, 381] on link "skip" at bounding box center [732, 385] width 12 height 8
click at [436, 308] on input "checkbox" at bounding box center [440, 312] width 9 height 9
click at [726, 331] on link "skip" at bounding box center [732, 335] width 12 height 8
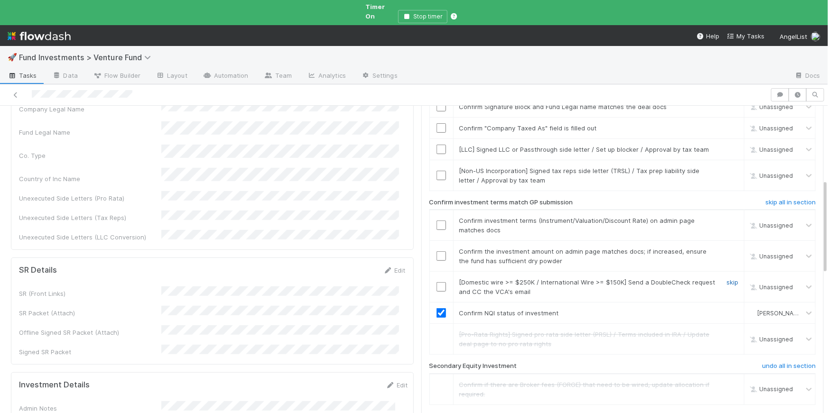
click at [726, 278] on link "skip" at bounding box center [732, 282] width 12 height 8
click at [436, 251] on input "checkbox" at bounding box center [440, 255] width 9 height 9
click at [436, 221] on input "checkbox" at bounding box center [440, 225] width 9 height 9
click at [726, 167] on link "skip" at bounding box center [732, 171] width 12 height 8
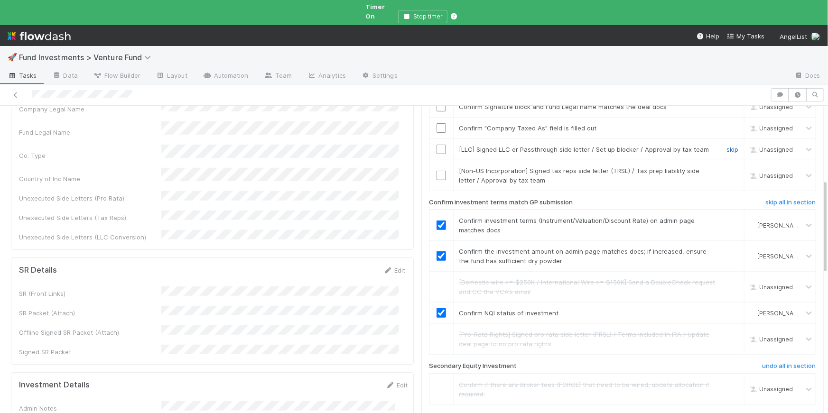
click at [726, 146] on link "skip" at bounding box center [732, 150] width 12 height 8
click at [726, 167] on link "skip" at bounding box center [732, 171] width 12 height 8
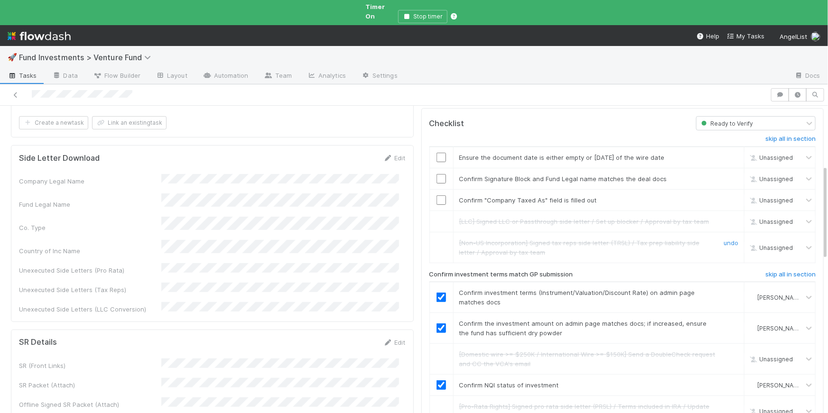
scroll to position [162, 0]
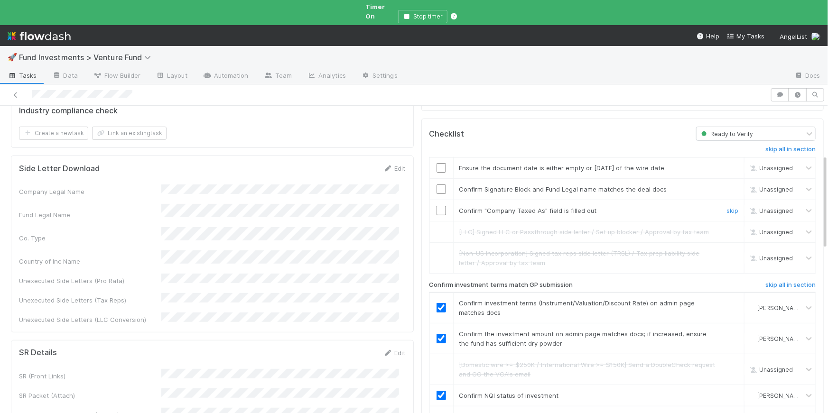
click at [438, 206] on input "checkbox" at bounding box center [440, 210] width 9 height 9
click at [436, 163] on input "checkbox" at bounding box center [440, 167] width 9 height 9
click at [726, 186] on link "skip" at bounding box center [732, 190] width 12 height 8
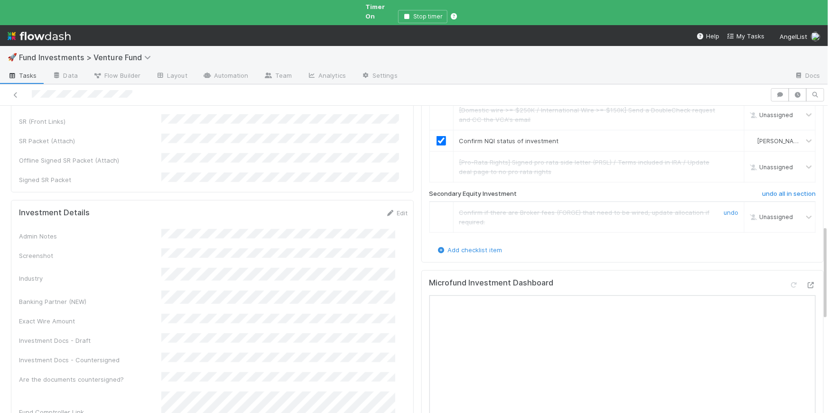
scroll to position [394, 0]
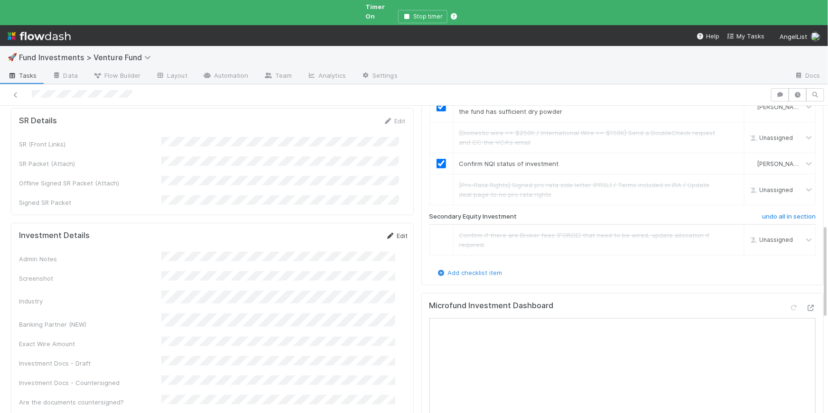
click at [386, 232] on link "Edit" at bounding box center [397, 236] width 22 height 8
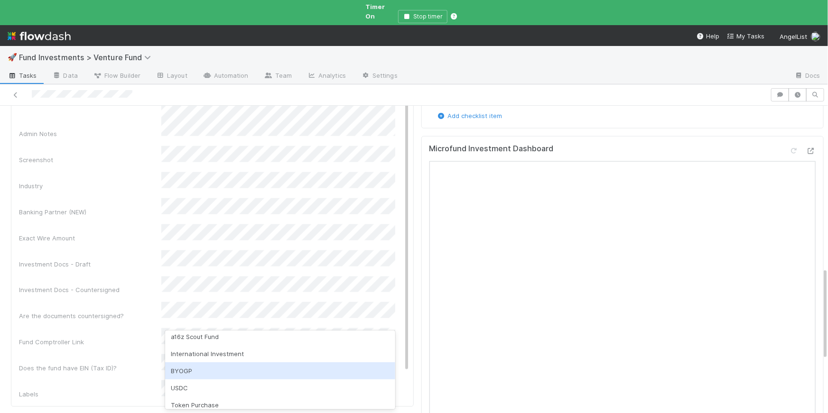
scroll to position [127, 0]
click at [234, 371] on div "BYOGP" at bounding box center [280, 367] width 230 height 17
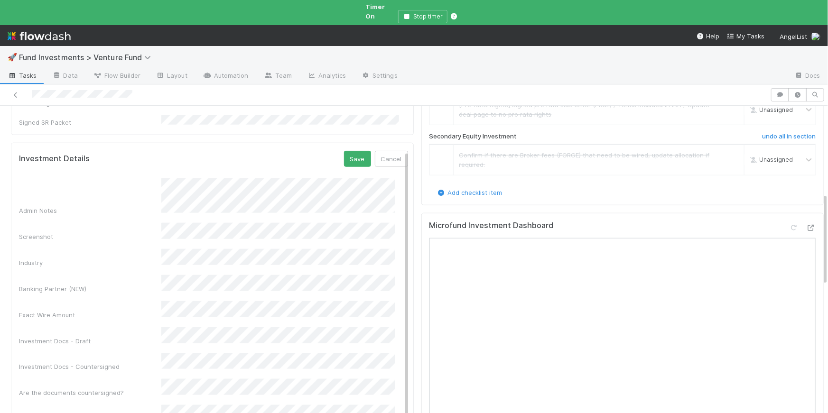
scroll to position [295, 0]
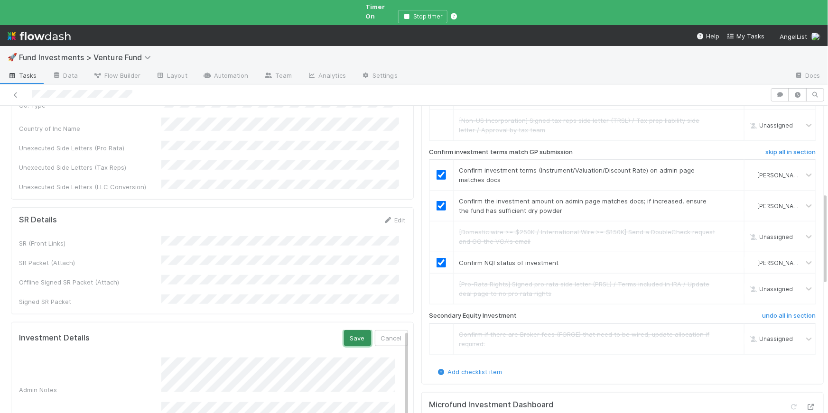
click at [344, 330] on button "Save" at bounding box center [357, 338] width 27 height 16
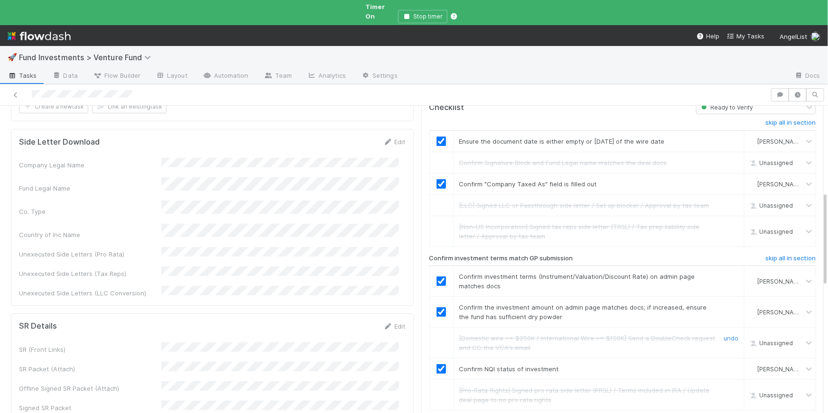
scroll to position [0, 0]
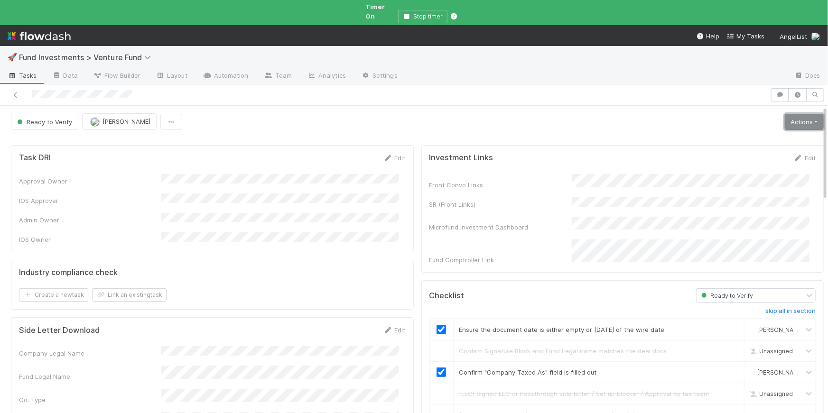
click at [785, 114] on link "Actions" at bounding box center [804, 122] width 39 height 16
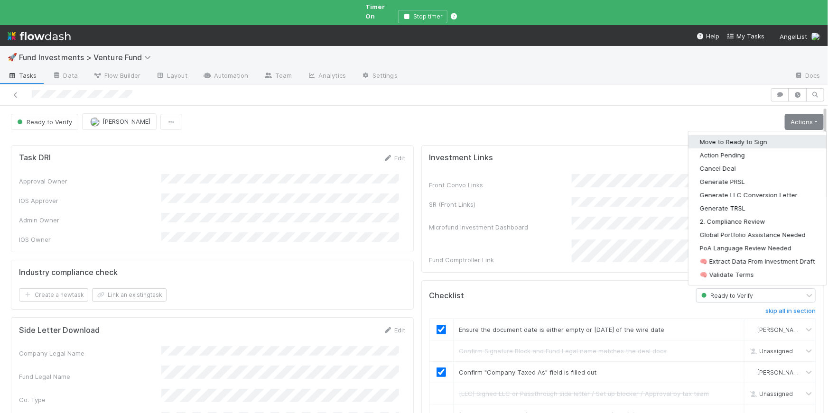
click at [758, 135] on button "Move to Ready to Sign" at bounding box center [757, 141] width 138 height 13
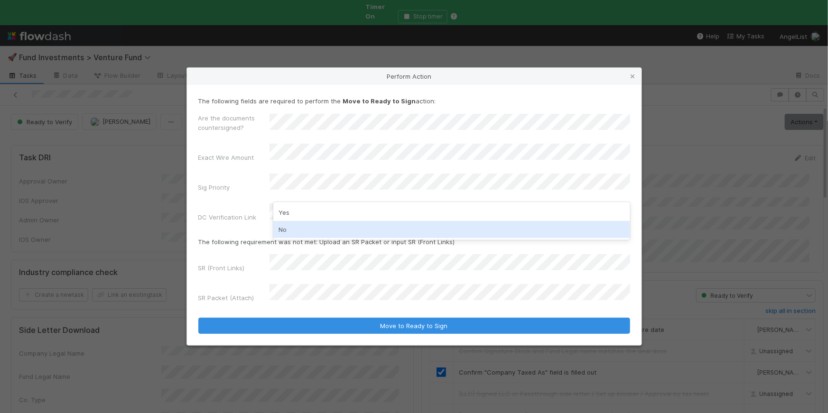
click at [317, 225] on div "No" at bounding box center [451, 229] width 357 height 17
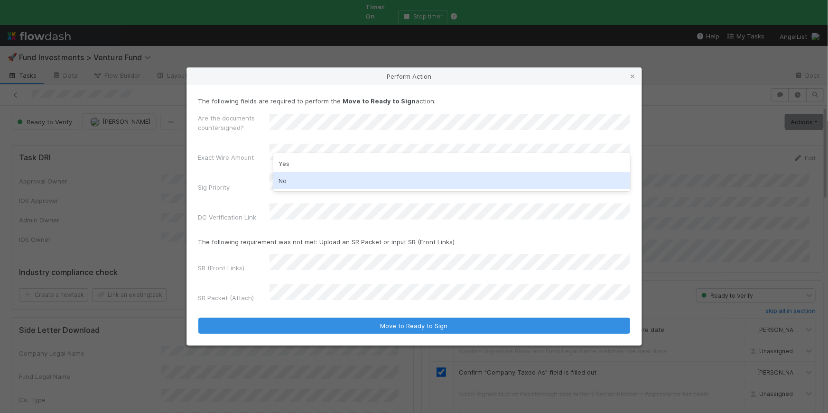
click at [315, 175] on div "No" at bounding box center [451, 180] width 357 height 17
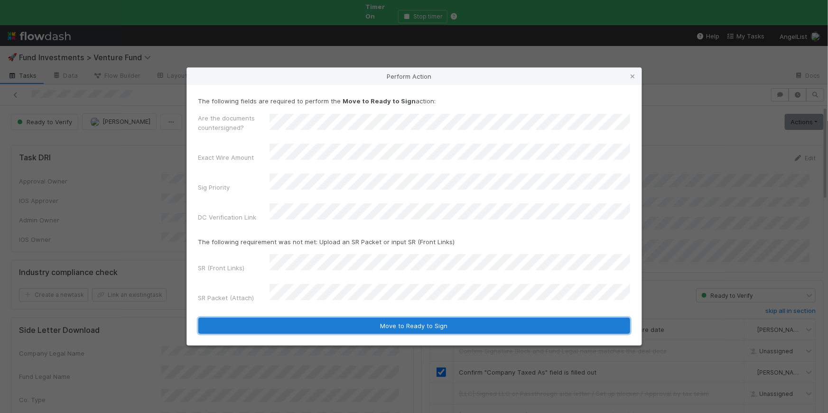
click at [421, 318] on button "Move to Ready to Sign" at bounding box center [414, 326] width 432 height 16
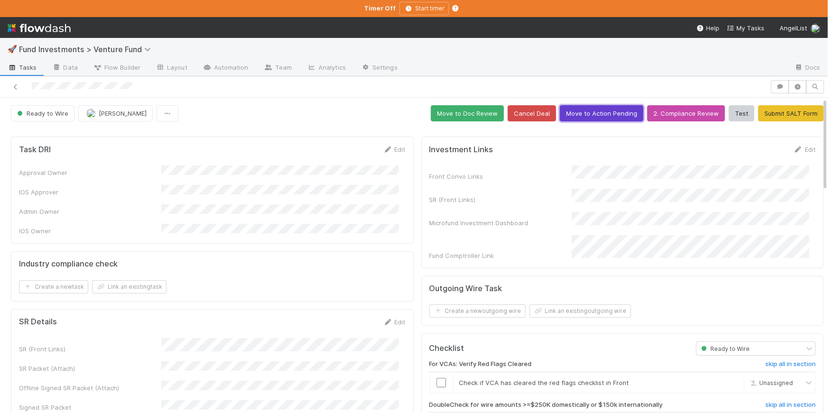
click at [578, 114] on button "Move to Action Pending" at bounding box center [602, 113] width 84 height 16
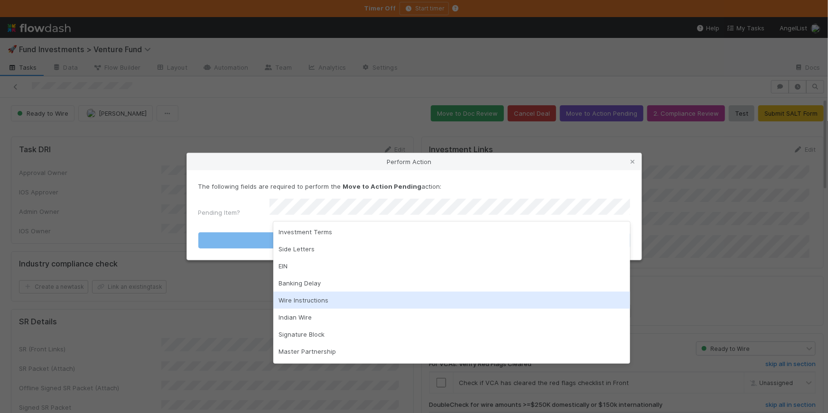
drag, startPoint x: 398, startPoint y: 295, endPoint x: 440, endPoint y: 240, distance: 69.5
click at [398, 295] on div "Wire Instructions" at bounding box center [451, 300] width 357 height 17
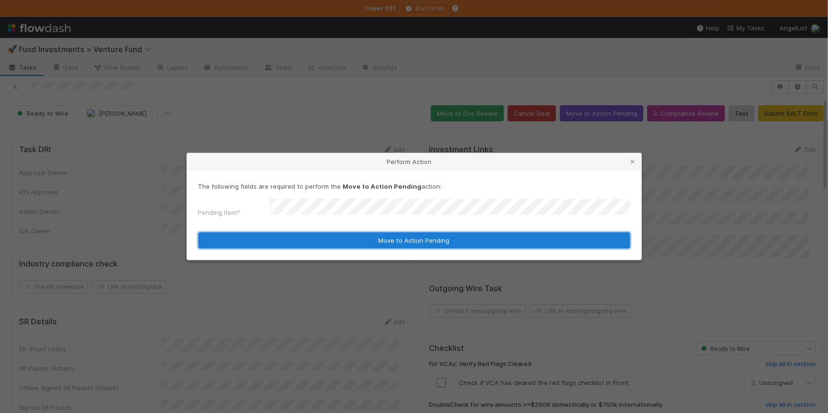
click at [452, 238] on button "Move to Action Pending" at bounding box center [414, 240] width 432 height 16
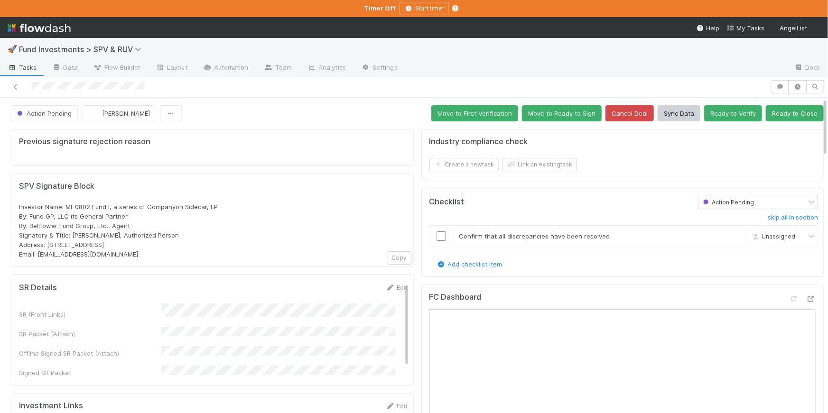
scroll to position [1, 0]
click at [806, 298] on icon at bounding box center [810, 299] width 9 height 6
click at [801, 112] on button "Ready to Close" at bounding box center [795, 113] width 58 height 16
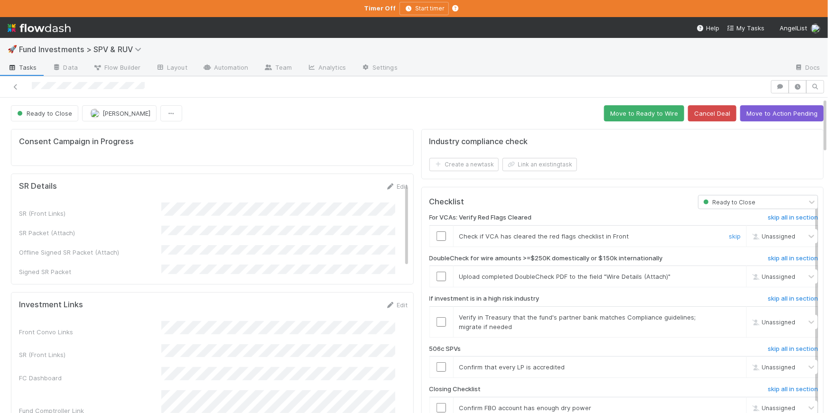
click at [436, 236] on input "checkbox" at bounding box center [440, 236] width 9 height 9
click at [761, 237] on span "[PERSON_NAME]" at bounding box center [783, 235] width 46 height 7
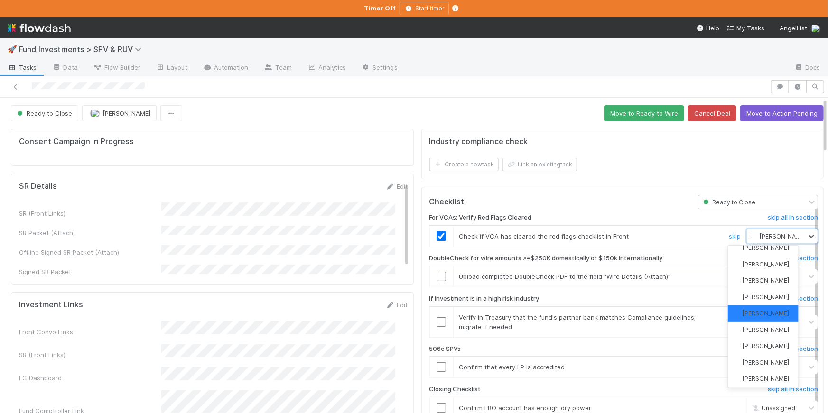
scroll to position [21, 0]
type input "[PERSON_NAME]"
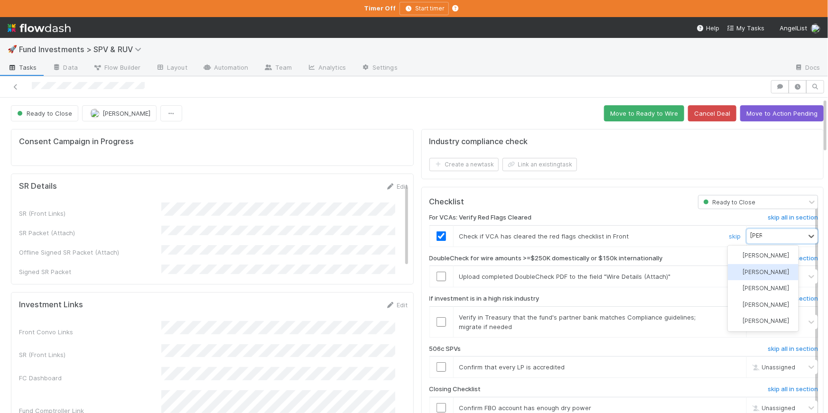
click at [761, 273] on span "[PERSON_NAME]" at bounding box center [766, 272] width 46 height 7
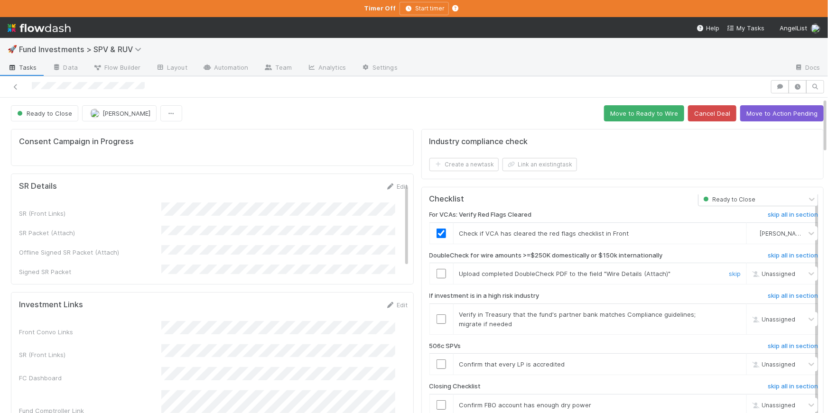
click at [440, 272] on div at bounding box center [441, 273] width 23 height 9
click at [436, 271] on input "checkbox" at bounding box center [440, 273] width 9 height 9
click at [729, 312] on link "skip" at bounding box center [735, 315] width 12 height 8
click at [726, 312] on link "undo" at bounding box center [733, 315] width 15 height 8
click at [729, 363] on link "skip" at bounding box center [735, 365] width 12 height 8
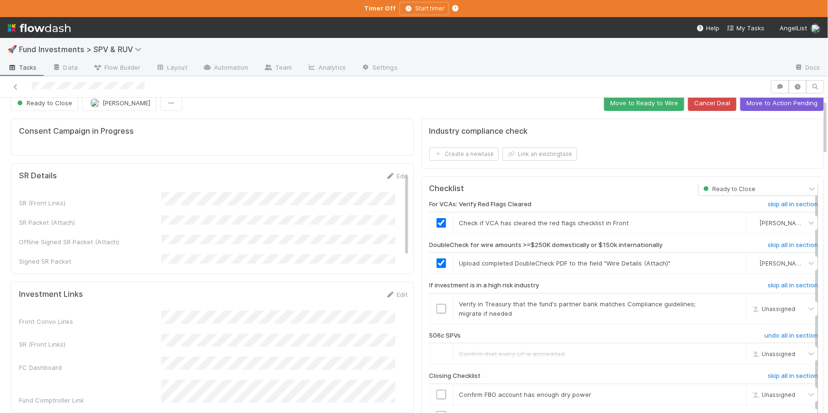
scroll to position [12, 0]
click at [436, 393] on input "checkbox" at bounding box center [440, 393] width 9 height 9
click at [436, 306] on input "checkbox" at bounding box center [440, 307] width 9 height 9
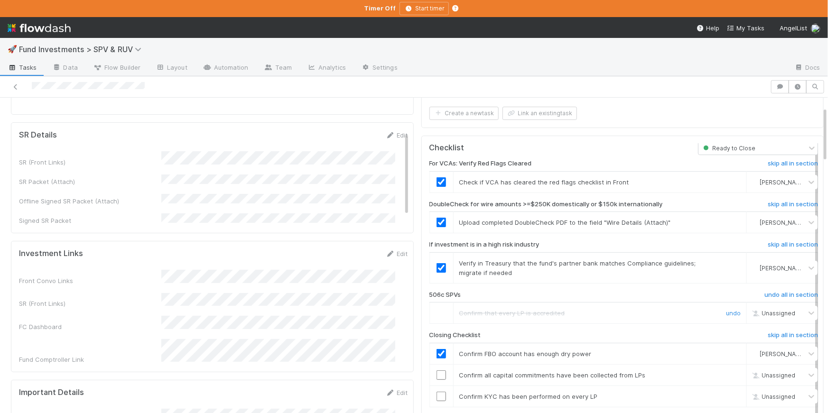
scroll to position [52, 0]
click at [436, 373] on input "checkbox" at bounding box center [440, 374] width 9 height 9
click at [436, 394] on input "checkbox" at bounding box center [440, 395] width 9 height 9
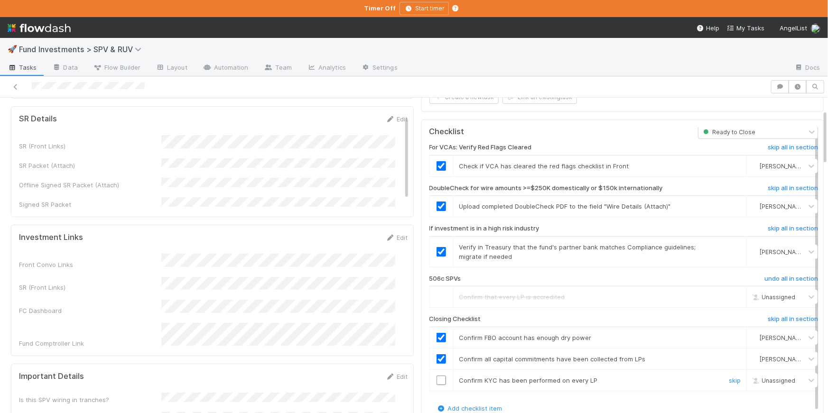
scroll to position [68, 0]
click at [439, 379] on input "checkbox" at bounding box center [440, 379] width 9 height 9
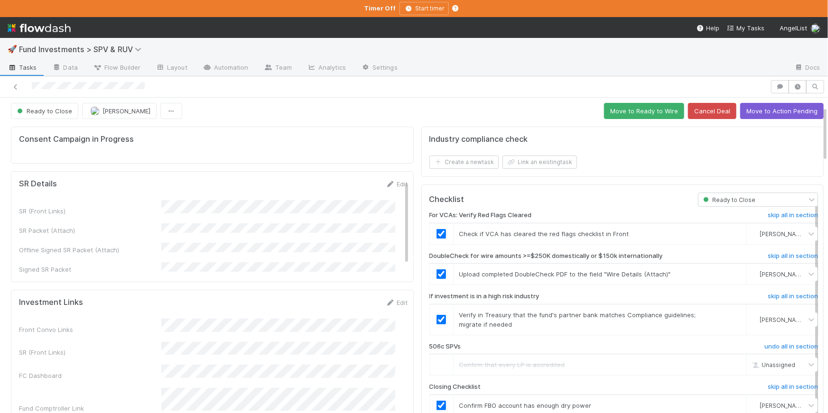
scroll to position [0, 0]
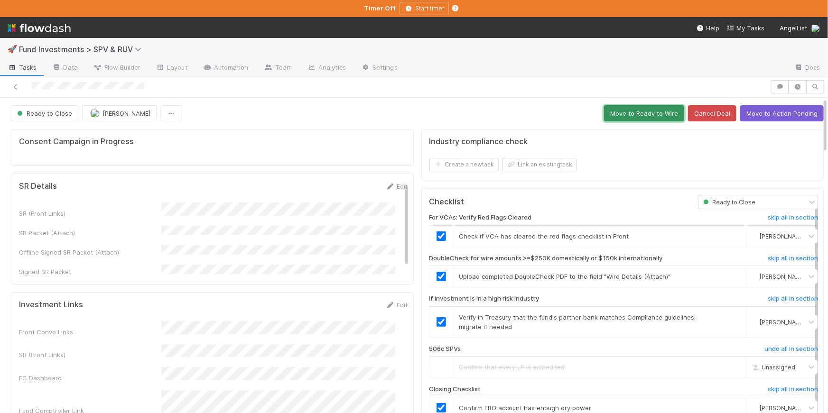
click at [636, 115] on button "Move to Ready to Wire" at bounding box center [644, 113] width 80 height 16
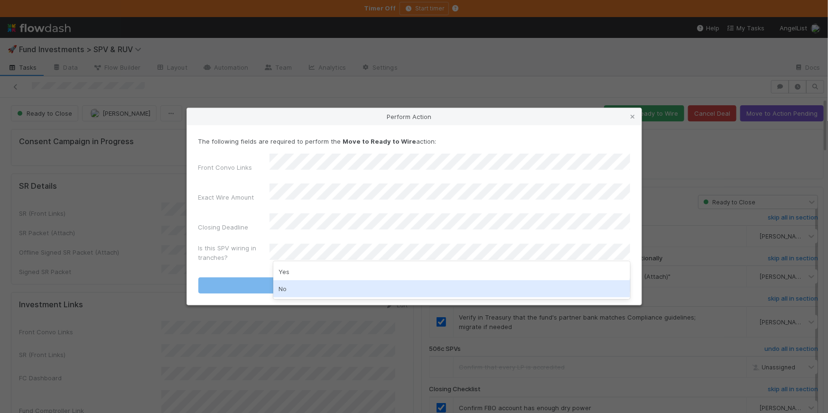
click at [304, 287] on div "No" at bounding box center [451, 288] width 357 height 17
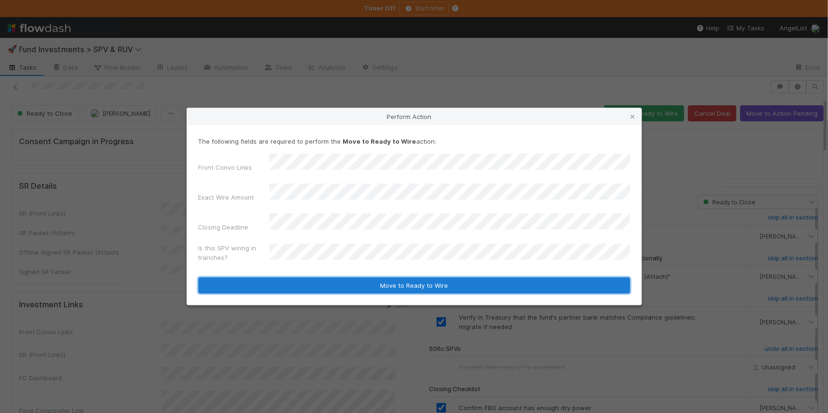
click at [320, 278] on button "Move to Ready to Wire" at bounding box center [414, 286] width 432 height 16
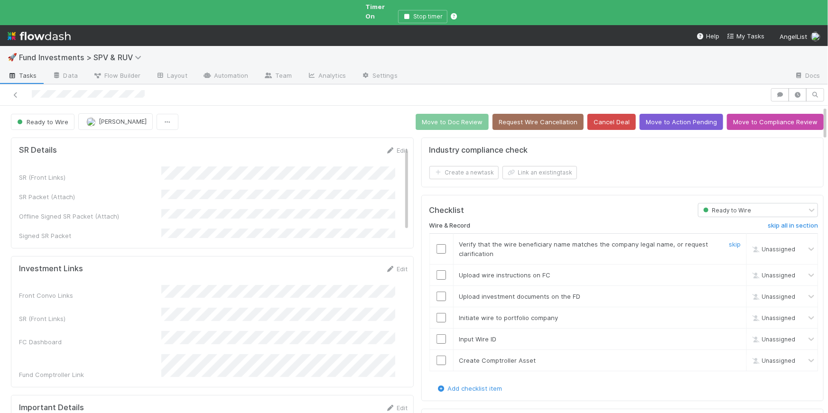
click at [436, 244] on input "checkbox" at bounding box center [440, 248] width 9 height 9
click at [438, 270] on input "checkbox" at bounding box center [440, 274] width 9 height 9
click at [437, 292] on input "checkbox" at bounding box center [440, 296] width 9 height 9
click at [436, 313] on input "checkbox" at bounding box center [440, 317] width 9 height 9
click at [436, 334] on input "checkbox" at bounding box center [440, 338] width 9 height 9
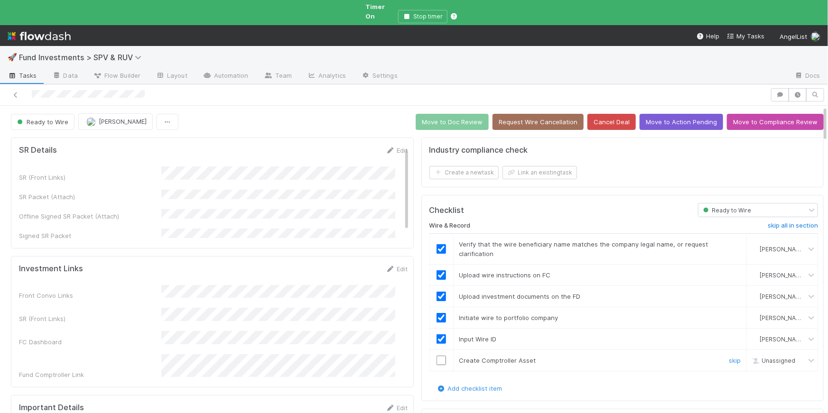
click at [436, 356] on input "checkbox" at bounding box center [440, 360] width 9 height 9
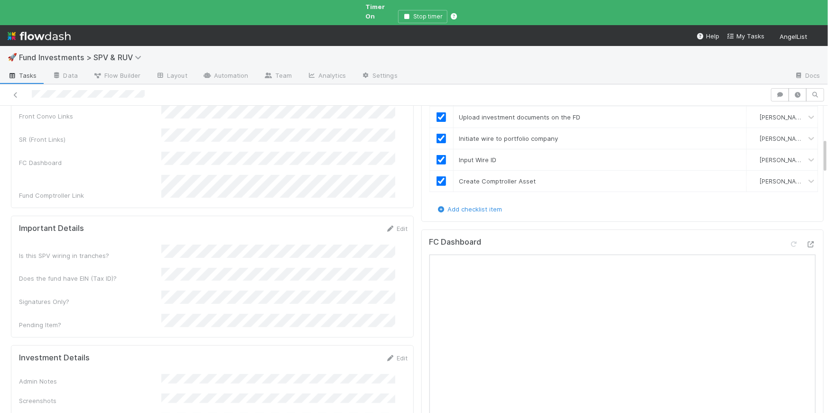
scroll to position [282, 0]
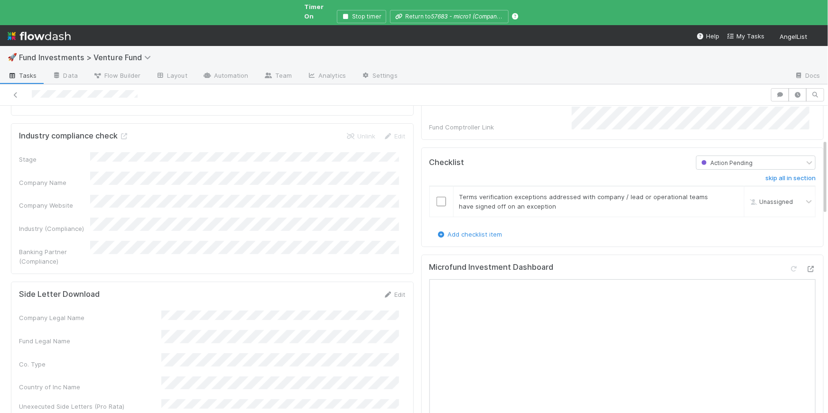
scroll to position [7, 0]
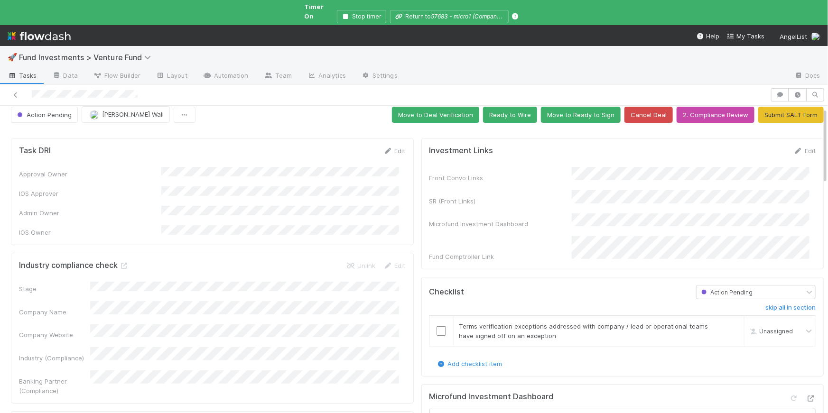
drag, startPoint x: 788, startPoint y: 140, endPoint x: 769, endPoint y: 158, distance: 25.9
click at [793, 148] on icon at bounding box center [797, 151] width 9 height 6
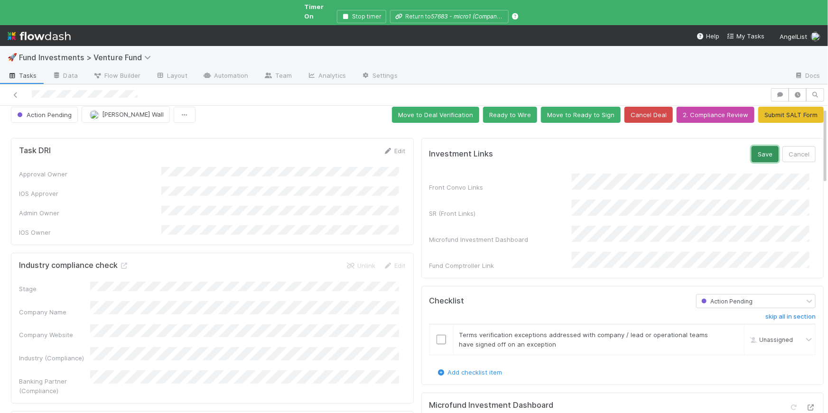
click at [758, 151] on button "Save" at bounding box center [765, 154] width 27 height 16
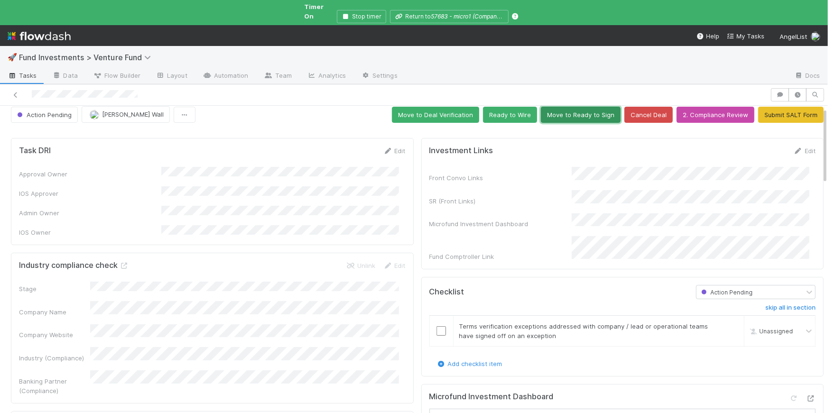
click at [595, 107] on button "Move to Ready to Sign" at bounding box center [581, 115] width 80 height 16
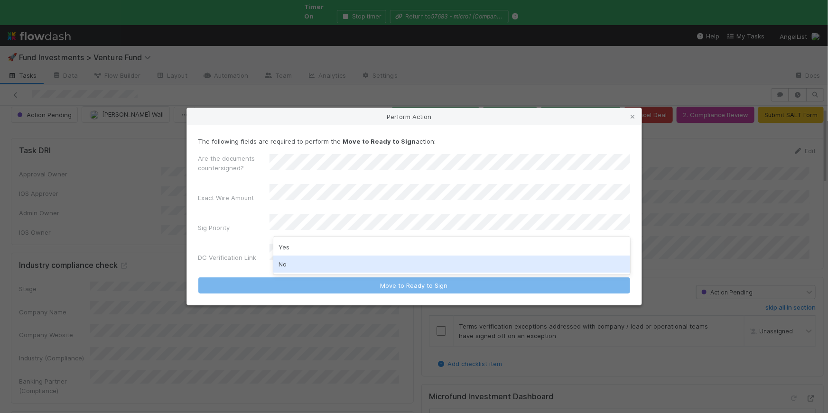
click at [318, 270] on div "No" at bounding box center [451, 264] width 357 height 17
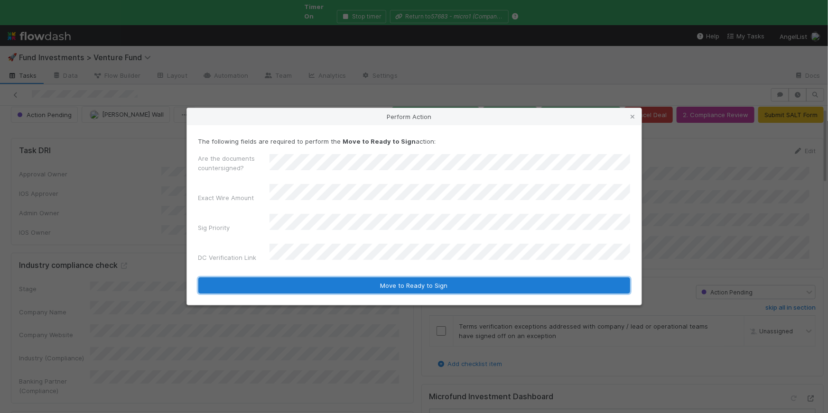
drag, startPoint x: 434, startPoint y: 276, endPoint x: 456, endPoint y: 278, distance: 22.9
click at [433, 278] on button "Move to Ready to Sign" at bounding box center [414, 286] width 432 height 16
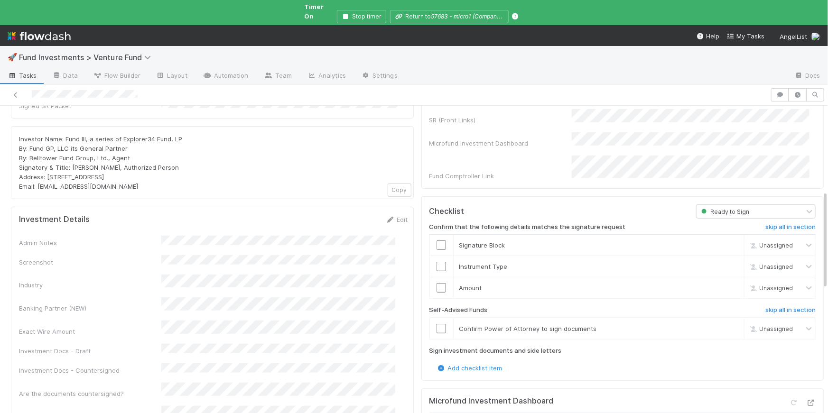
scroll to position [269, 0]
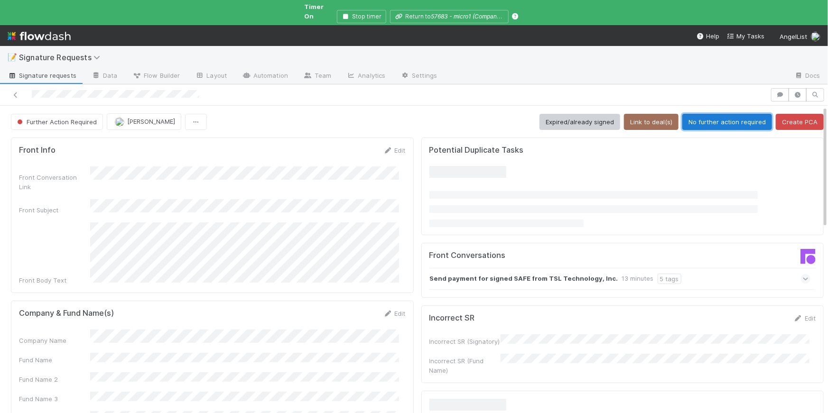
click at [705, 114] on button "No further action required" at bounding box center [727, 122] width 90 height 16
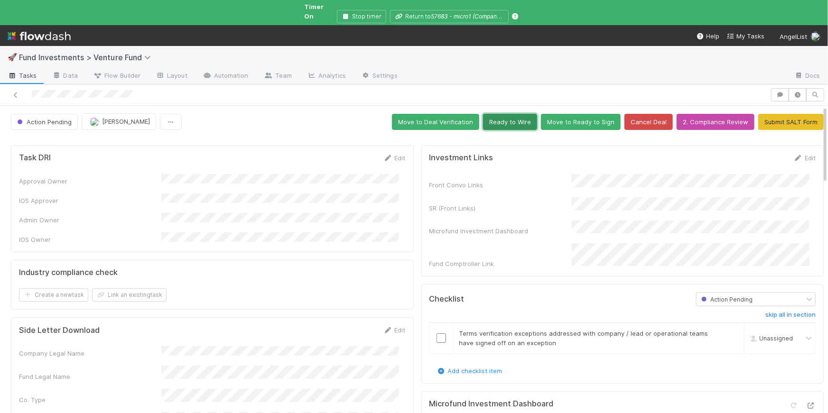
click at [503, 114] on button "Ready to Wire" at bounding box center [510, 122] width 54 height 16
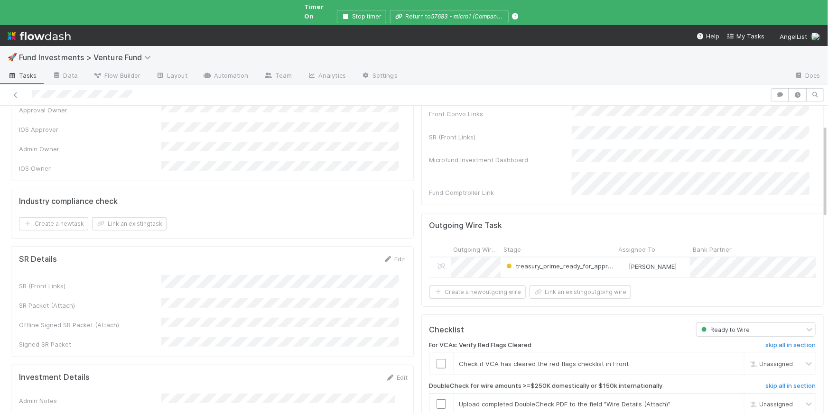
scroll to position [96, 0]
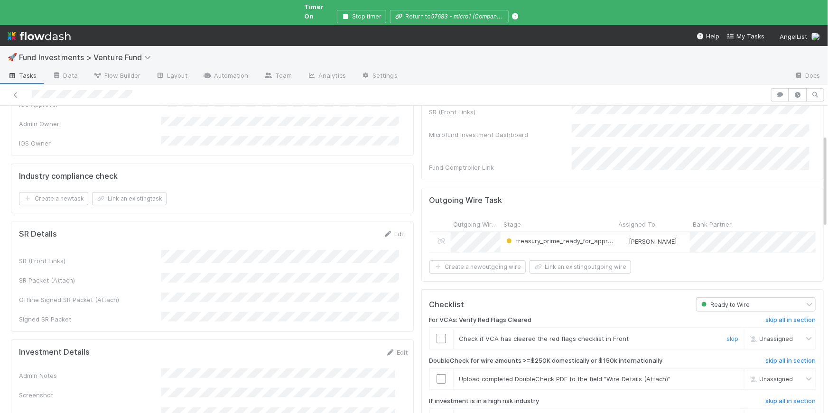
click at [436, 334] on input "checkbox" at bounding box center [440, 338] width 9 height 9
click at [758, 335] on span "[PERSON_NAME]" at bounding box center [780, 338] width 46 height 7
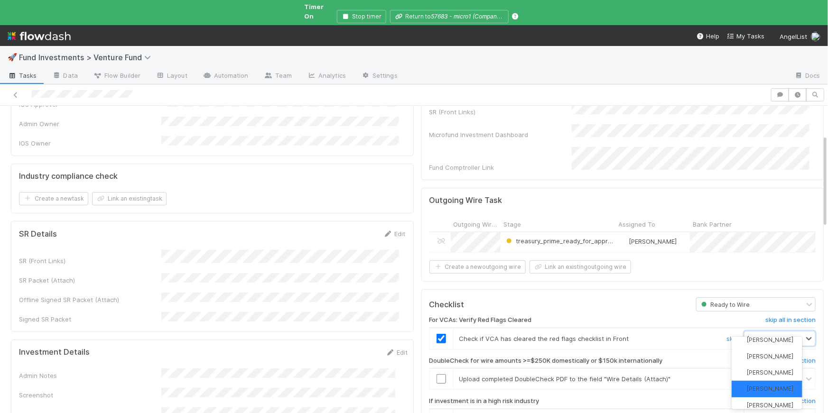
scroll to position [129, 0]
type input "tar"
click at [767, 377] on span "Tarina Touret" at bounding box center [770, 378] width 46 height 7
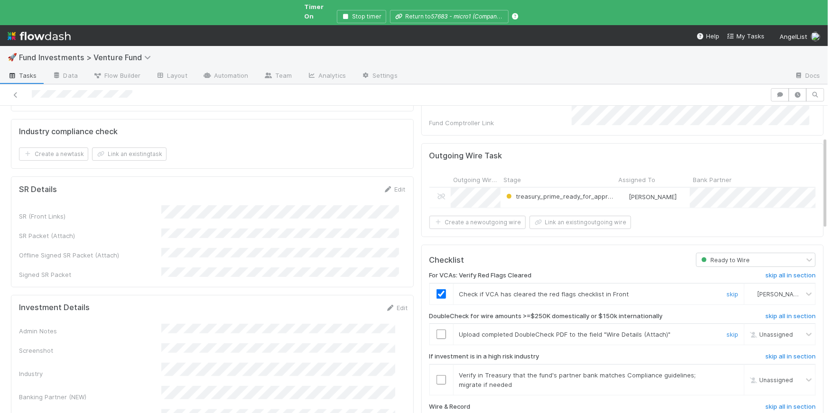
scroll to position [152, 0]
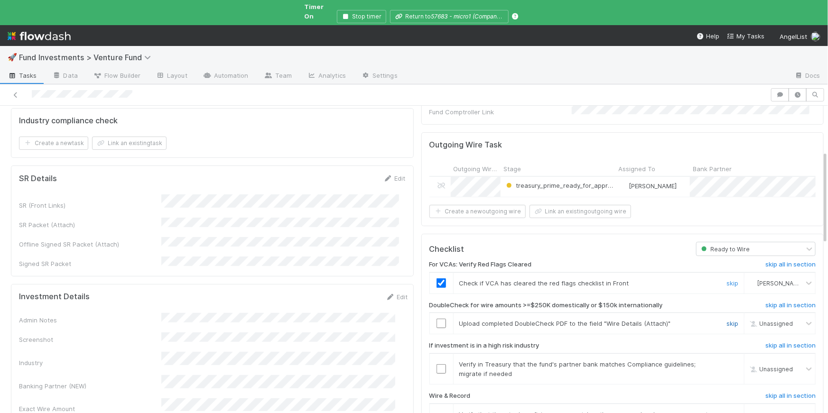
click at [726, 320] on link "skip" at bounding box center [732, 324] width 12 height 8
click at [436, 364] on input "checkbox" at bounding box center [440, 368] width 9 height 9
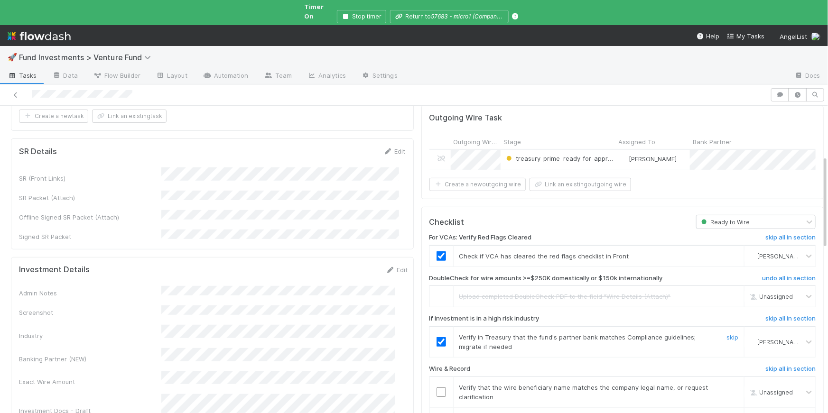
scroll to position [190, 0]
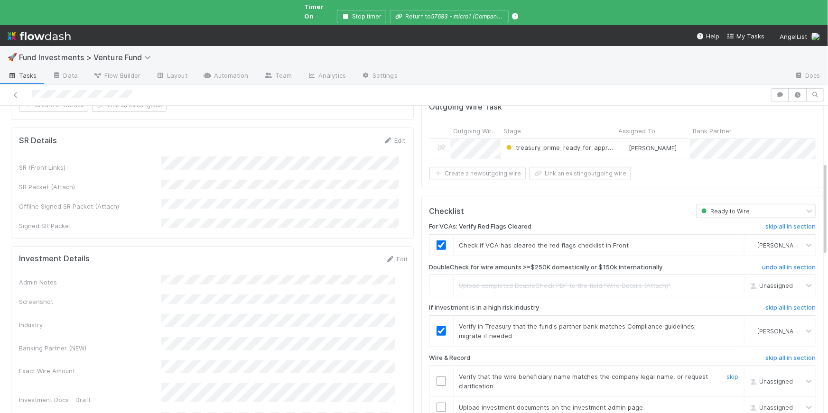
click at [436, 377] on input "checkbox" at bounding box center [440, 381] width 9 height 9
click at [436, 403] on input "checkbox" at bounding box center [440, 407] width 9 height 9
click at [436, 377] on input "checkbox" at bounding box center [440, 381] width 9 height 9
click at [436, 403] on input "checkbox" at bounding box center [440, 407] width 9 height 9
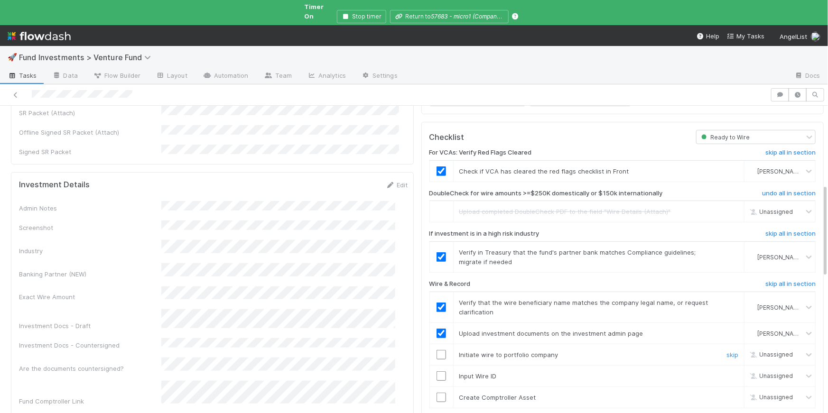
scroll to position [263, 0]
click at [438, 351] on input "checkbox" at bounding box center [440, 355] width 9 height 9
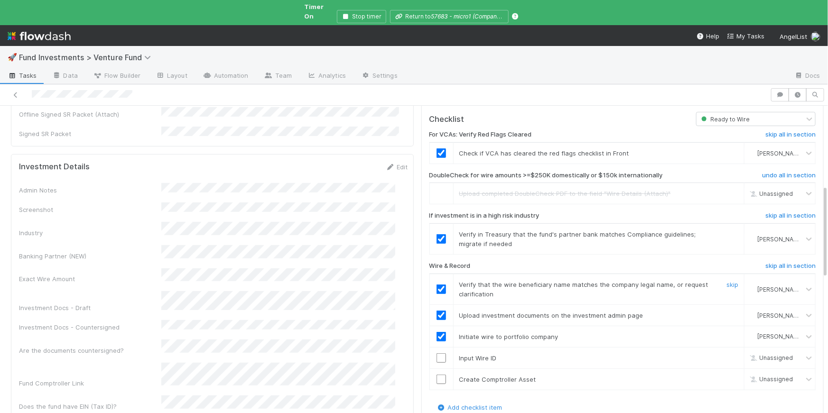
scroll to position [330, 0]
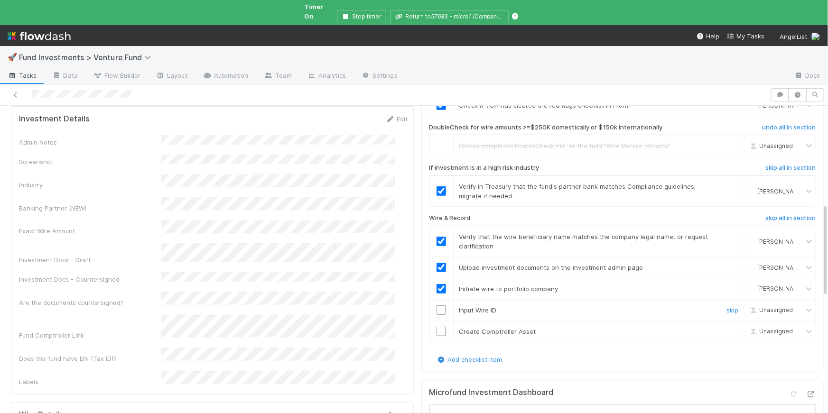
click at [436, 306] on input "checkbox" at bounding box center [440, 310] width 9 height 9
drag, startPoint x: 434, startPoint y: 317, endPoint x: 508, endPoint y: 161, distance: 173.0
click at [436, 327] on input "checkbox" at bounding box center [440, 331] width 9 height 9
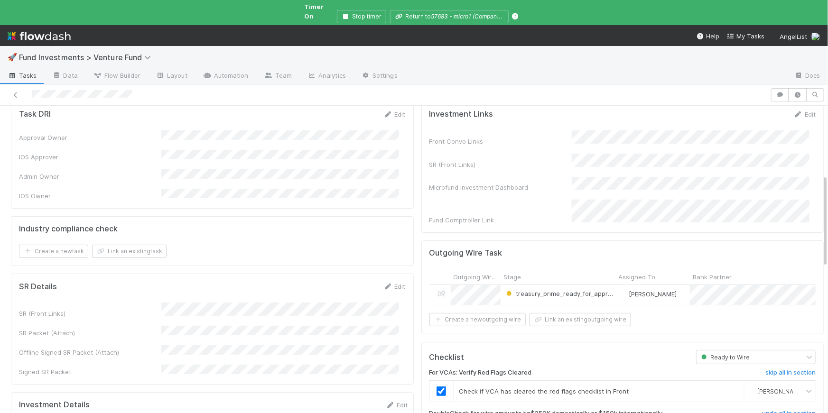
scroll to position [0, 0]
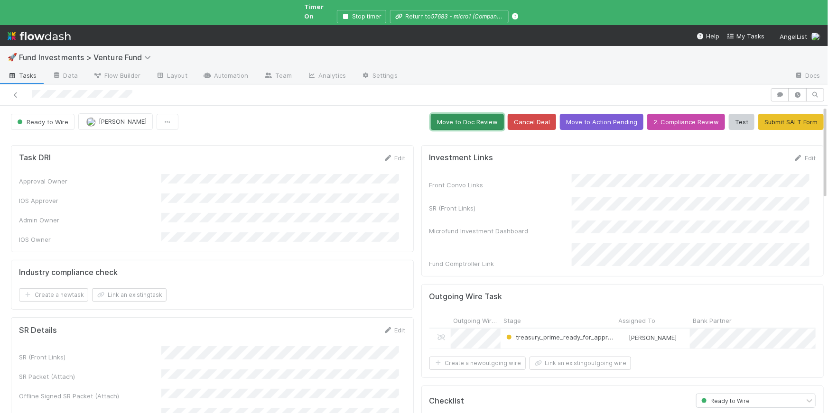
click at [450, 114] on button "Move to Doc Review" at bounding box center [467, 122] width 73 height 16
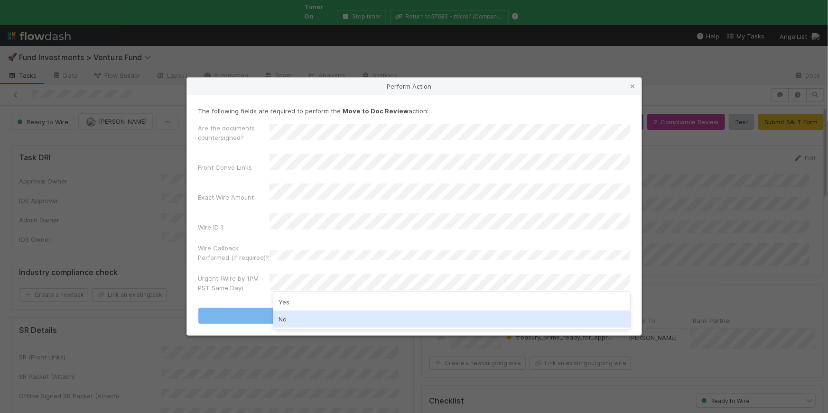
drag, startPoint x: 346, startPoint y: 316, endPoint x: 339, endPoint y: 240, distance: 77.1
click at [346, 316] on div "No" at bounding box center [451, 319] width 357 height 17
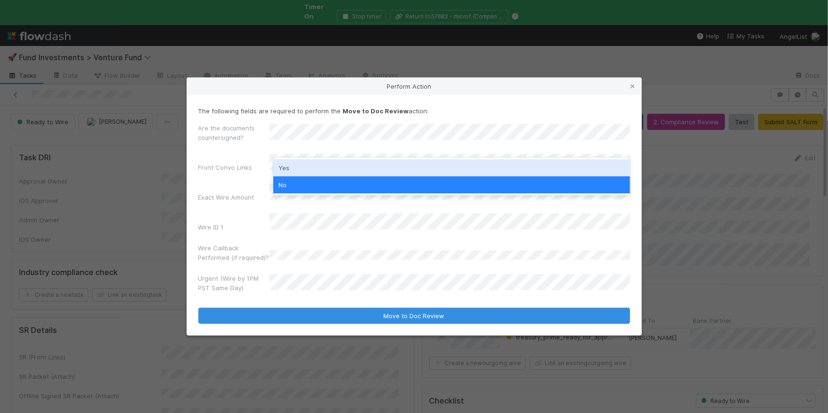
click at [304, 168] on div "Yes" at bounding box center [451, 167] width 357 height 17
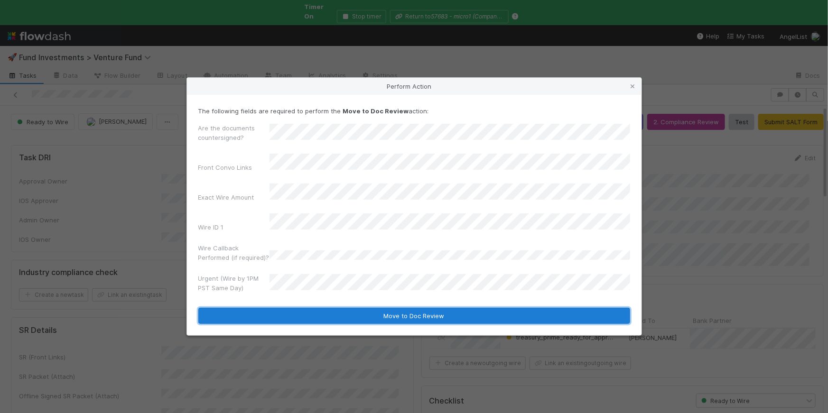
click at [450, 312] on button "Move to Doc Review" at bounding box center [414, 316] width 432 height 16
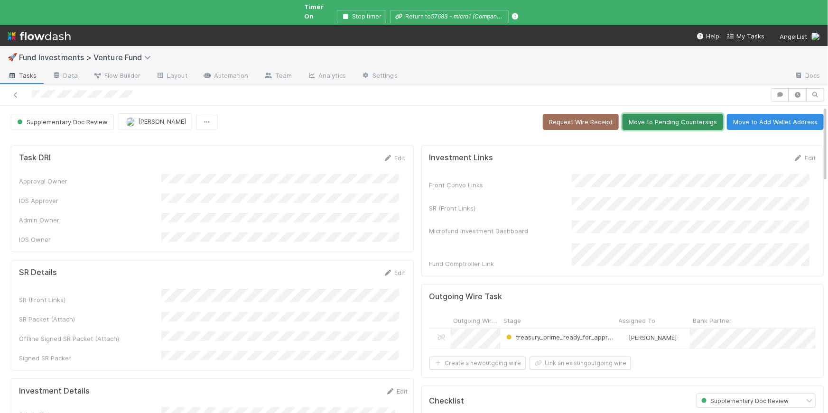
click at [657, 114] on button "Move to Pending Countersigs" at bounding box center [672, 122] width 101 height 16
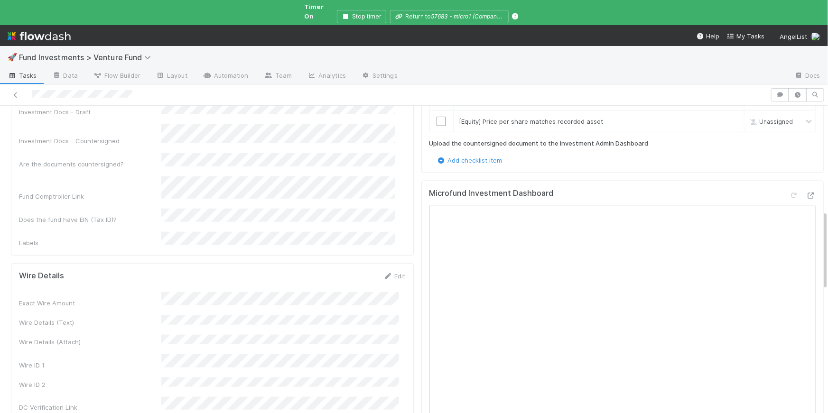
scroll to position [239, 0]
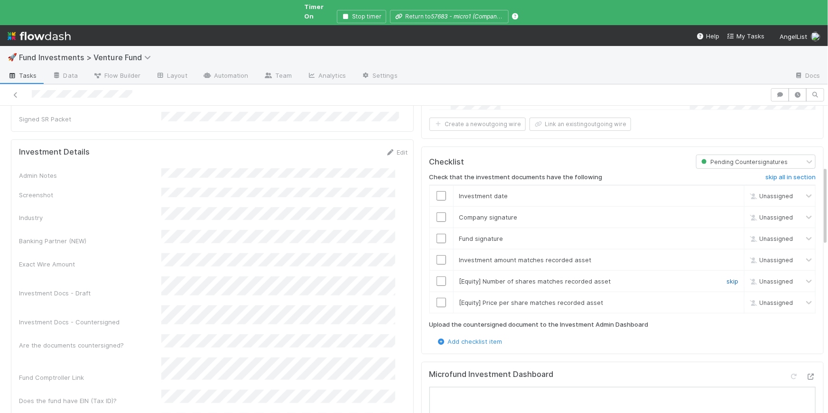
click at [726, 278] on link "skip" at bounding box center [732, 282] width 12 height 8
click at [726, 299] on link "skip" at bounding box center [732, 303] width 12 height 8
click at [439, 191] on input "checkbox" at bounding box center [440, 195] width 9 height 9
click at [438, 213] on input "checkbox" at bounding box center [440, 217] width 9 height 9
click at [437, 234] on input "checkbox" at bounding box center [440, 238] width 9 height 9
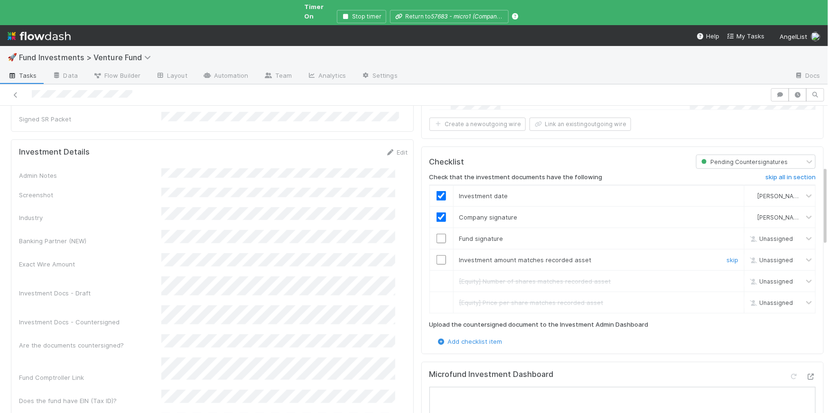
click at [436, 255] on input "checkbox" at bounding box center [440, 259] width 9 height 9
click at [436, 234] on input "checkbox" at bounding box center [440, 238] width 9 height 9
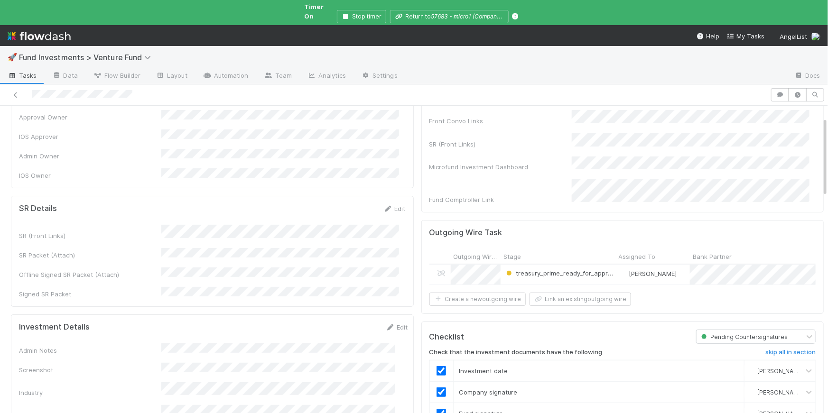
scroll to position [0, 0]
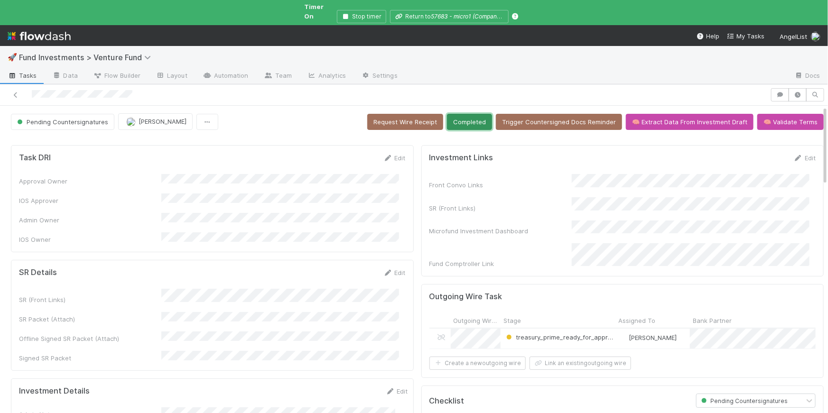
click at [467, 114] on button "Completed" at bounding box center [469, 122] width 45 height 16
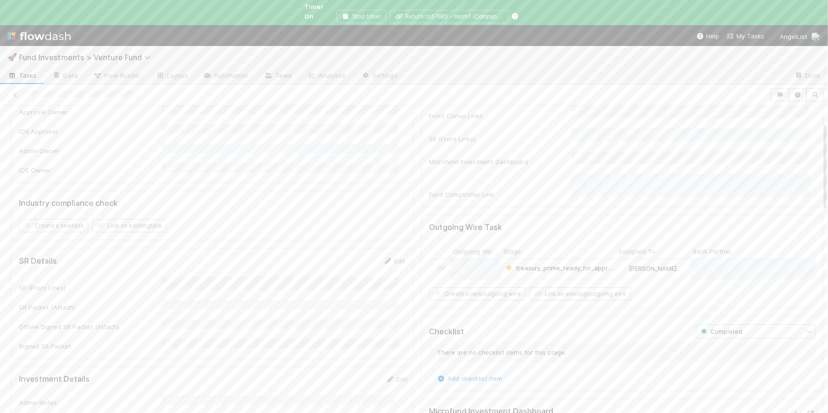
scroll to position [77, 0]
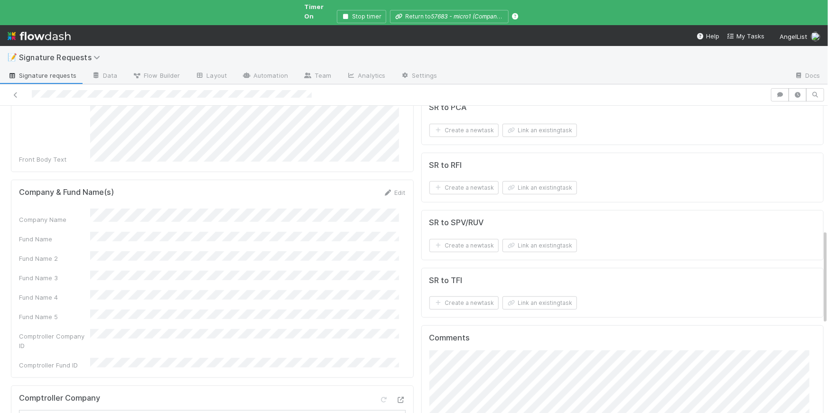
scroll to position [228, 0]
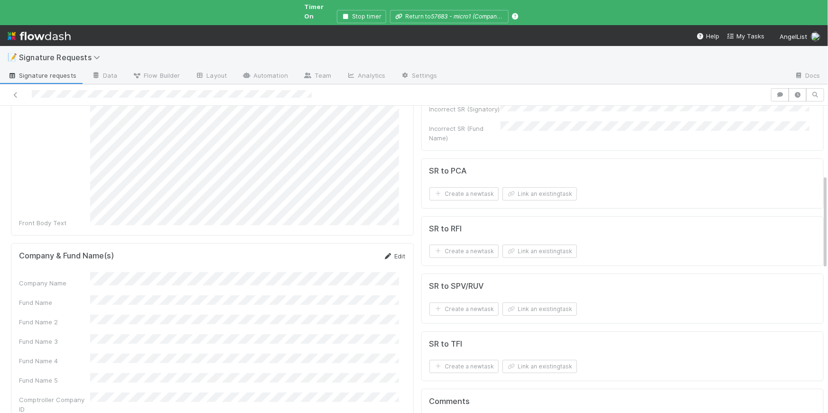
click at [390, 252] on link "Edit" at bounding box center [394, 256] width 22 height 8
drag, startPoint x: 350, startPoint y: 233, endPoint x: 385, endPoint y: 224, distance: 36.4
click at [350, 251] on button "Save" at bounding box center [355, 259] width 27 height 16
drag, startPoint x: 385, startPoint y: 233, endPoint x: 323, endPoint y: 248, distance: 63.5
click at [385, 253] on icon at bounding box center [387, 256] width 9 height 6
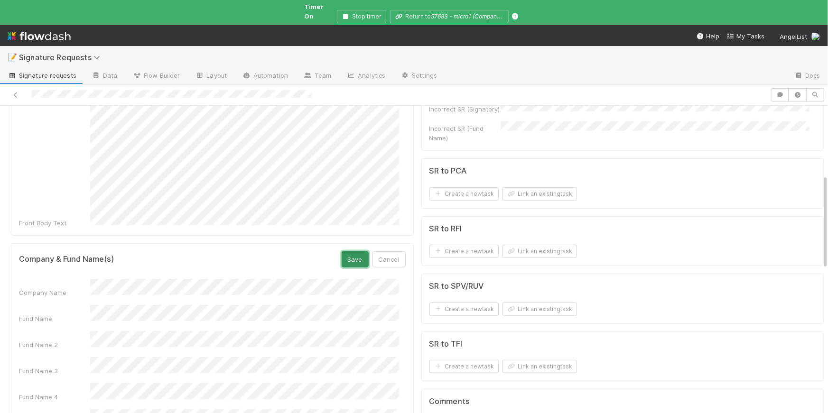
click at [348, 251] on button "Save" at bounding box center [355, 259] width 27 height 16
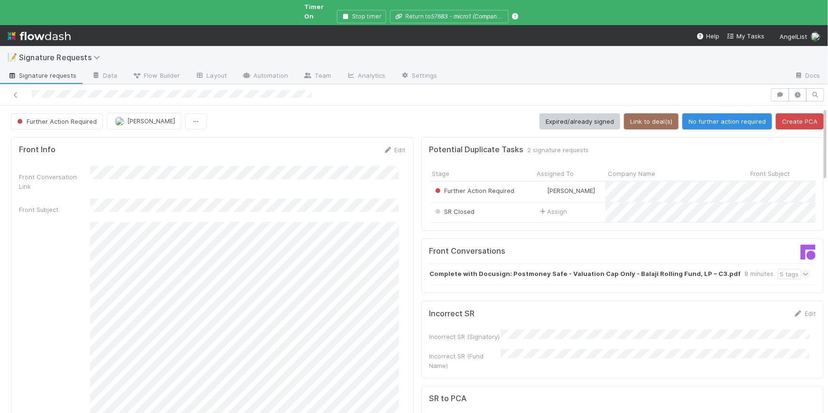
scroll to position [0, 0]
click at [638, 116] on button "Link to deal(s)" at bounding box center [651, 122] width 55 height 16
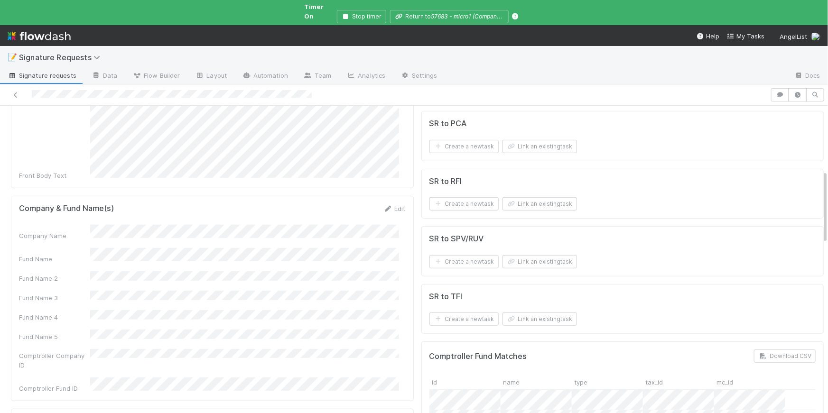
scroll to position [275, 0]
click at [89, 225] on div "Company Name" at bounding box center [212, 233] width 387 height 16
click at [513, 198] on button "Link an existing task" at bounding box center [539, 204] width 74 height 13
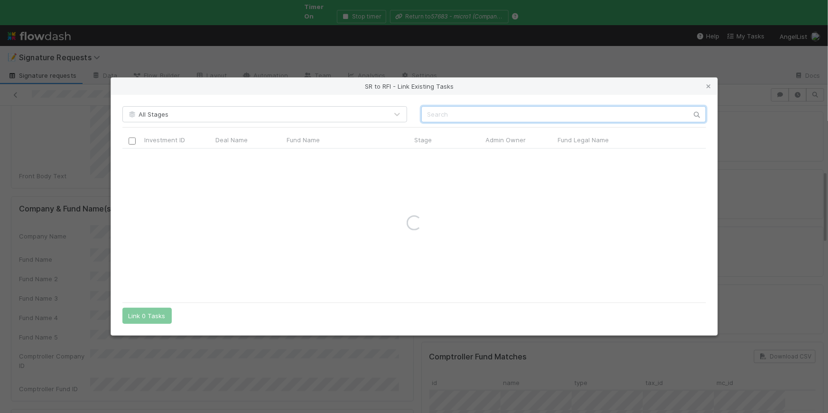
paste input "Bomfather"
click at [429, 113] on input "Bomfather" at bounding box center [563, 114] width 285 height 16
type input "Bomfather"
click at [131, 159] on input "checkbox" at bounding box center [131, 158] width 7 height 7
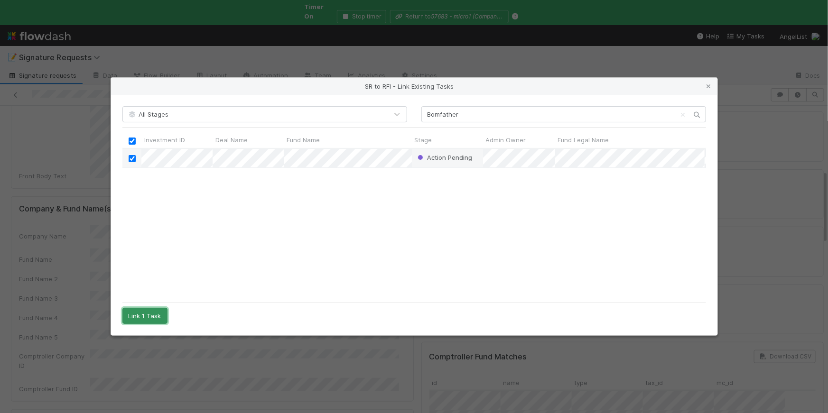
click at [159, 311] on button "Link 1 Task" at bounding box center [144, 316] width 45 height 16
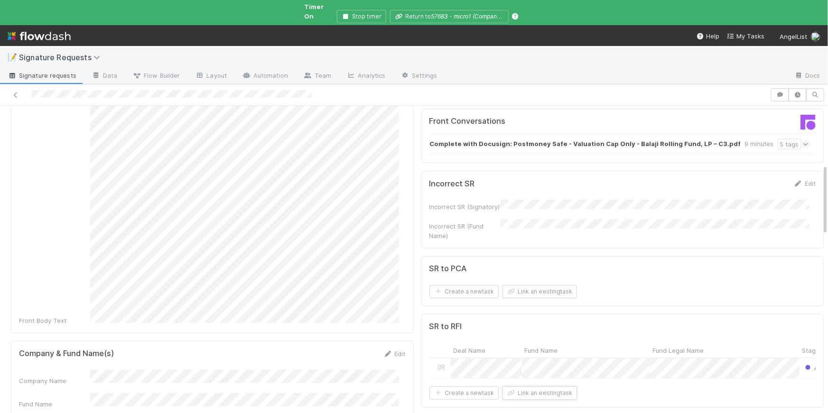
scroll to position [0, 0]
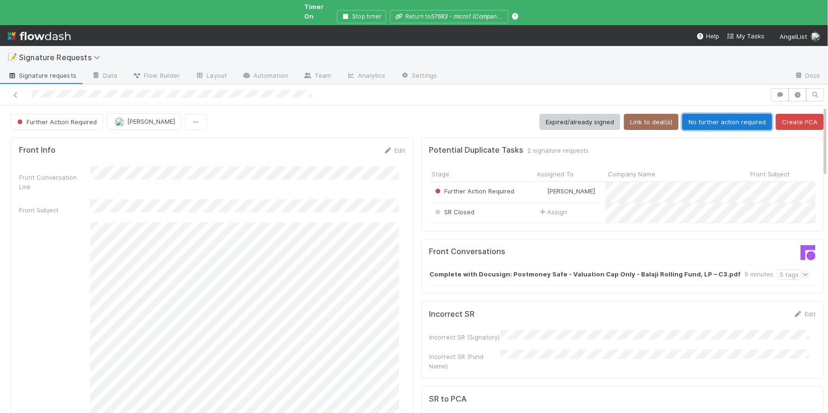
click at [707, 114] on button "No further action required" at bounding box center [727, 122] width 90 height 16
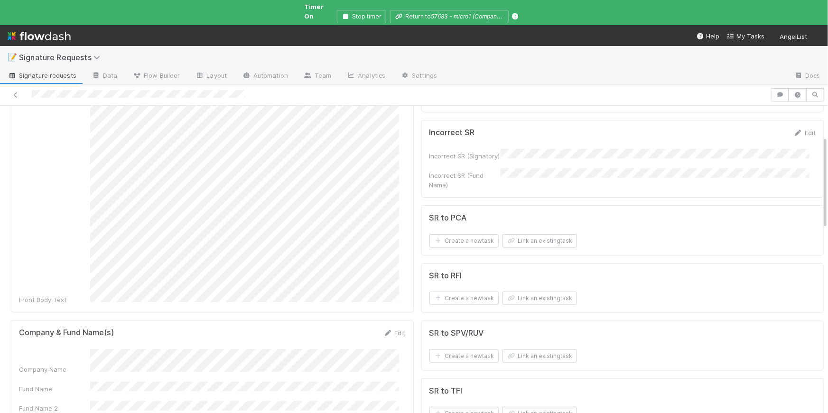
scroll to position [161, 0]
click at [392, 329] on link "Edit" at bounding box center [394, 333] width 22 height 8
click at [354, 328] on button "Save" at bounding box center [355, 336] width 27 height 16
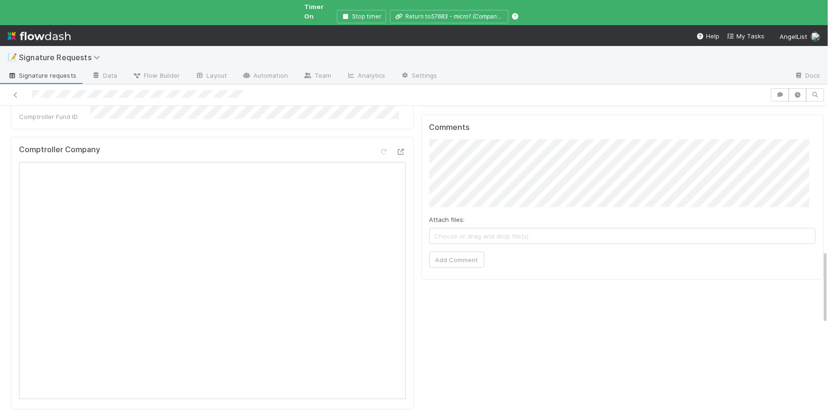
scroll to position [346, 0]
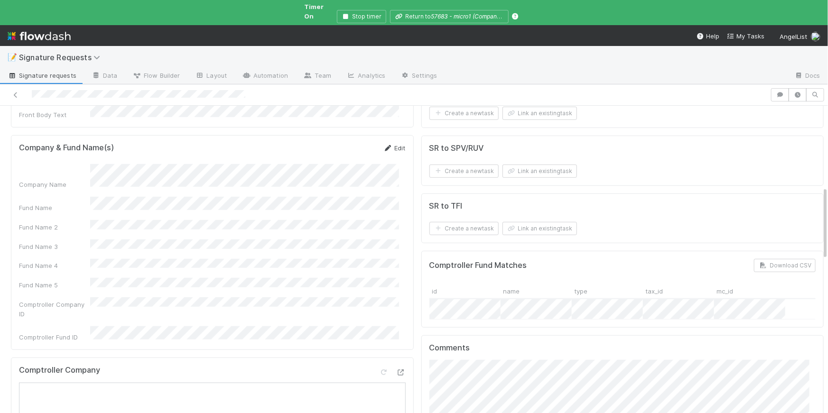
click at [389, 144] on link "Edit" at bounding box center [394, 148] width 22 height 8
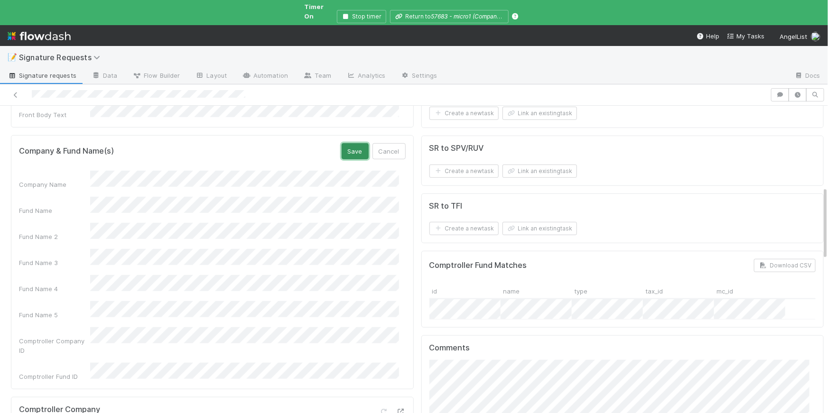
click at [355, 143] on button "Save" at bounding box center [355, 151] width 27 height 16
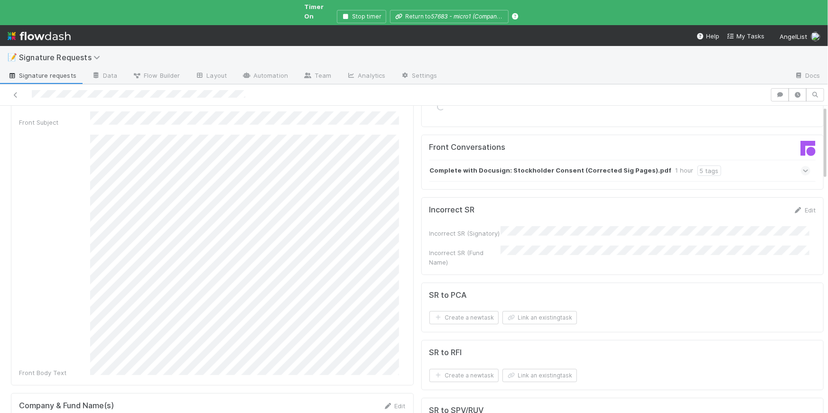
scroll to position [0, 0]
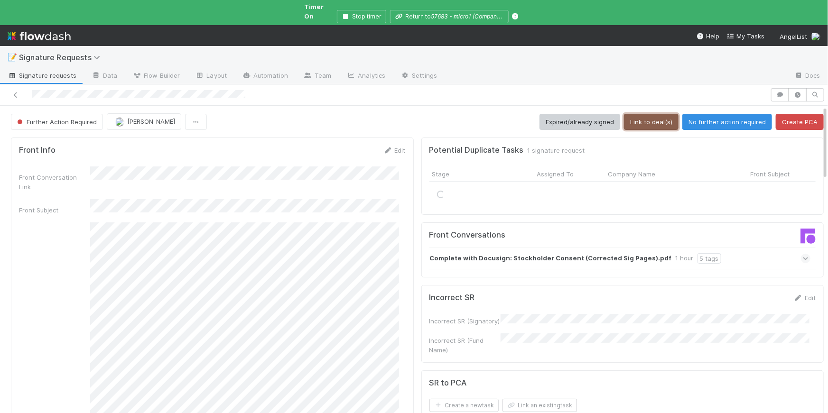
click at [644, 114] on button "Link to deal(s)" at bounding box center [651, 122] width 55 height 16
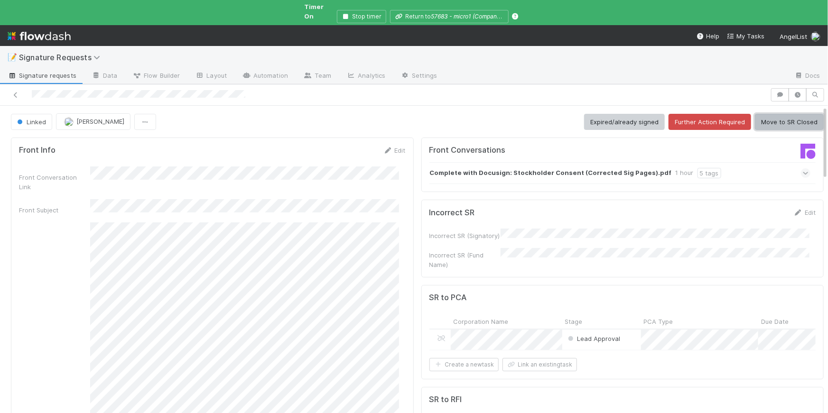
click at [797, 114] on button "Move to SR Closed" at bounding box center [789, 122] width 69 height 16
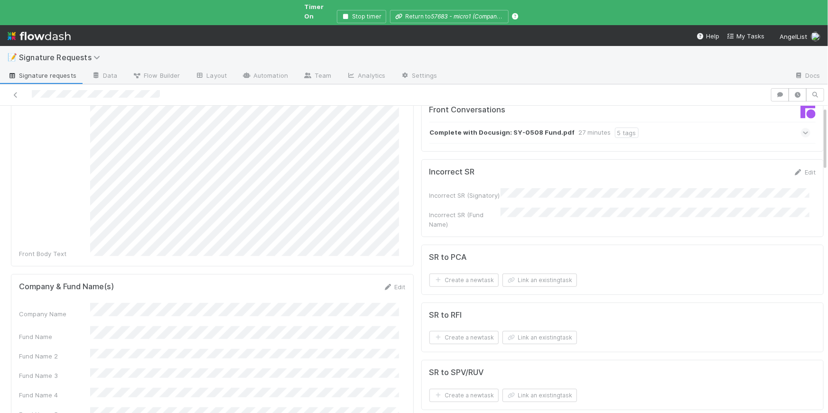
scroll to position [353, 0]
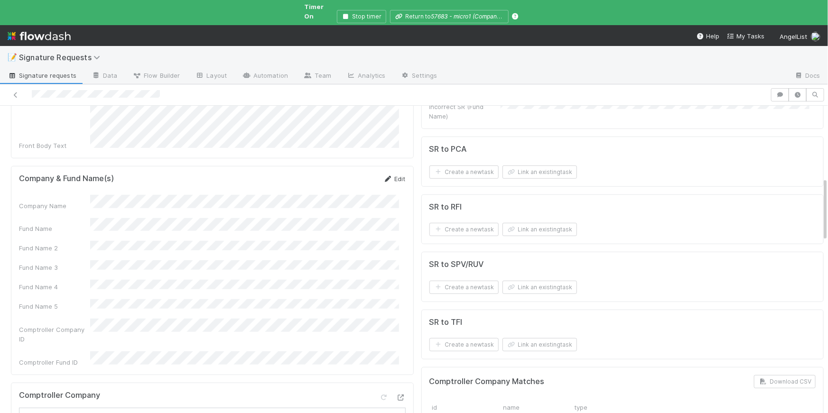
click at [392, 175] on link "Edit" at bounding box center [394, 179] width 22 height 8
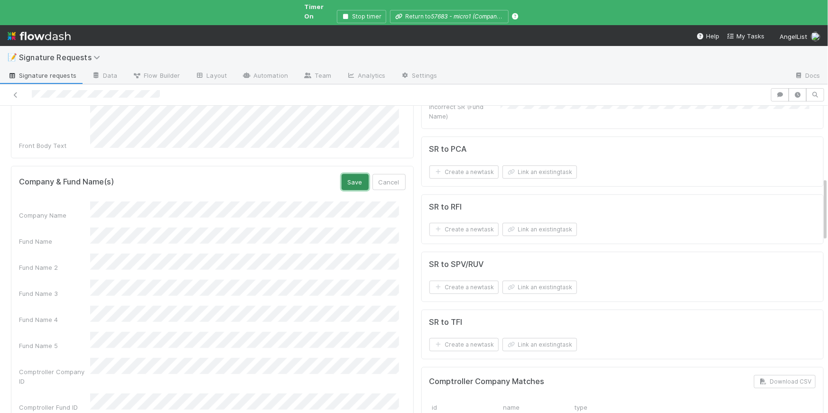
click at [353, 174] on button "Save" at bounding box center [355, 182] width 27 height 16
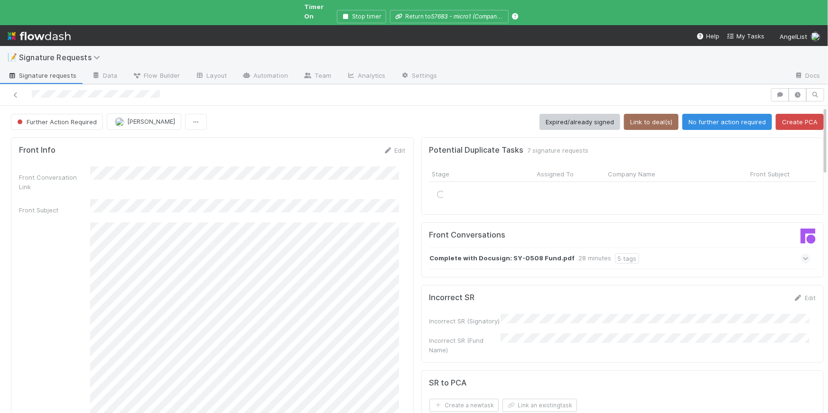
scroll to position [0, 0]
click at [637, 117] on button "Link to deal(s)" at bounding box center [651, 122] width 55 height 16
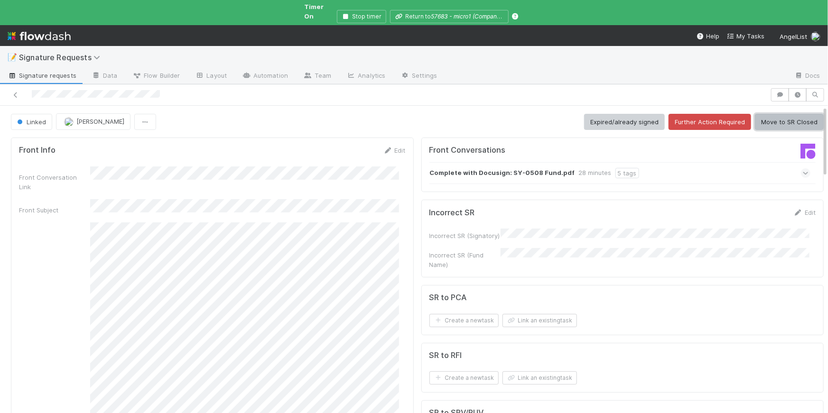
click at [772, 114] on button "Move to SR Closed" at bounding box center [789, 122] width 69 height 16
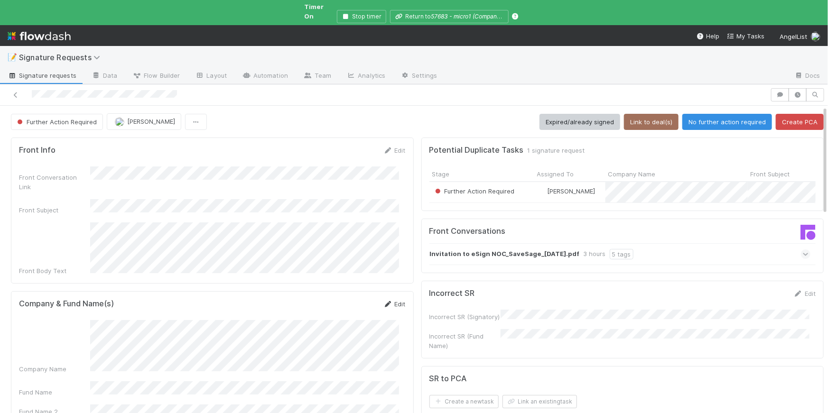
click at [388, 300] on link "Edit" at bounding box center [394, 304] width 22 height 8
click at [356, 299] on button "Save" at bounding box center [355, 307] width 27 height 16
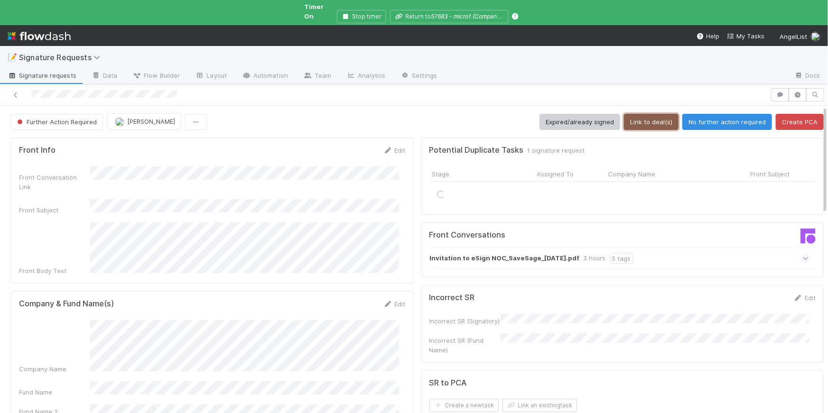
click at [630, 118] on button "Link to deal(s)" at bounding box center [651, 122] width 55 height 16
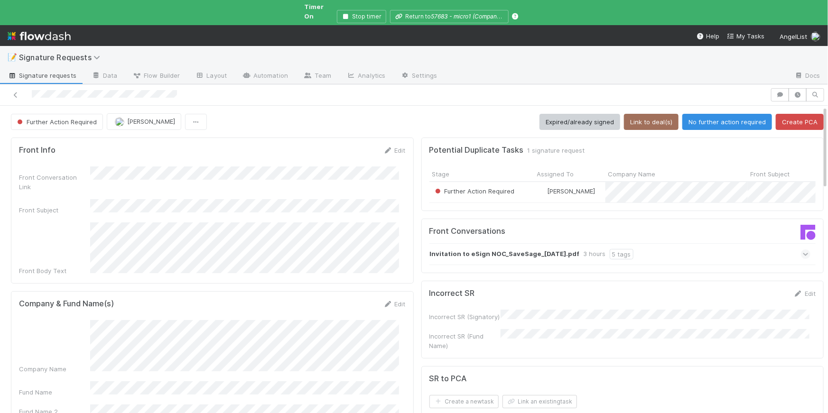
click at [94, 299] on form "Company & Fund Name(s) Edit Company Name Fund Name Fund Name 2 Fund Name 3 Fund…" at bounding box center [212, 414] width 387 height 231
click at [517, 395] on button "Link an existing task" at bounding box center [539, 401] width 74 height 13
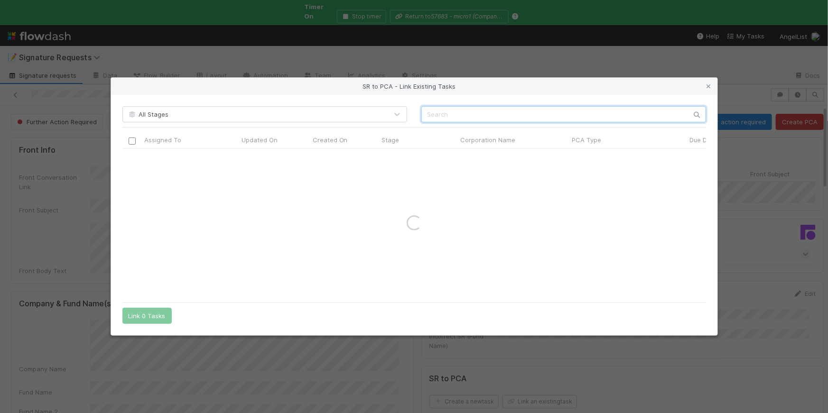
click at [463, 110] on input "text" at bounding box center [563, 114] width 285 height 16
paste input "SAVESAGE SOLUTIONS"
click at [428, 114] on input "SAVESAGE SOLUTIONS" at bounding box center [563, 114] width 285 height 16
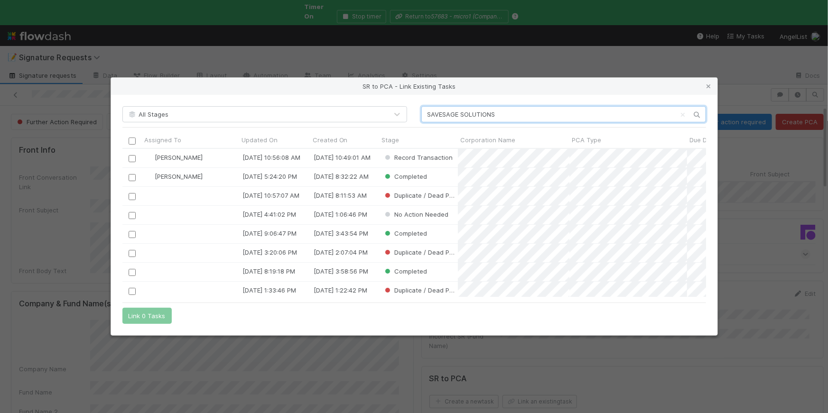
scroll to position [142, 577]
type input "SAVESAGE SOLUTIONS"
click at [131, 159] on input "checkbox" at bounding box center [131, 158] width 7 height 7
drag, startPoint x: 146, startPoint y: 316, endPoint x: 588, endPoint y: 315, distance: 441.7
click at [146, 316] on button "Link 1 Task" at bounding box center [144, 316] width 45 height 16
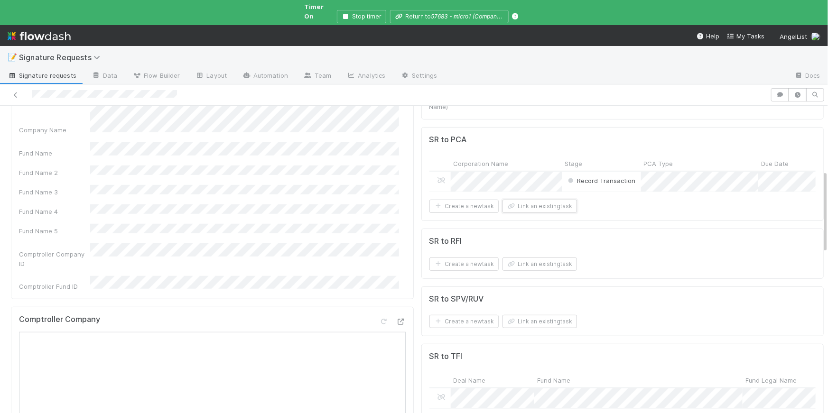
scroll to position [244, 0]
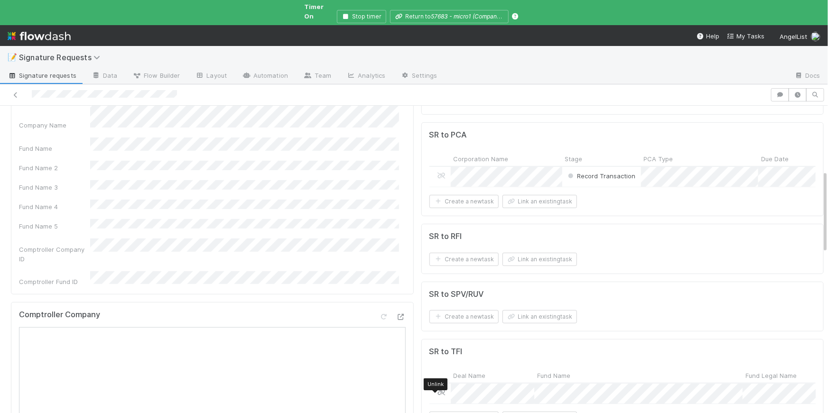
click at [437, 390] on icon at bounding box center [441, 393] width 9 height 6
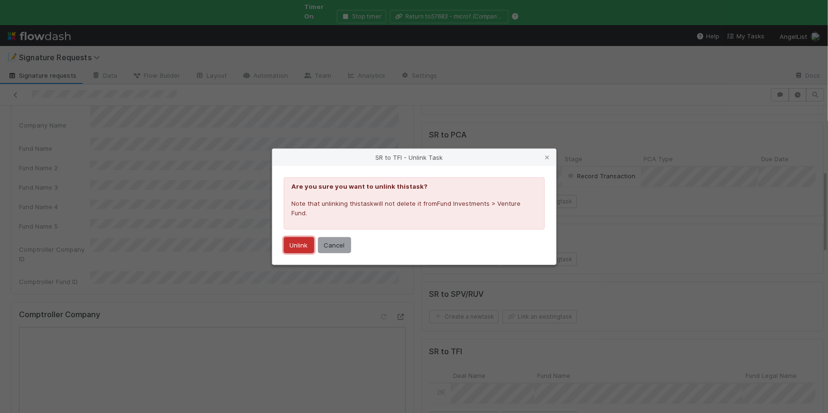
click at [303, 242] on button "Unlink" at bounding box center [299, 245] width 30 height 16
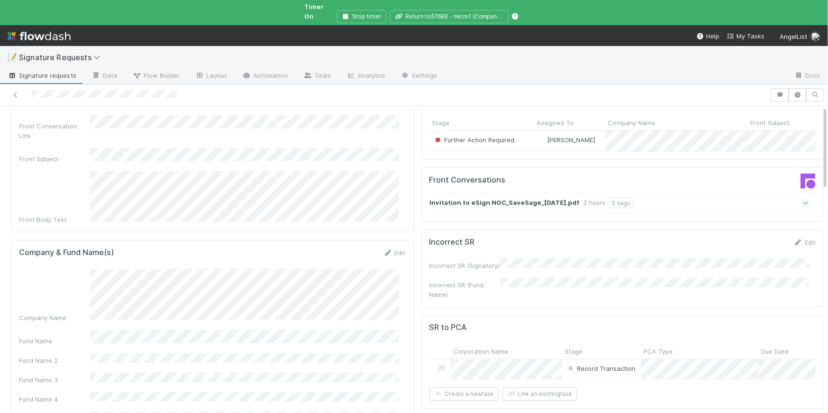
scroll to position [0, 0]
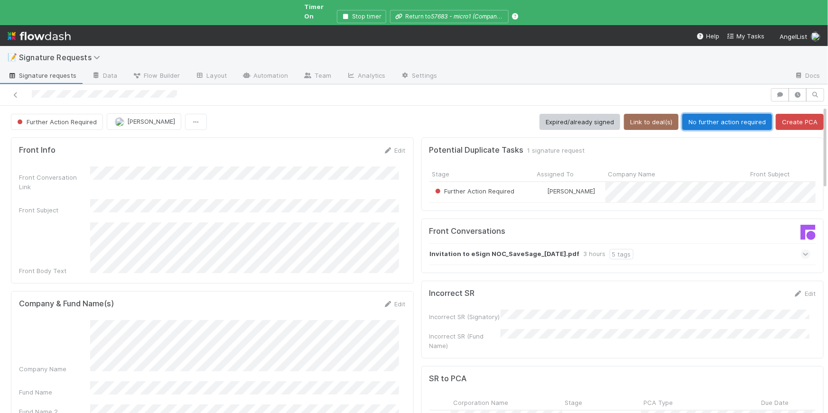
click at [719, 117] on button "No further action required" at bounding box center [727, 122] width 90 height 16
